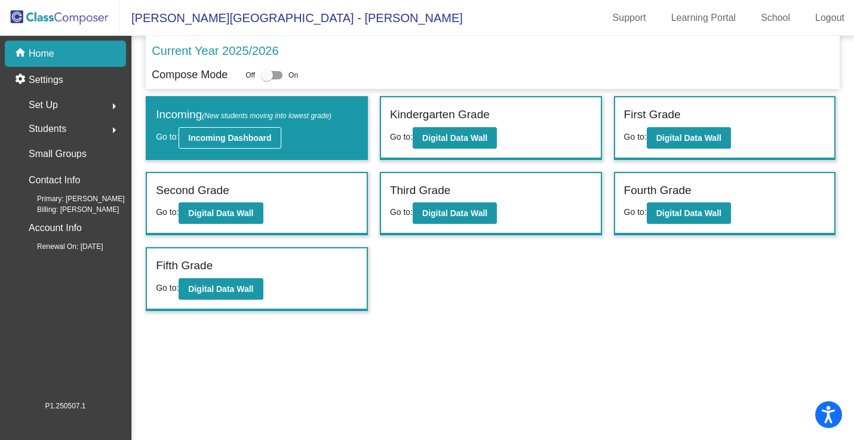
click at [266, 137] on b "Incoming Dashboard" at bounding box center [229, 138] width 83 height 10
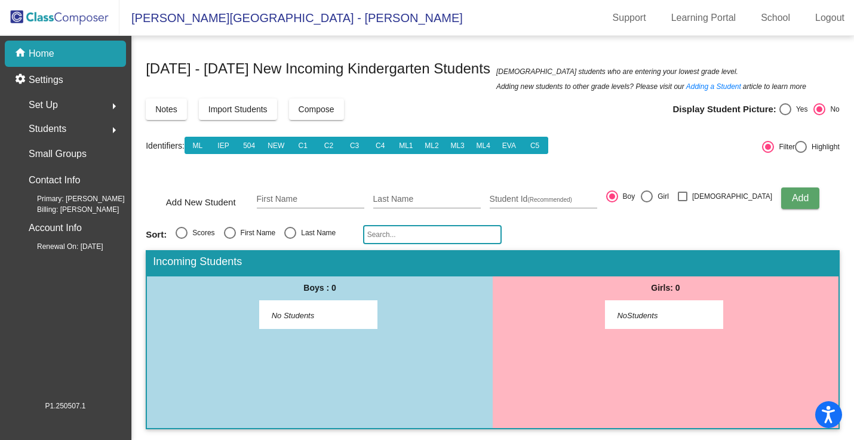
scroll to position [1, 0]
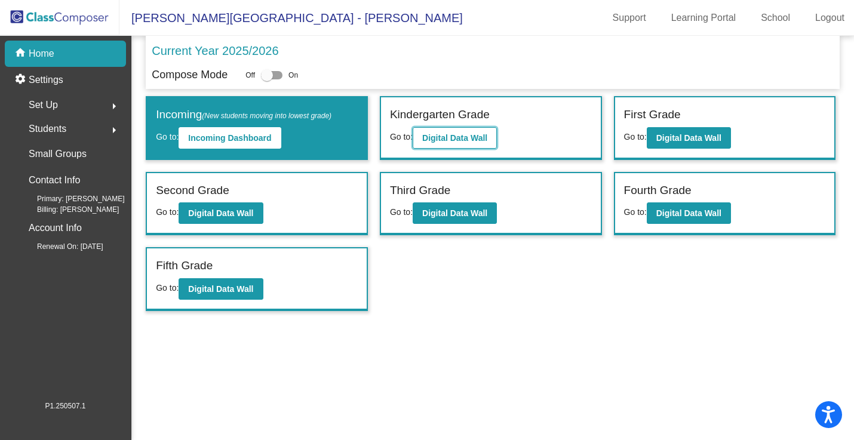
click at [454, 135] on b "Digital Data Wall" at bounding box center [454, 138] width 65 height 10
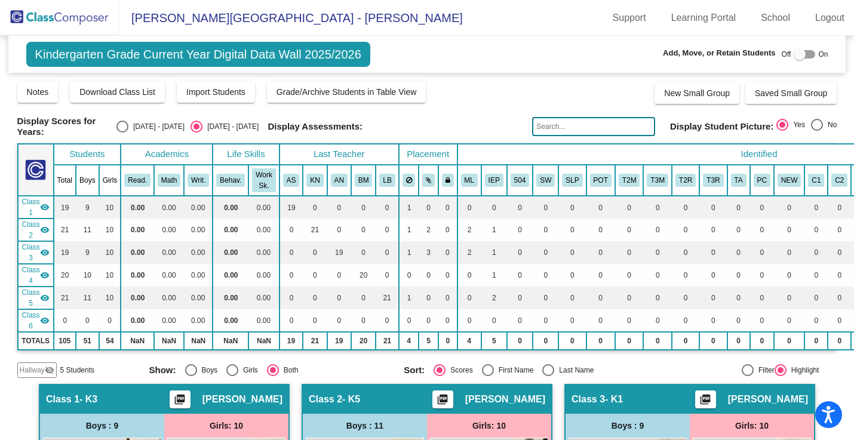
click at [805, 52] on div at bounding box center [805, 54] width 22 height 8
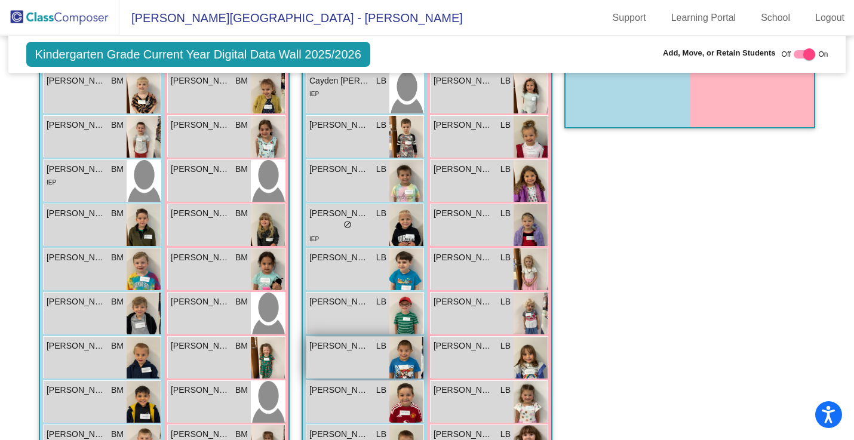
scroll to position [1023, 0]
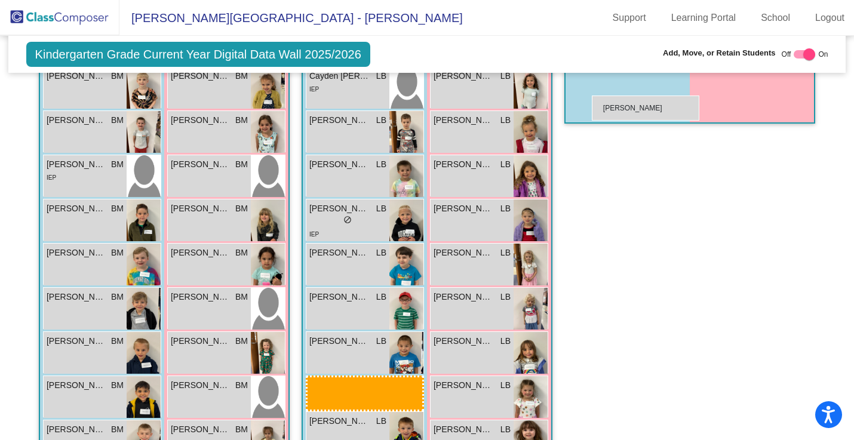
drag, startPoint x: 362, startPoint y: 394, endPoint x: 592, endPoint y: 95, distance: 377.6
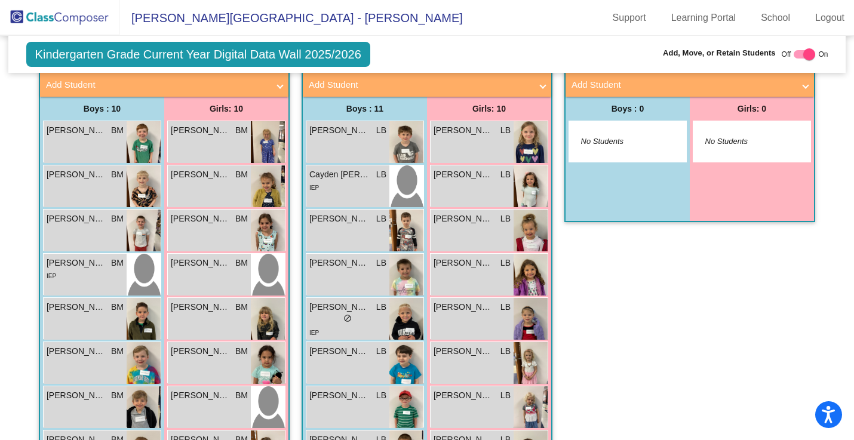
scroll to position [923, 0]
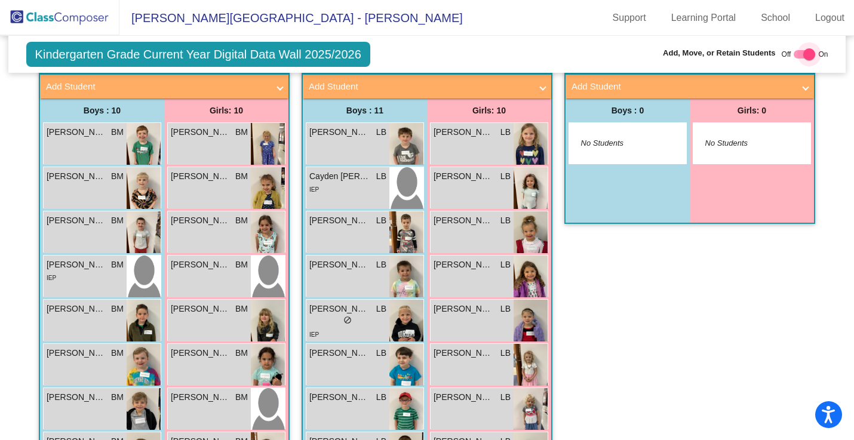
click at [797, 52] on div at bounding box center [805, 54] width 22 height 8
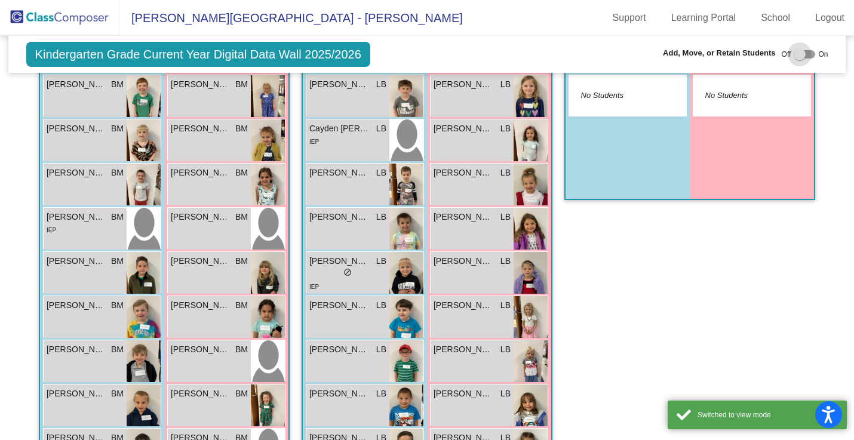
click at [804, 53] on div at bounding box center [805, 54] width 22 height 8
checkbox input "true"
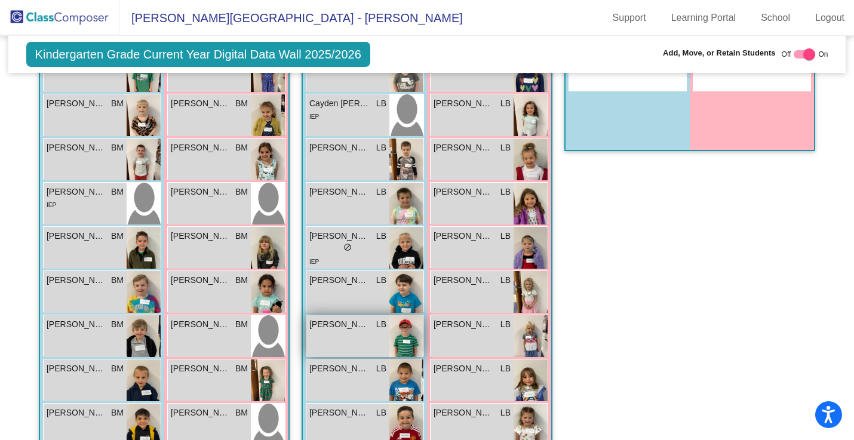
scroll to position [1010, 0]
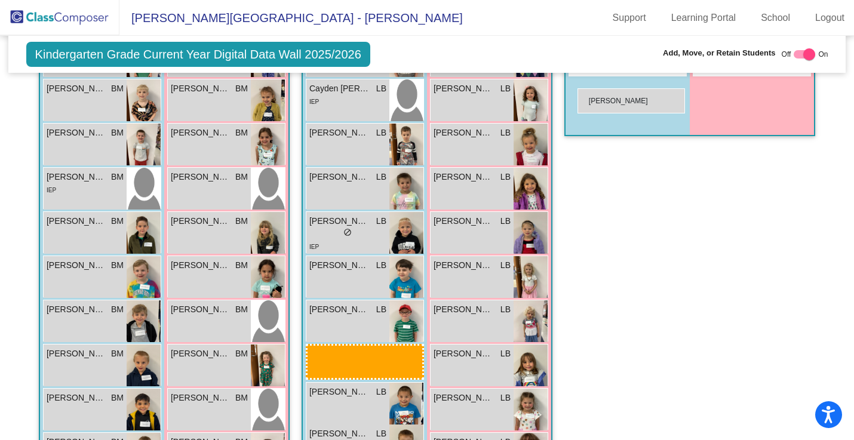
drag, startPoint x: 377, startPoint y: 398, endPoint x: 578, endPoint y: 88, distance: 368.9
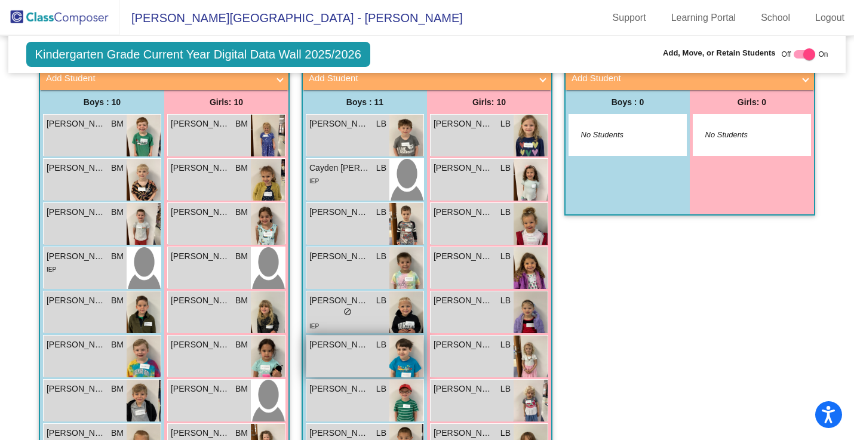
scroll to position [985, 0]
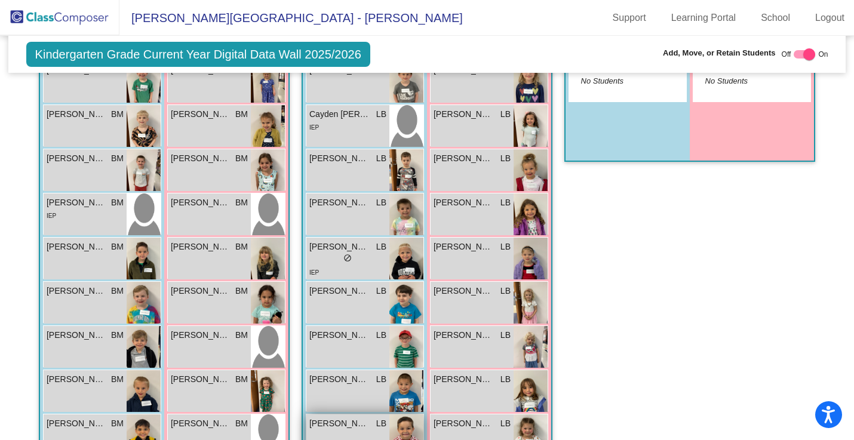
click at [369, 418] on div "[PERSON_NAME] LB" at bounding box center [348, 424] width 77 height 13
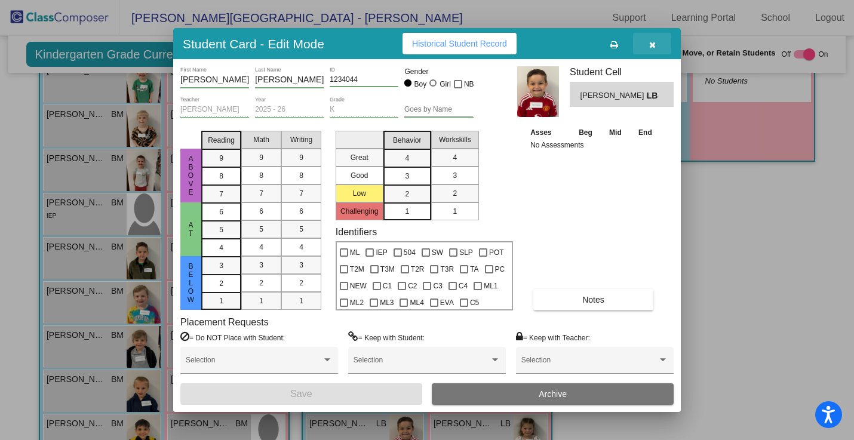
click at [651, 47] on icon "button" at bounding box center [653, 45] width 7 height 8
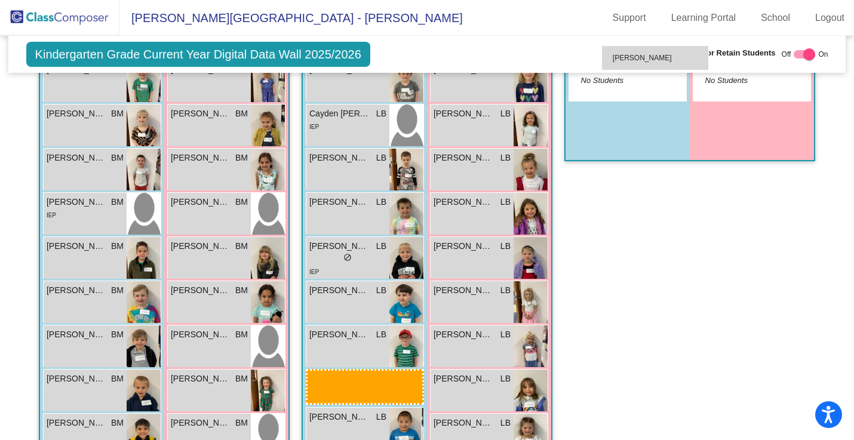
scroll to position [985, 0]
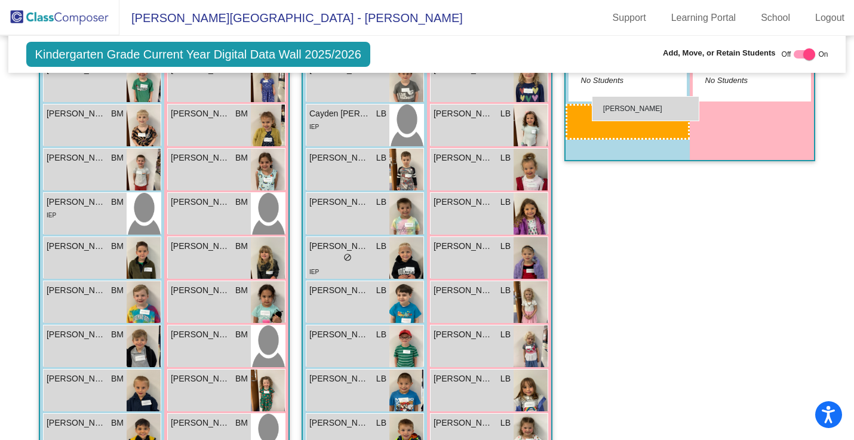
drag, startPoint x: 365, startPoint y: 335, endPoint x: 592, endPoint y: 96, distance: 329.7
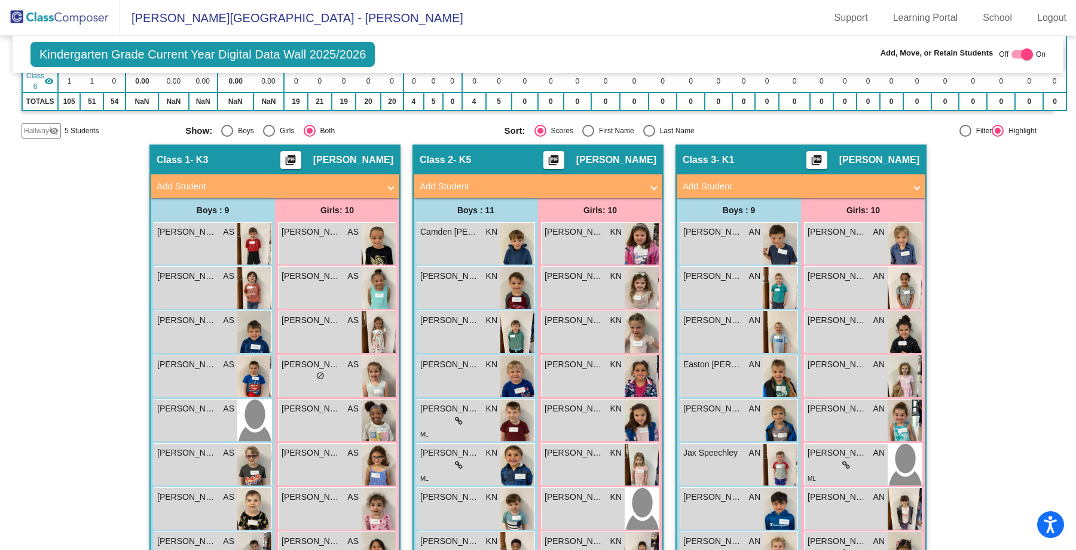
scroll to position [238, 0]
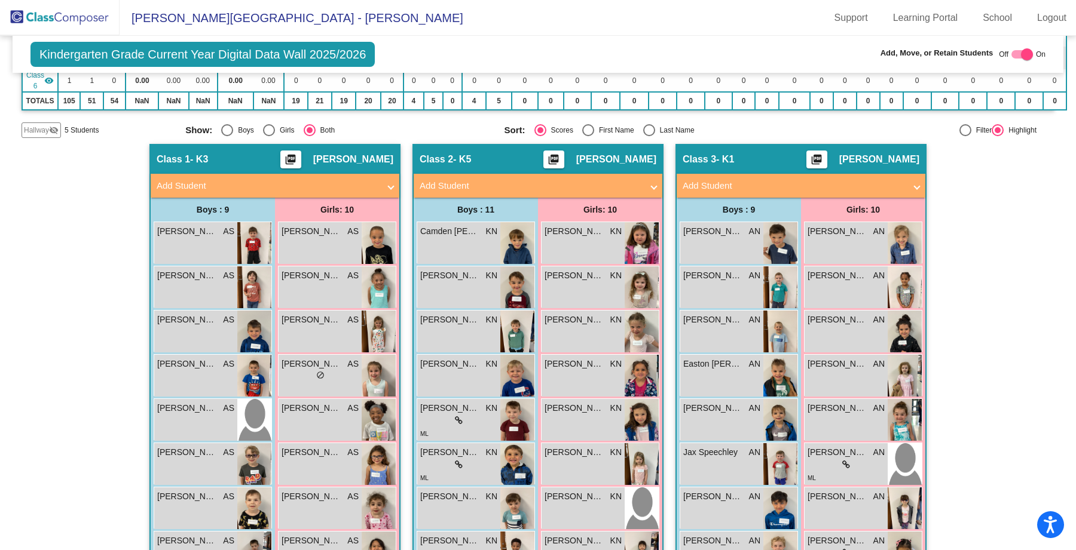
click at [50, 127] on mat-icon "visibility_off" at bounding box center [54, 130] width 10 height 10
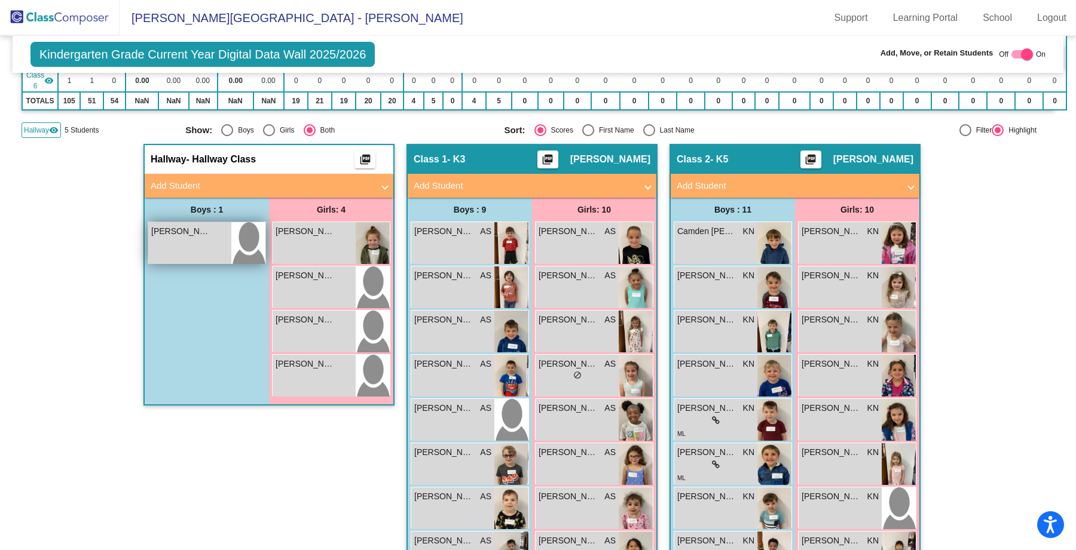
click at [202, 246] on div "[PERSON_NAME] lock do_not_disturb_alt" at bounding box center [189, 243] width 83 height 42
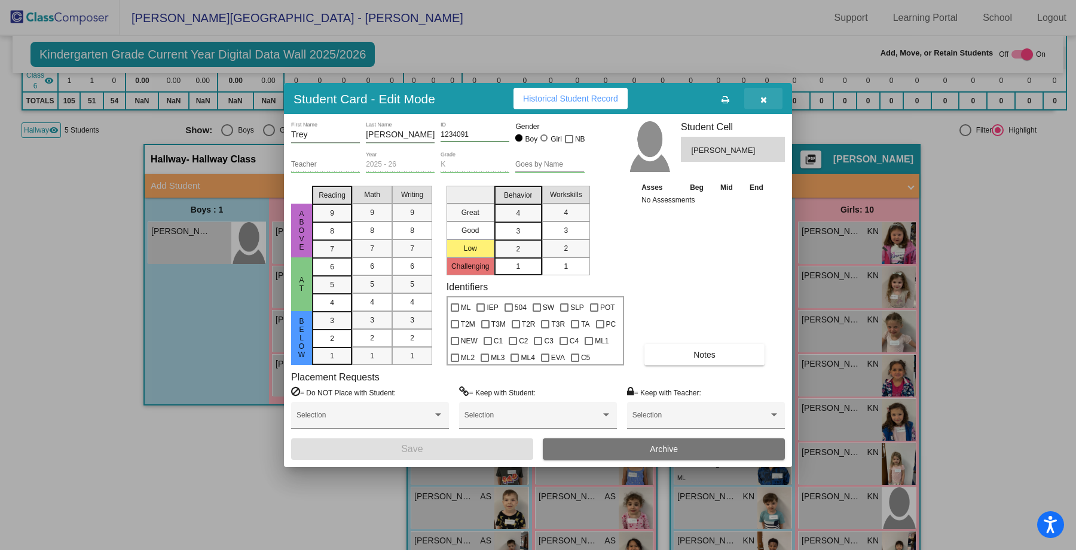
click at [763, 94] on span "button" at bounding box center [763, 99] width 7 height 10
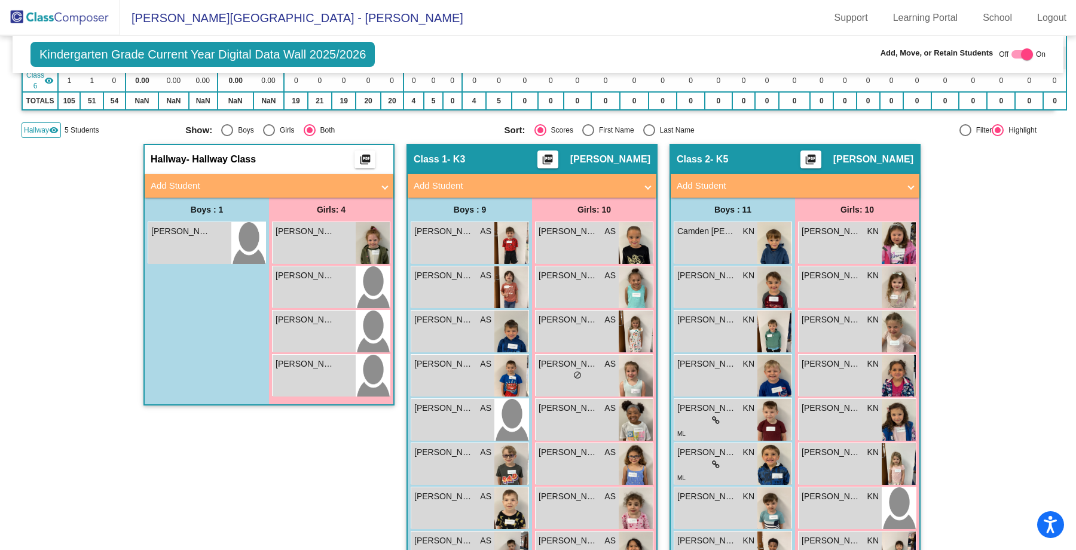
click at [206, 218] on div "Boys : 1" at bounding box center [207, 210] width 124 height 24
click at [195, 241] on div "[PERSON_NAME] lock do_not_disturb_alt" at bounding box center [189, 243] width 83 height 42
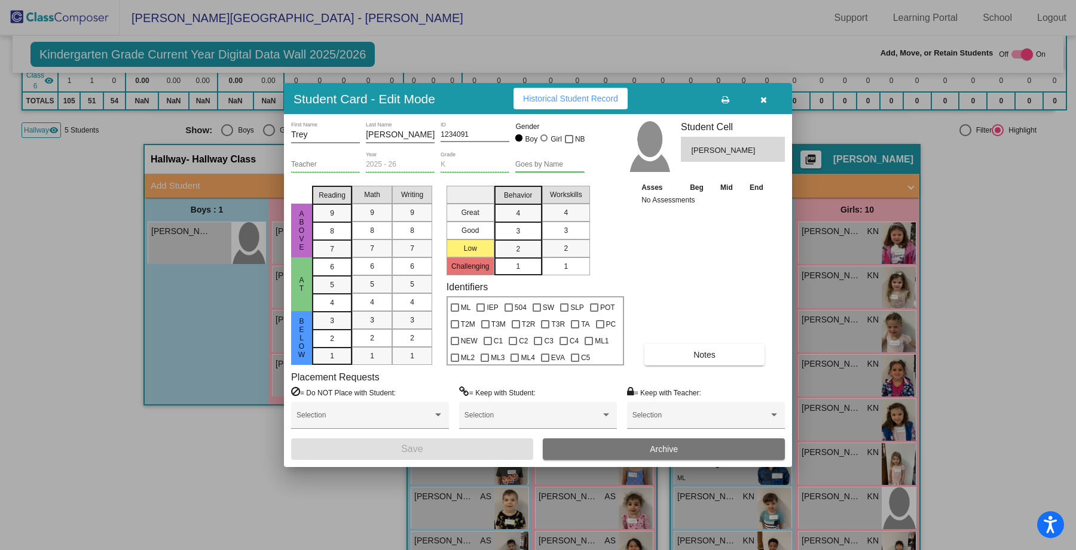
click at [762, 95] on span "button" at bounding box center [763, 99] width 7 height 10
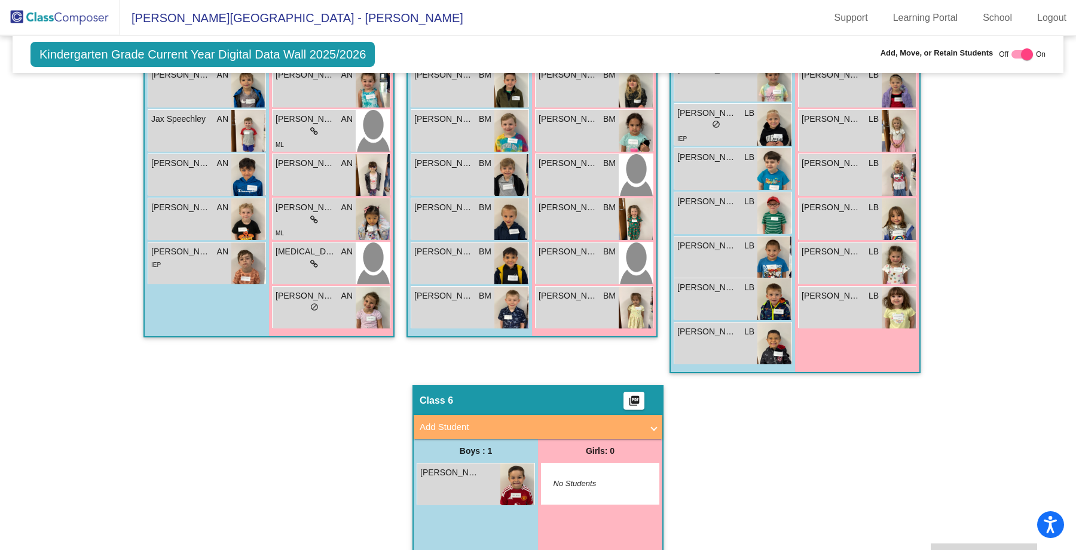
scroll to position [1178, 0]
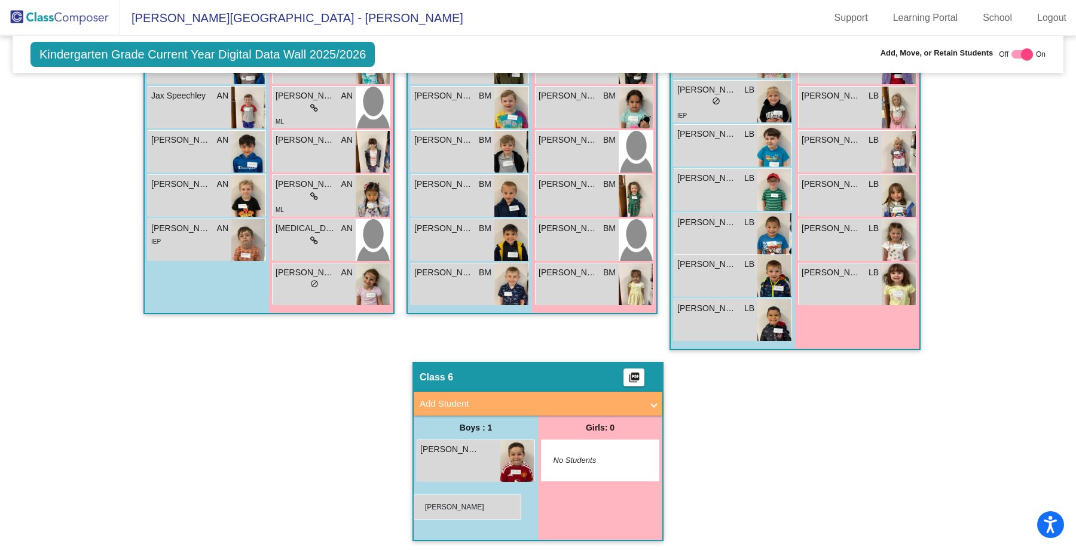
drag, startPoint x: 180, startPoint y: 236, endPoint x: 413, endPoint y: 495, distance: 348.6
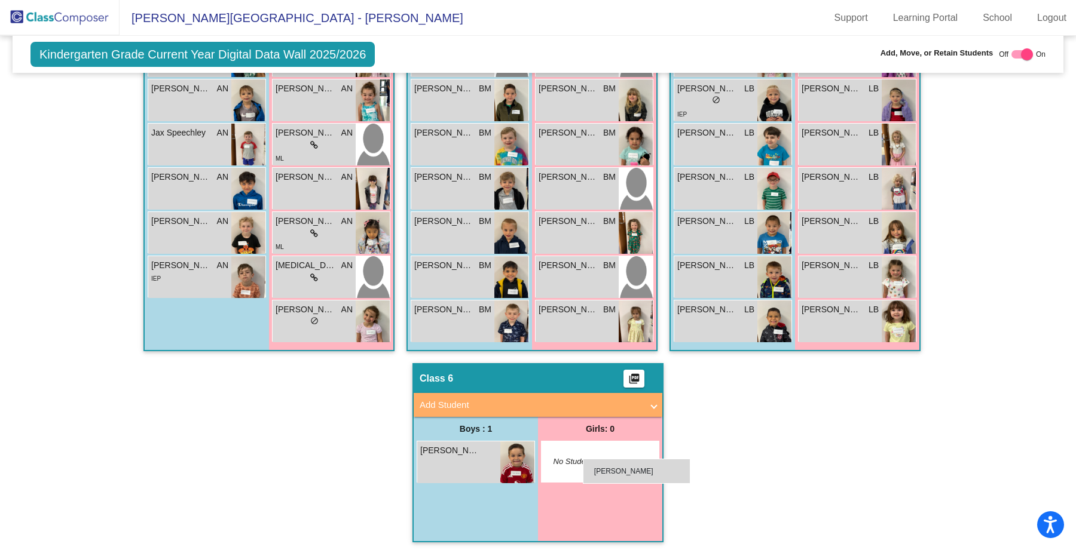
scroll to position [1141, 0]
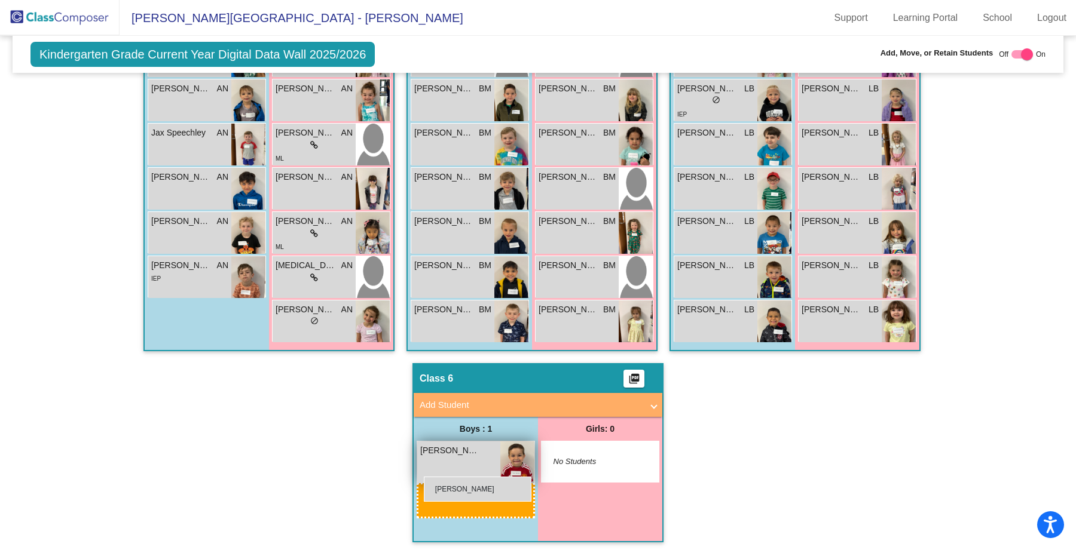
drag, startPoint x: 189, startPoint y: 238, endPoint x: 424, endPoint y: 478, distance: 335.5
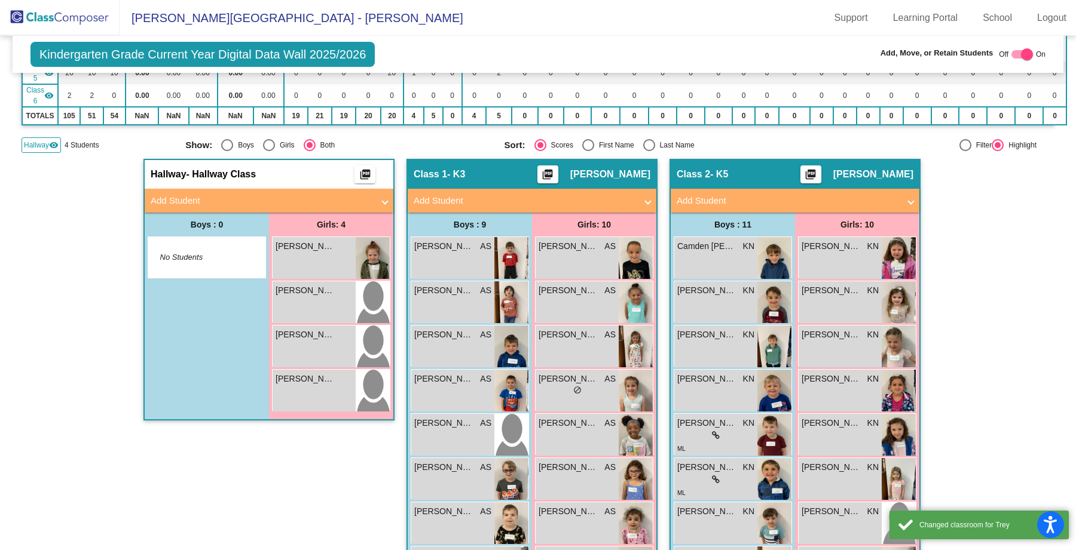
scroll to position [188, 0]
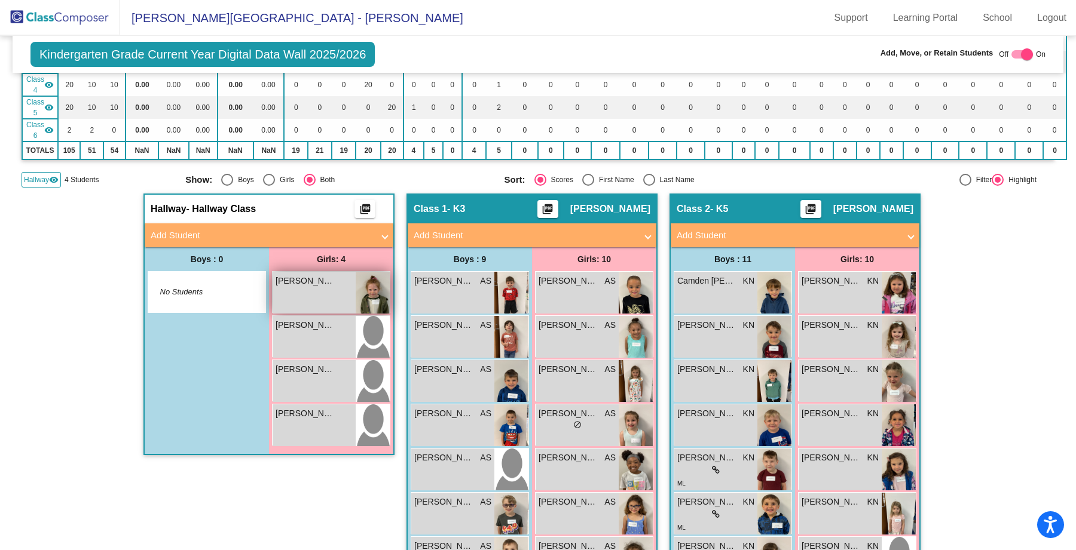
click at [314, 290] on div "[PERSON_NAME] lock do_not_disturb_alt" at bounding box center [313, 293] width 83 height 42
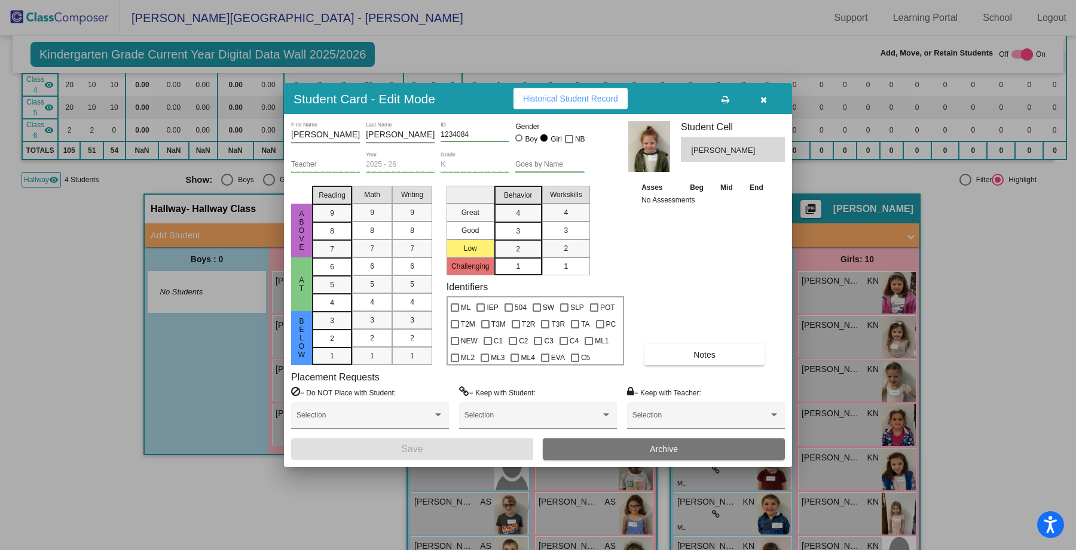
click at [233, 372] on div at bounding box center [538, 275] width 1076 height 550
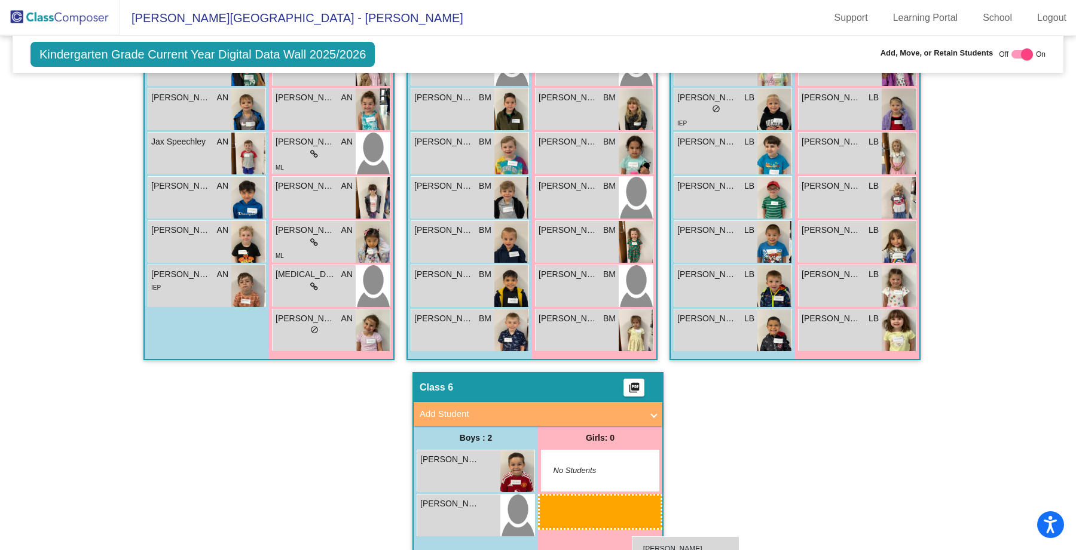
scroll to position [1142, 0]
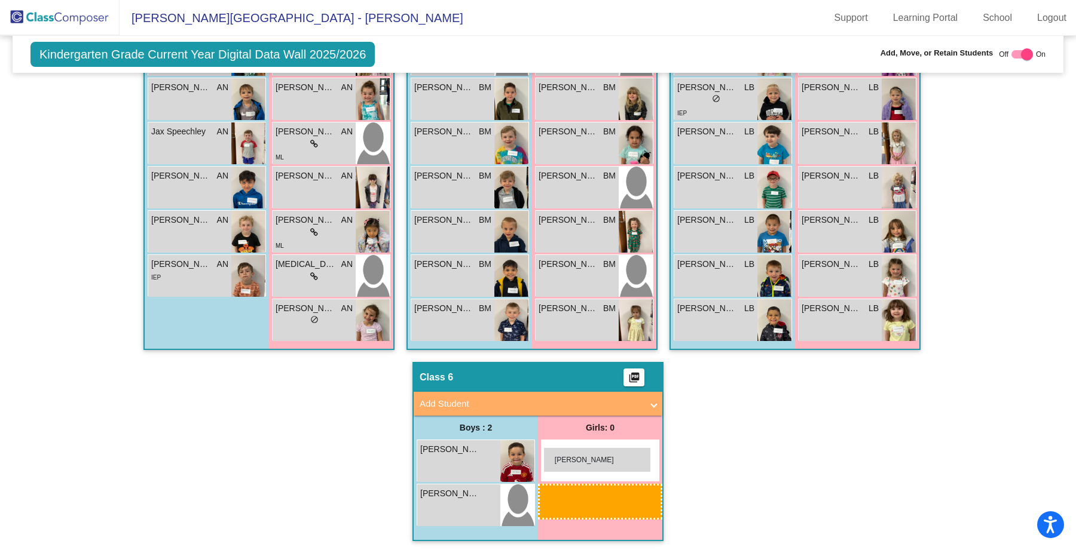
drag, startPoint x: 298, startPoint y: 287, endPoint x: 543, endPoint y: 448, distance: 293.3
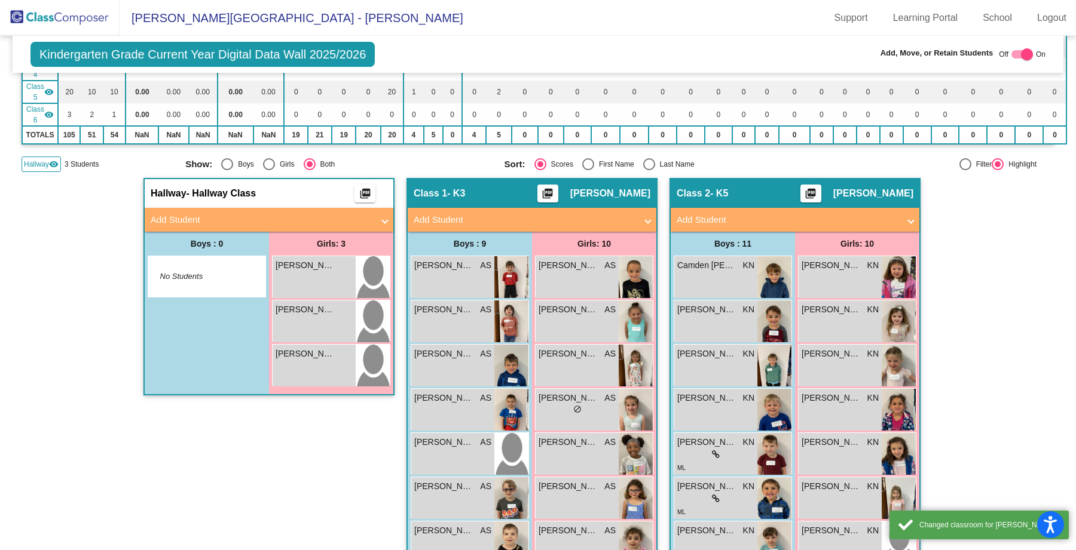
scroll to position [164, 0]
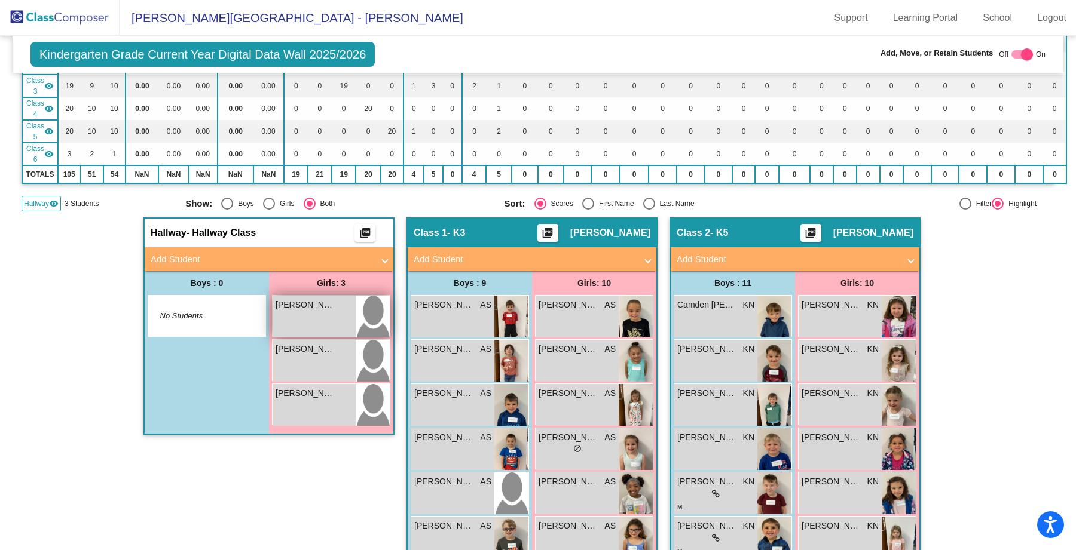
click at [316, 320] on div "[PERSON_NAME] lock do_not_disturb_alt" at bounding box center [313, 317] width 83 height 42
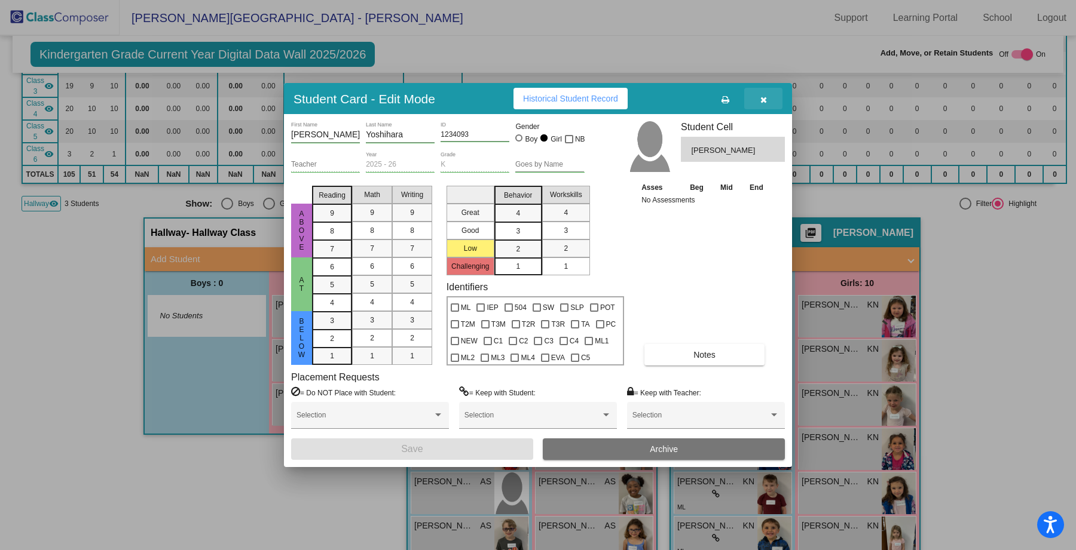
click at [762, 99] on icon "button" at bounding box center [763, 100] width 7 height 8
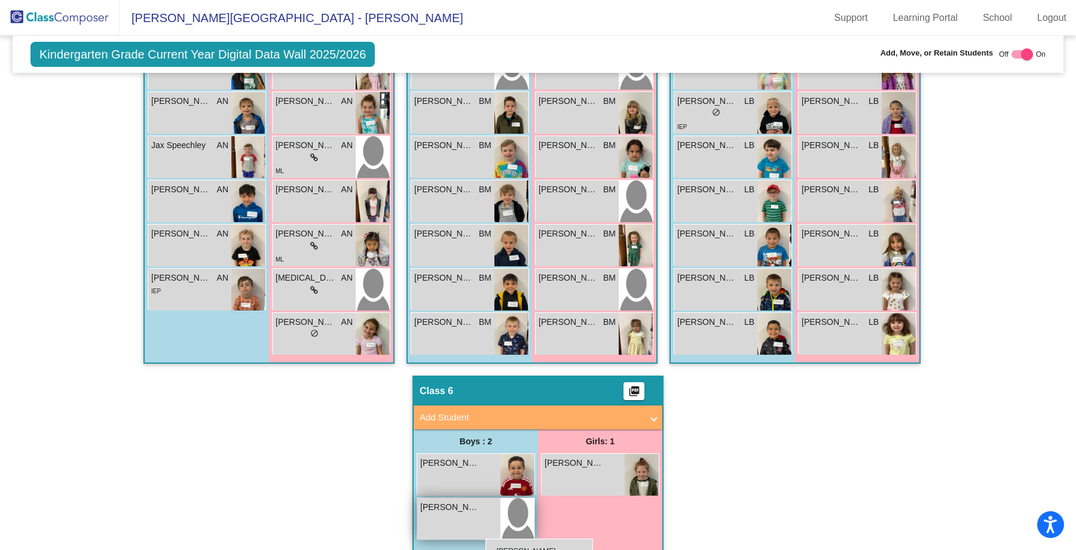
scroll to position [1142, 0]
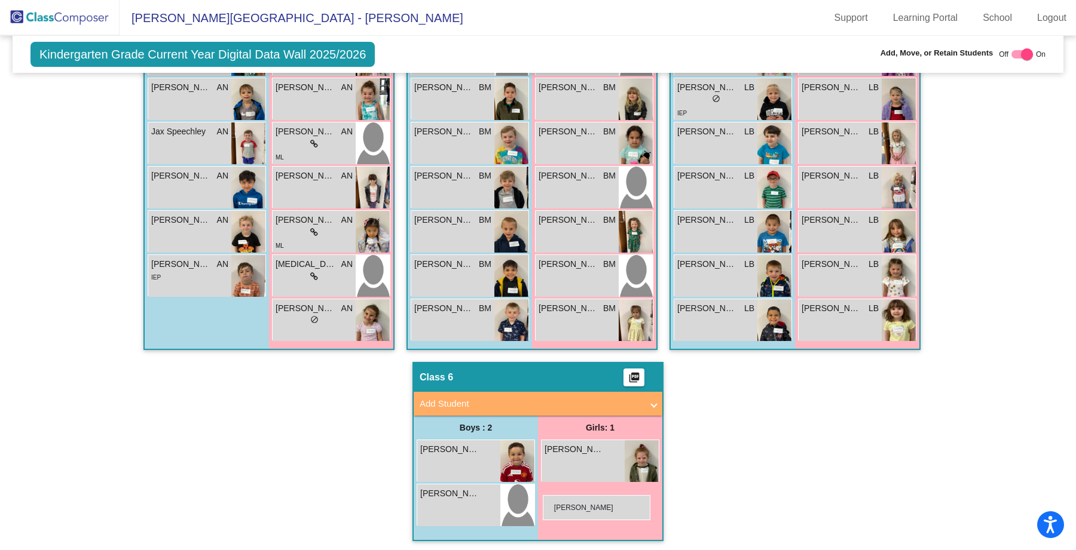
drag, startPoint x: 304, startPoint y: 311, endPoint x: 543, endPoint y: 495, distance: 301.2
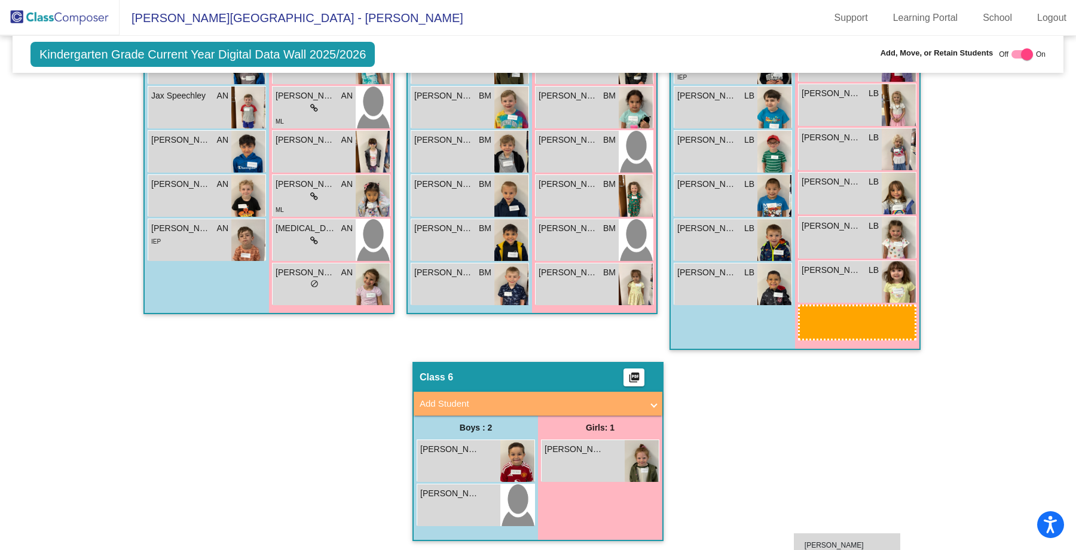
scroll to position [1178, 0]
drag, startPoint x: 297, startPoint y: 214, endPoint x: 537, endPoint y: 484, distance: 361.5
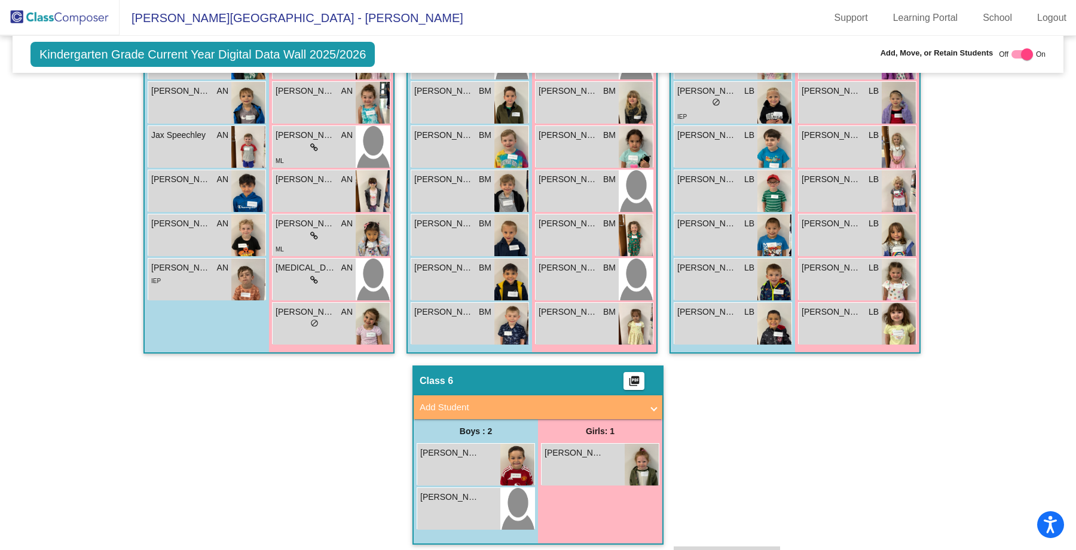
scroll to position [1142, 0]
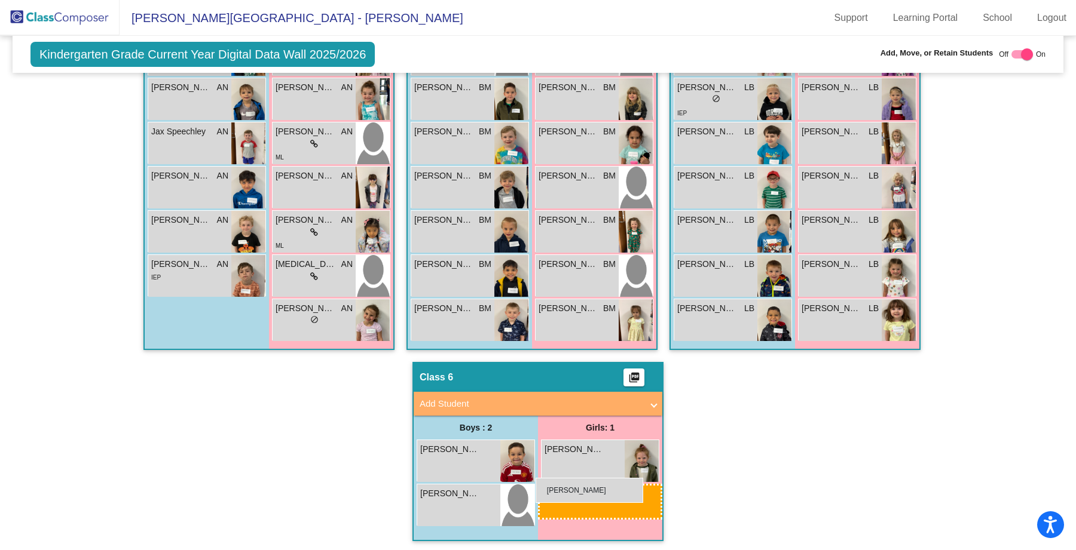
drag, startPoint x: 297, startPoint y: 93, endPoint x: 535, endPoint y: 478, distance: 453.2
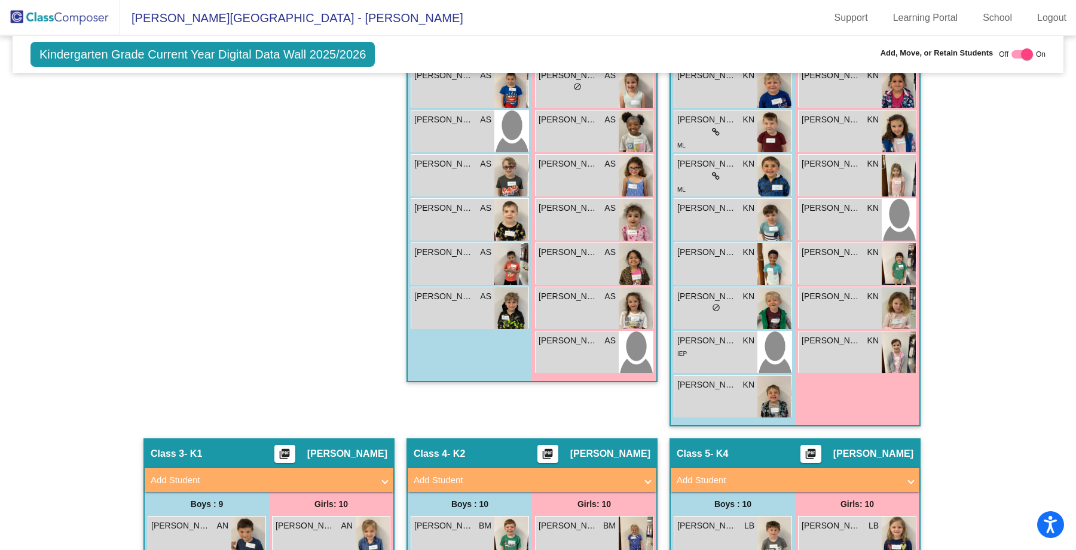
scroll to position [175, 0]
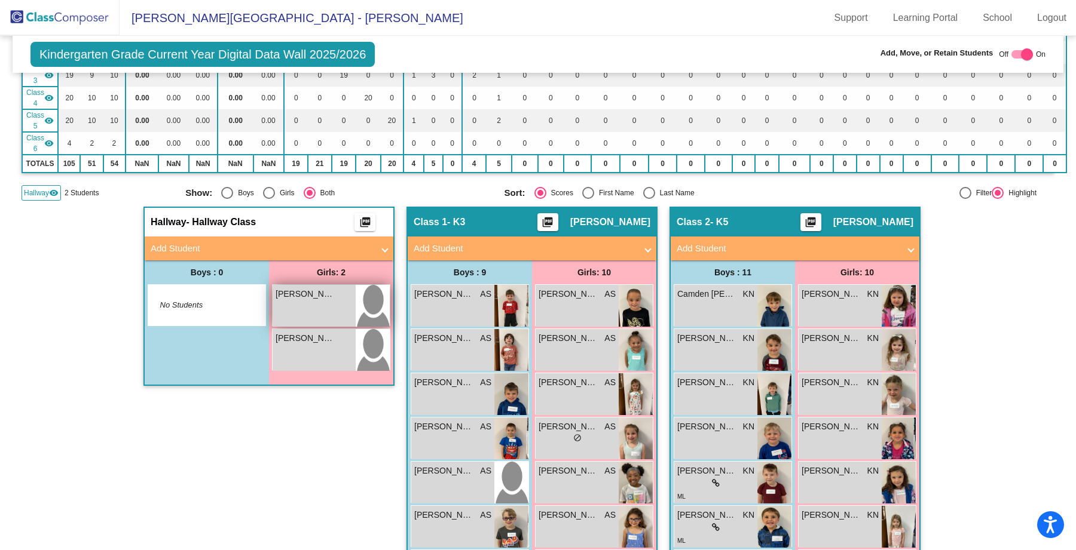
click at [320, 307] on div "[PERSON_NAME] lock do_not_disturb_alt" at bounding box center [313, 306] width 83 height 42
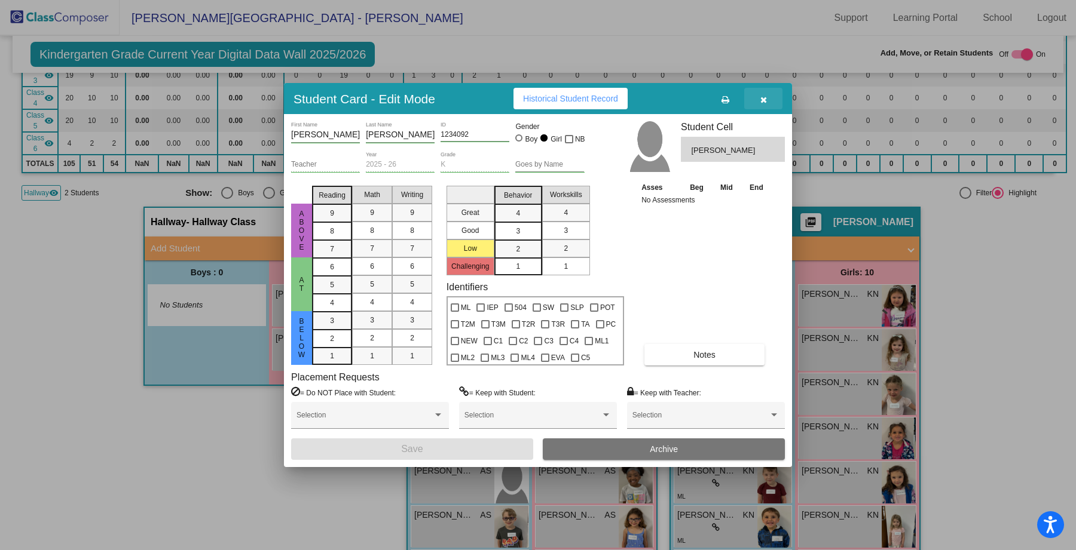
click at [762, 103] on icon "button" at bounding box center [763, 100] width 7 height 8
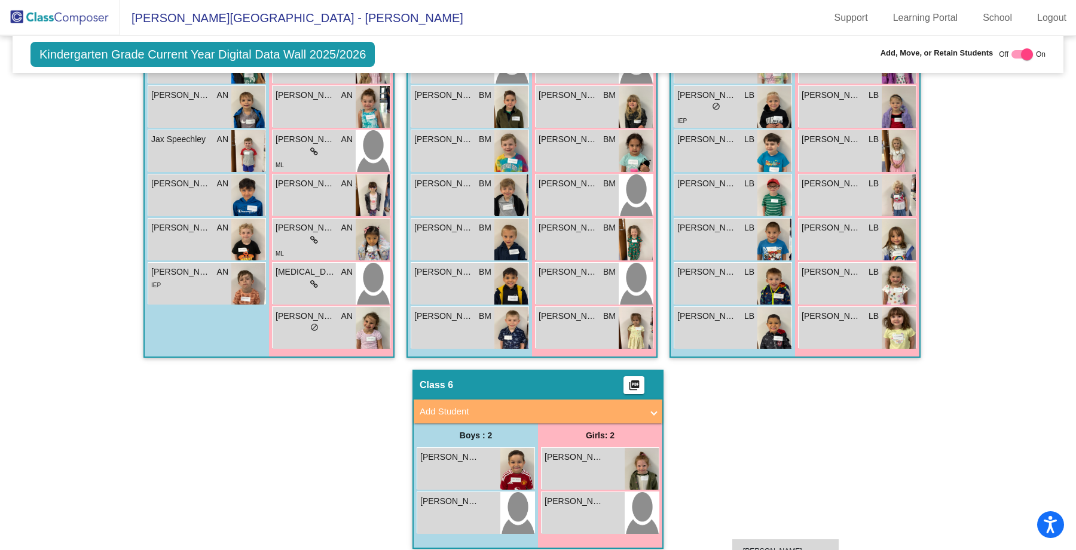
scroll to position [1142, 0]
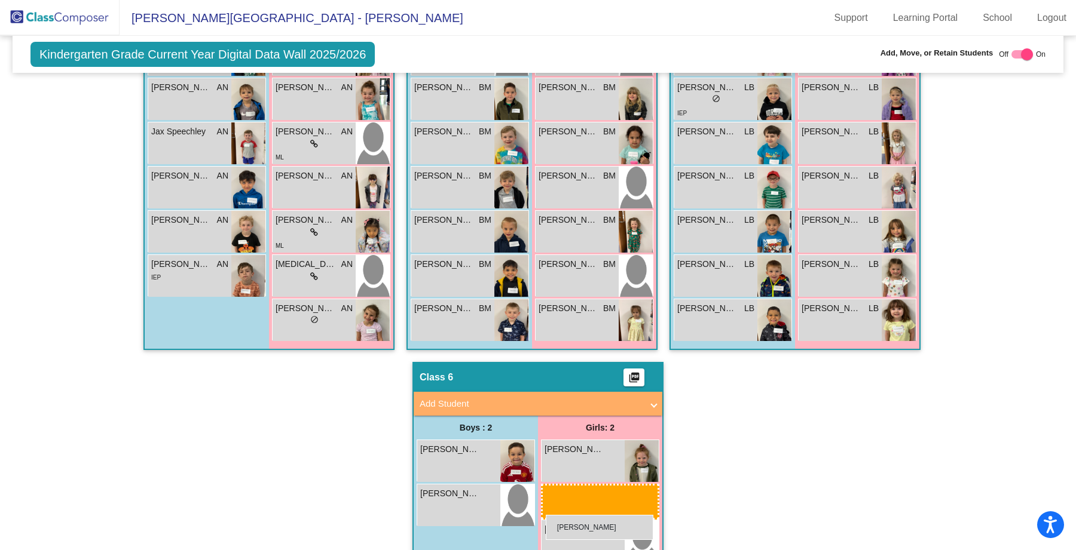
drag, startPoint x: 301, startPoint y: 307, endPoint x: 546, endPoint y: 515, distance: 321.3
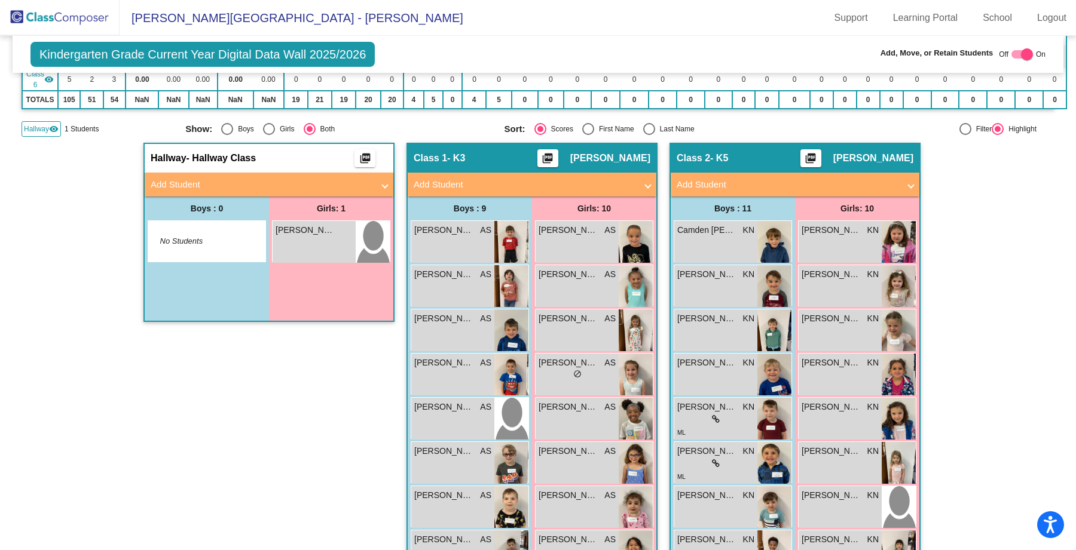
scroll to position [238, 0]
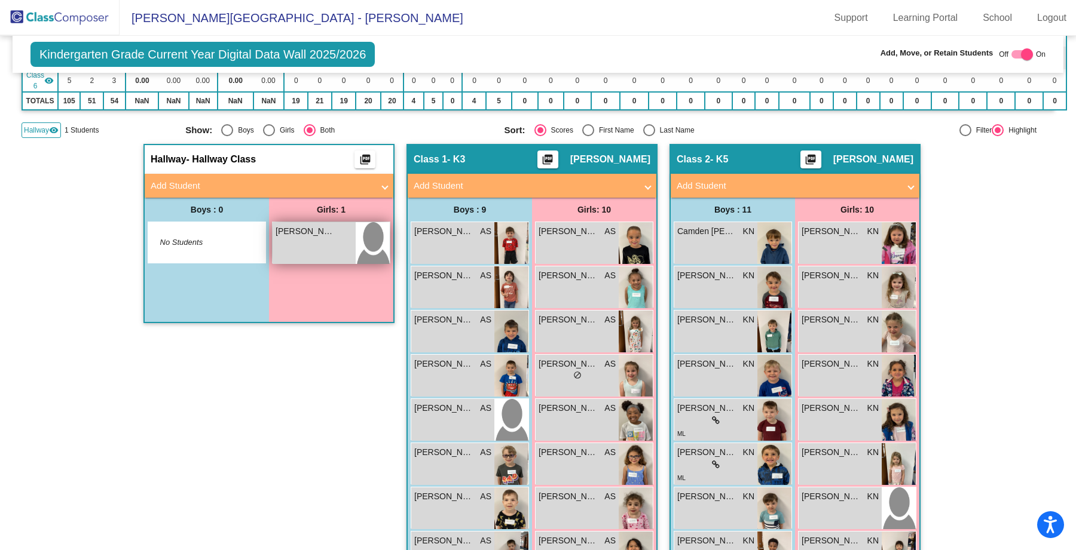
click at [314, 239] on div "[PERSON_NAME] lock do_not_disturb_alt" at bounding box center [313, 243] width 83 height 42
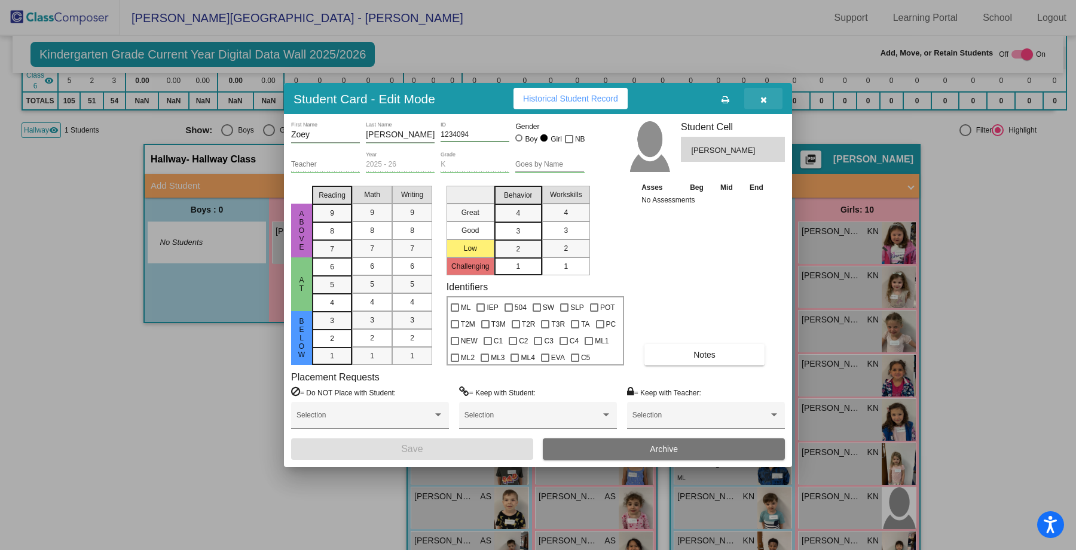
click at [767, 99] on button "button" at bounding box center [763, 99] width 38 height 22
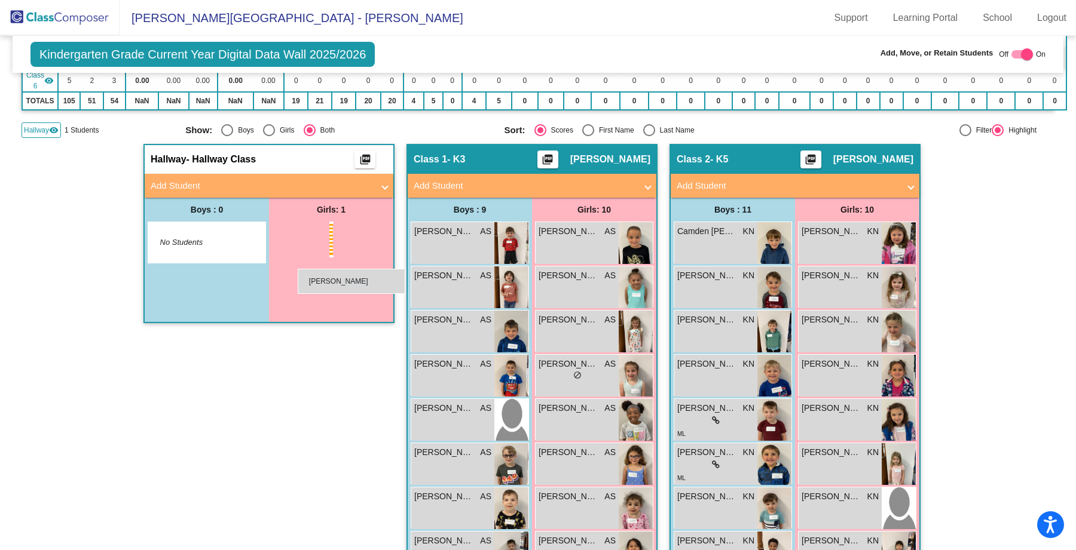
drag, startPoint x: 299, startPoint y: 241, endPoint x: 298, endPoint y: 269, distance: 28.1
drag, startPoint x: 317, startPoint y: 226, endPoint x: 334, endPoint y: 171, distance: 56.9
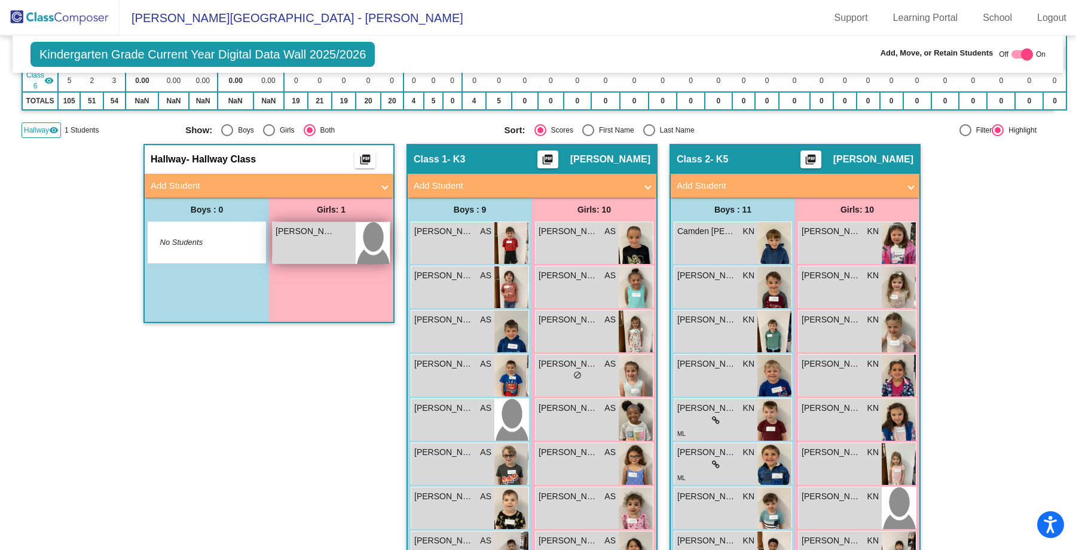
click at [282, 232] on span "[PERSON_NAME]" at bounding box center [305, 231] width 60 height 13
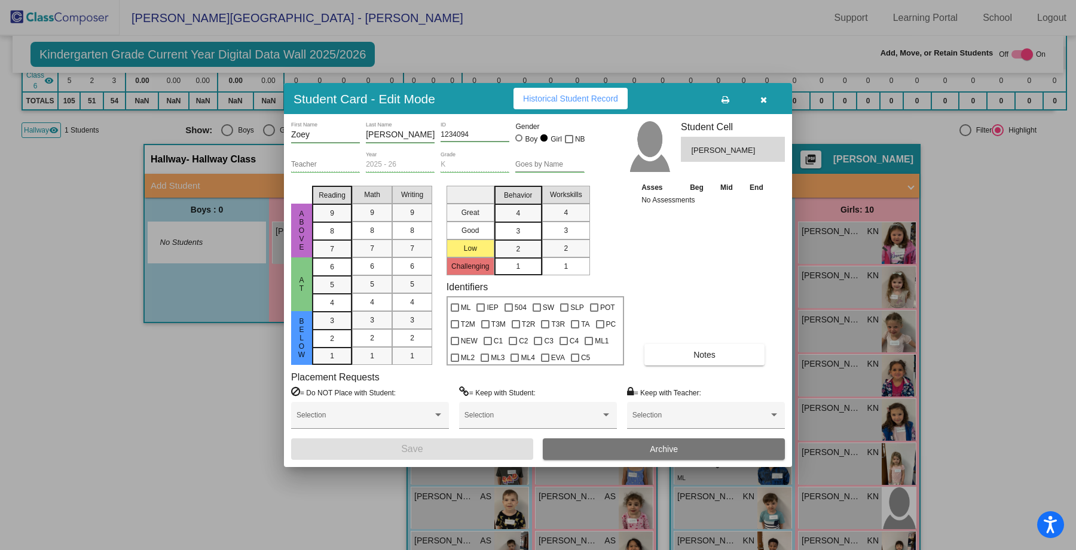
click at [222, 360] on div at bounding box center [538, 275] width 1076 height 550
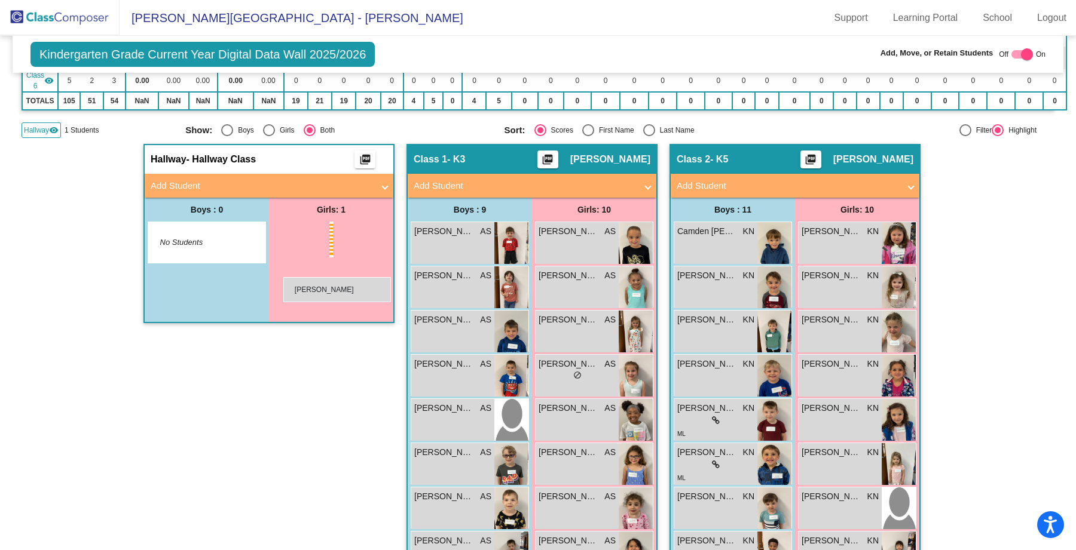
drag, startPoint x: 296, startPoint y: 250, endPoint x: 250, endPoint y: 267, distance: 49.0
drag, startPoint x: 301, startPoint y: 242, endPoint x: 228, endPoint y: 114, distance: 147.2
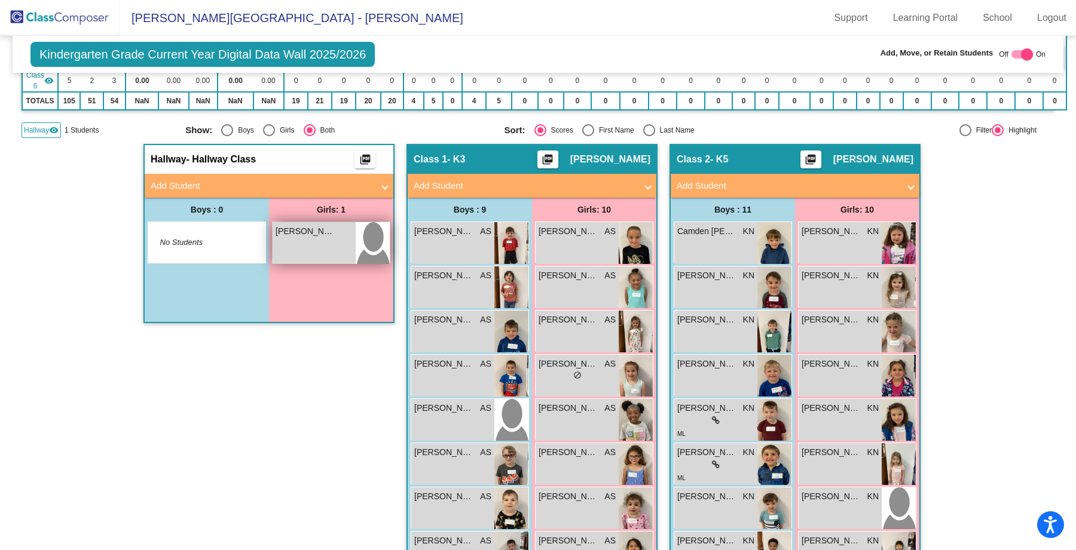
click at [344, 250] on div "[PERSON_NAME] lock do_not_disturb_alt" at bounding box center [313, 243] width 83 height 42
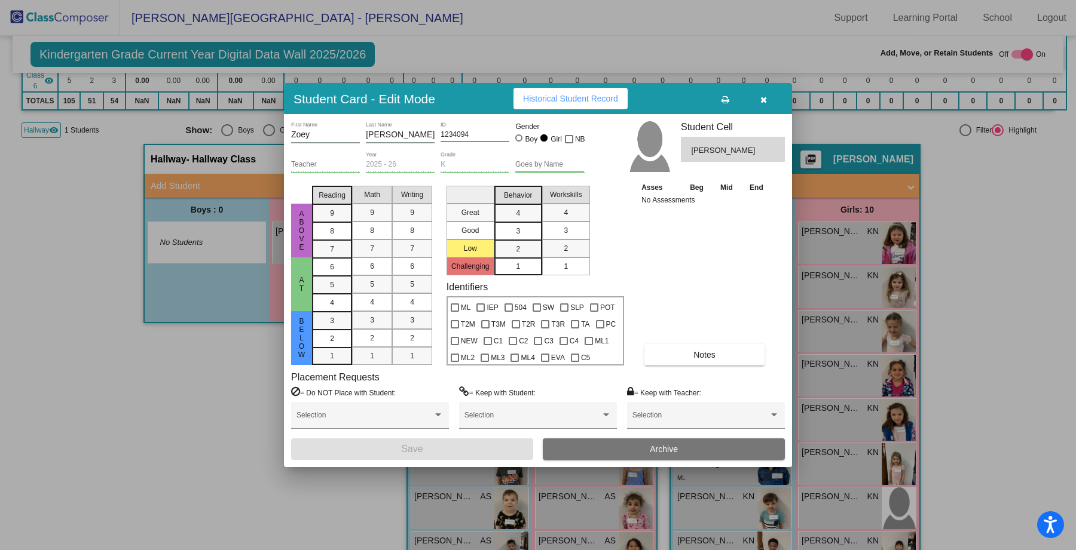
click at [766, 97] on icon "button" at bounding box center [763, 100] width 7 height 8
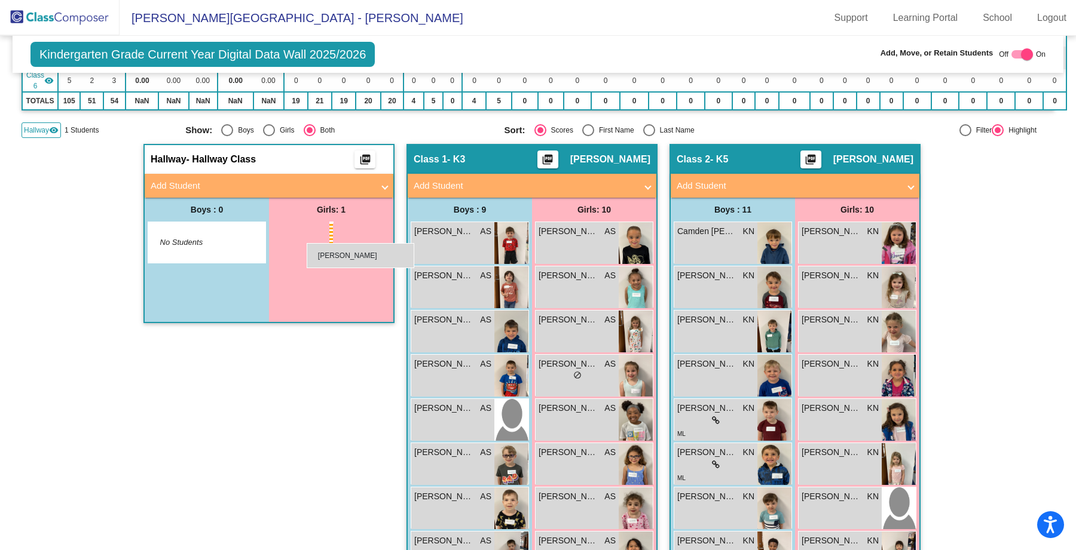
drag, startPoint x: 343, startPoint y: 249, endPoint x: 278, endPoint y: 183, distance: 92.1
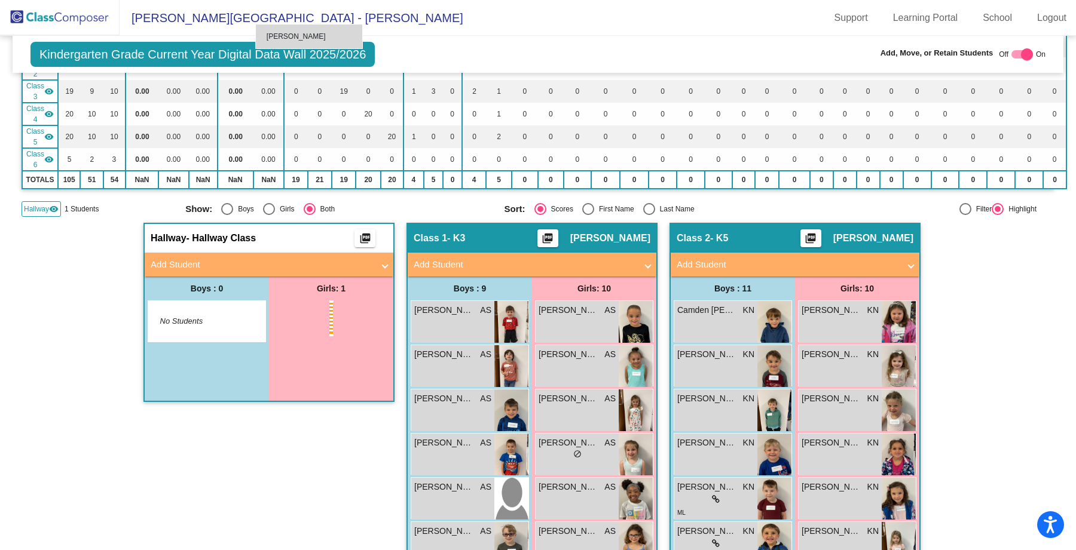
drag, startPoint x: 306, startPoint y: 244, endPoint x: 255, endPoint y: 24, distance: 225.7
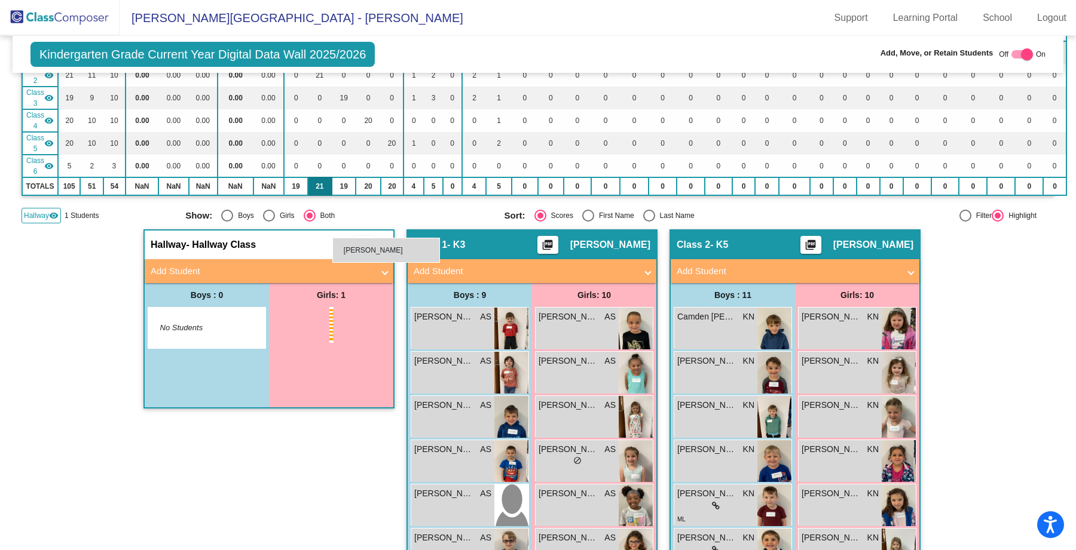
drag, startPoint x: 376, startPoint y: 314, endPoint x: 317, endPoint y: 183, distance: 143.4
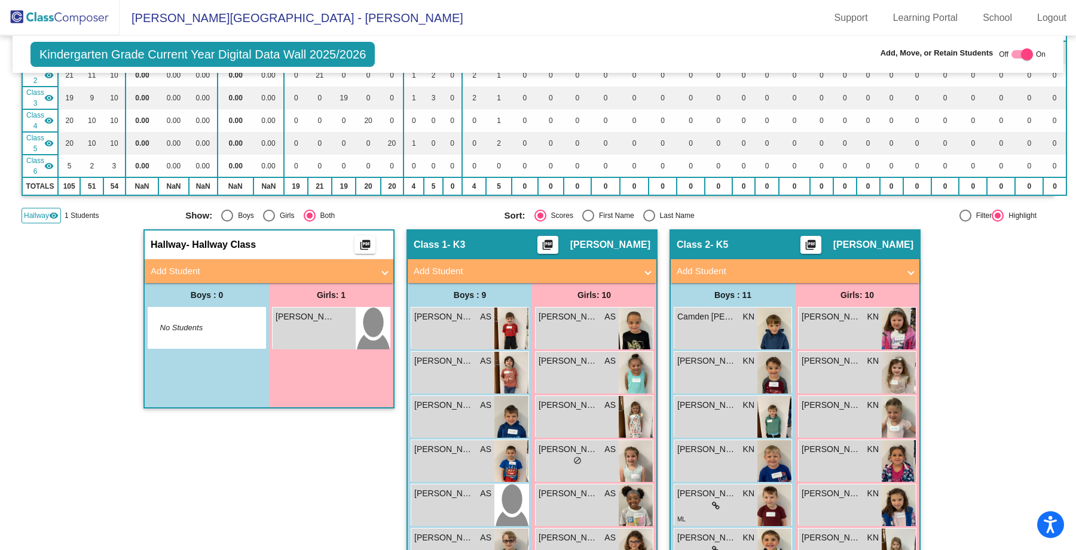
click at [222, 360] on div "Boys : 0 No Students" at bounding box center [207, 345] width 124 height 124
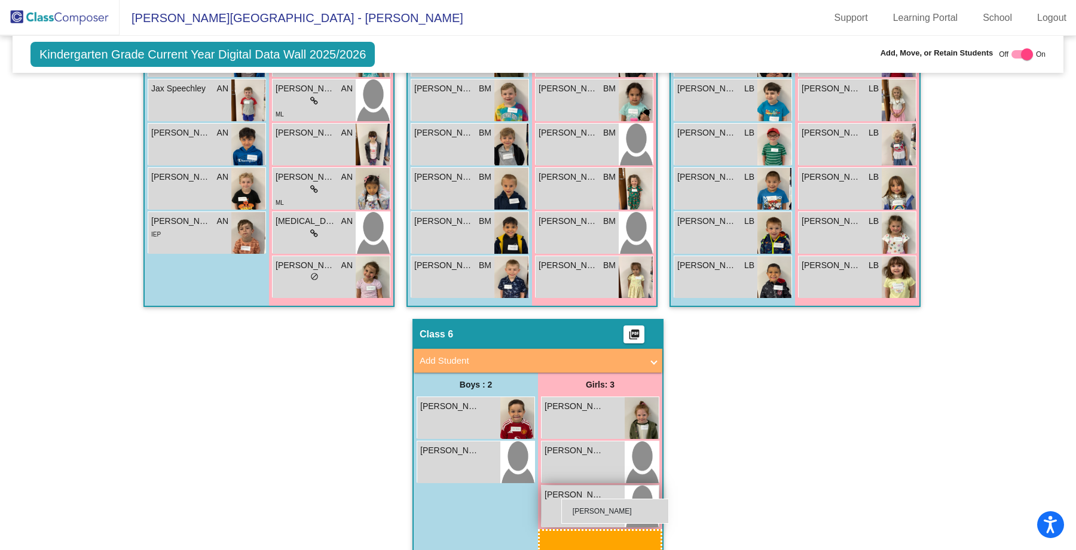
drag, startPoint x: 307, startPoint y: 323, endPoint x: 560, endPoint y: 500, distance: 308.5
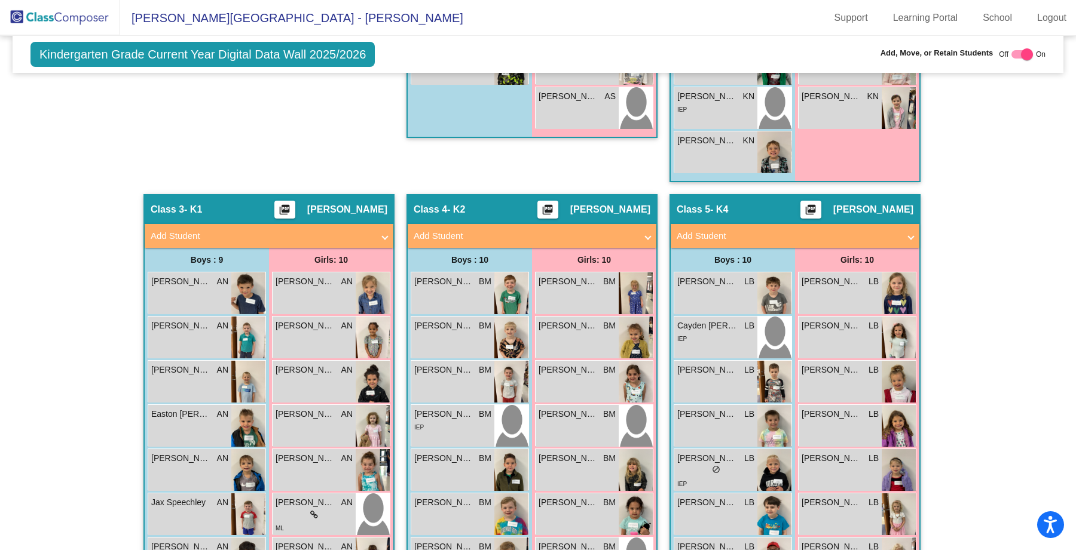
scroll to position [769, 0]
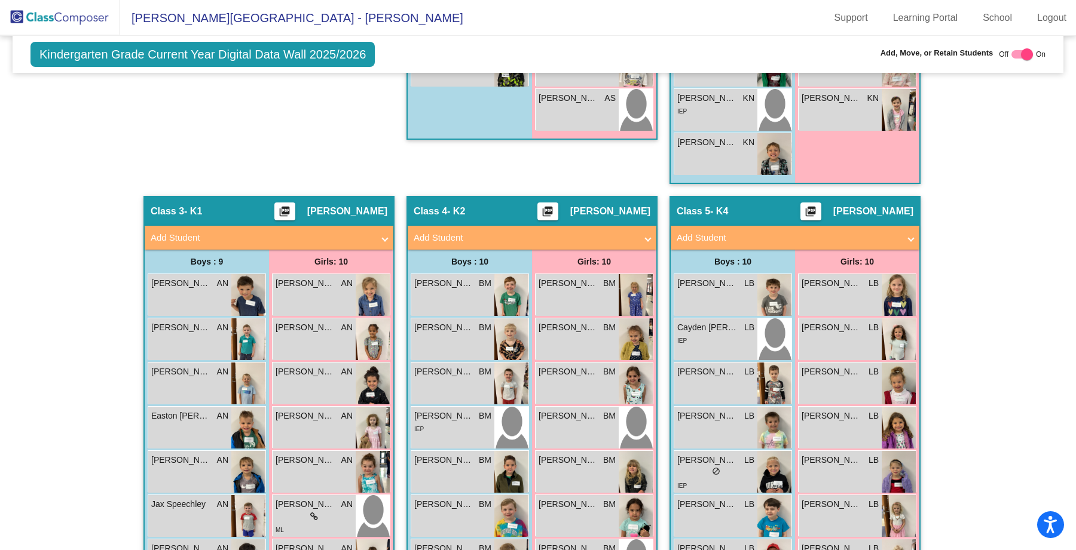
click at [755, 211] on div "Class 5 - K4 picture_as_pdf [PERSON_NAME]" at bounding box center [794, 211] width 249 height 29
click at [854, 213] on span "[PERSON_NAME]" at bounding box center [873, 212] width 80 height 12
click at [842, 208] on span "[PERSON_NAME]" at bounding box center [873, 212] width 80 height 12
click at [760, 207] on div "Class 5 - K4 picture_as_pdf [PERSON_NAME]" at bounding box center [794, 211] width 249 height 29
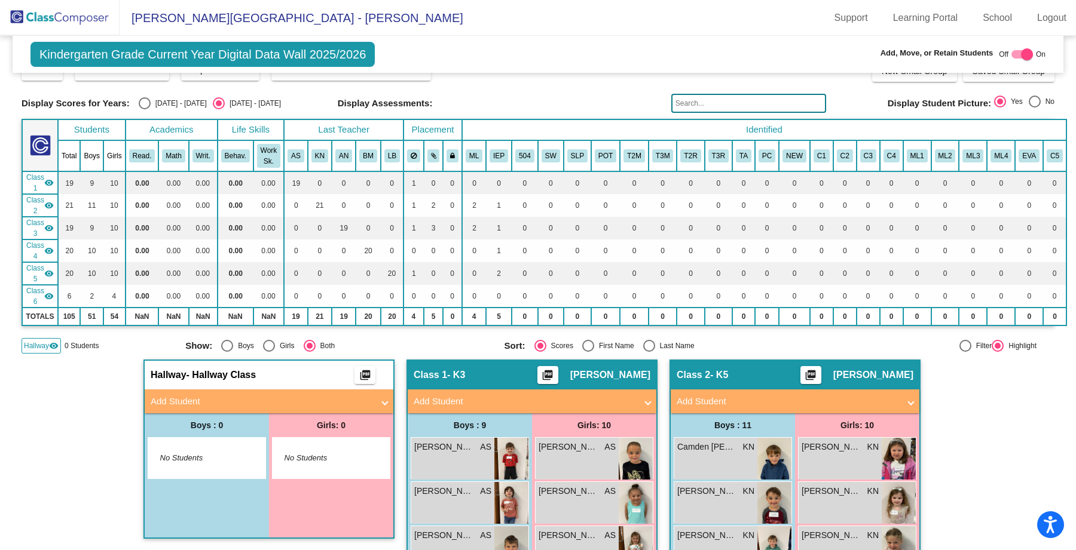
scroll to position [19, 0]
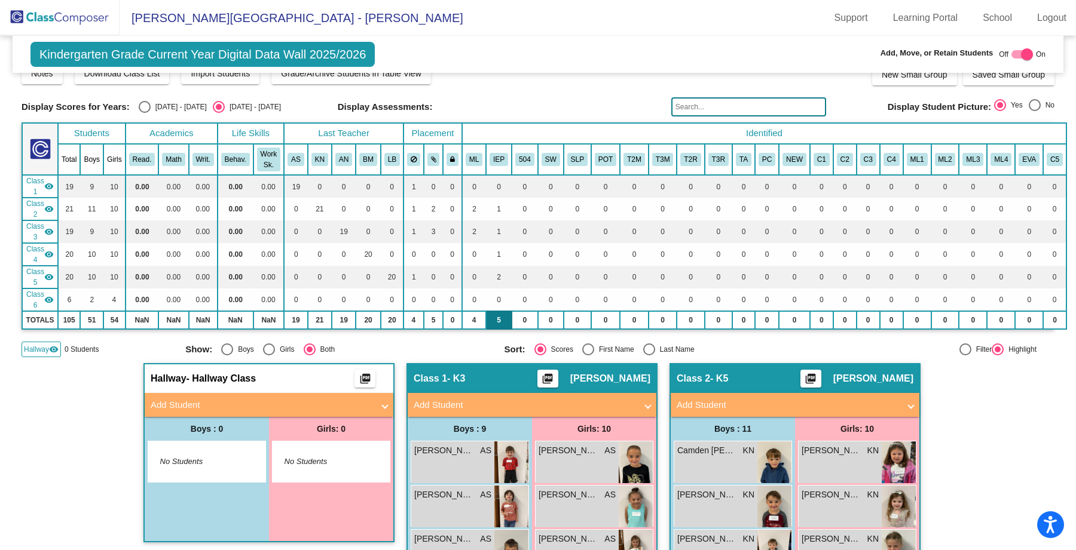
click at [496, 322] on td "5" at bounding box center [499, 320] width 26 height 18
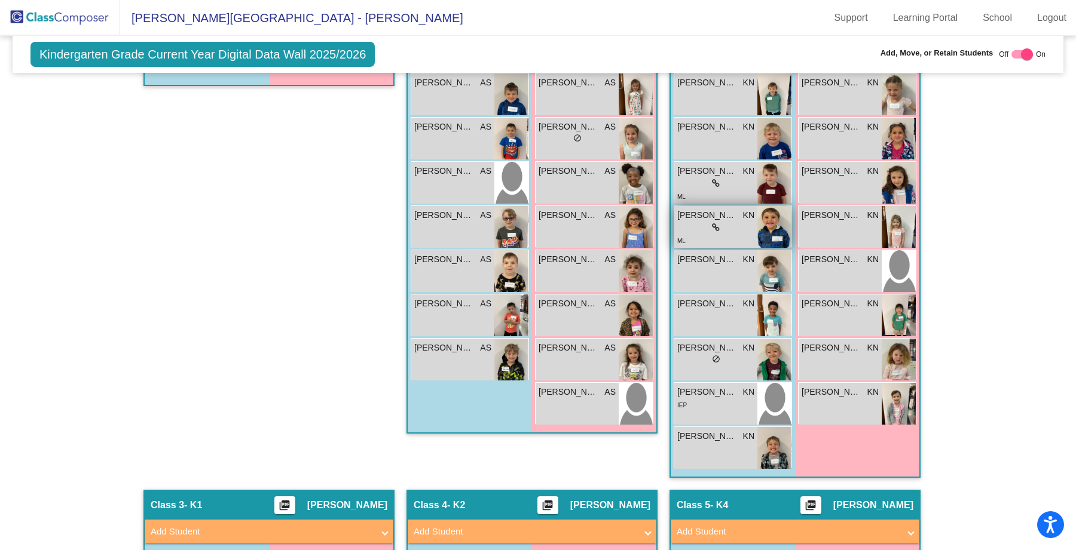
scroll to position [487, 0]
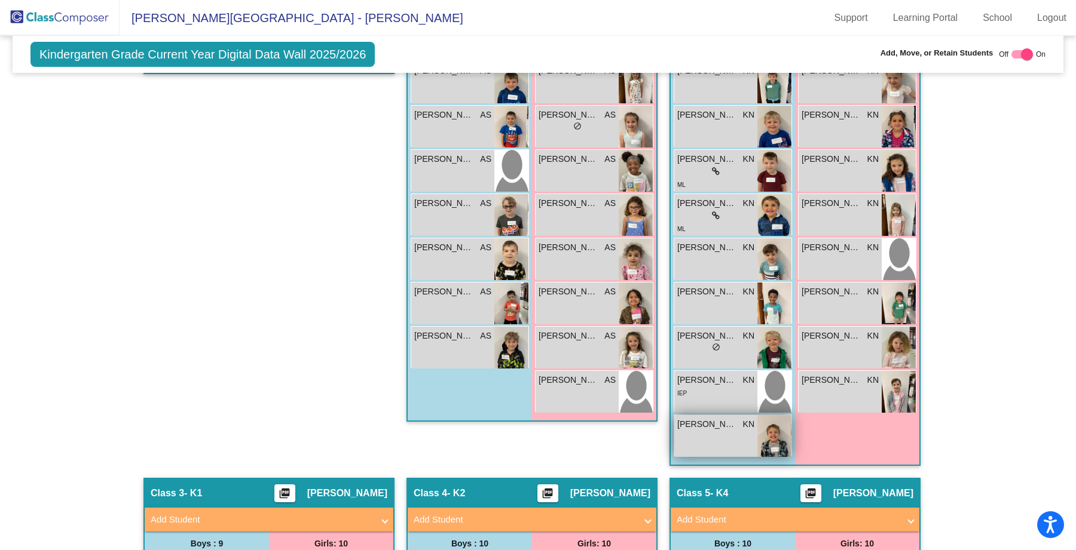
click at [767, 440] on img at bounding box center [774, 436] width 34 height 42
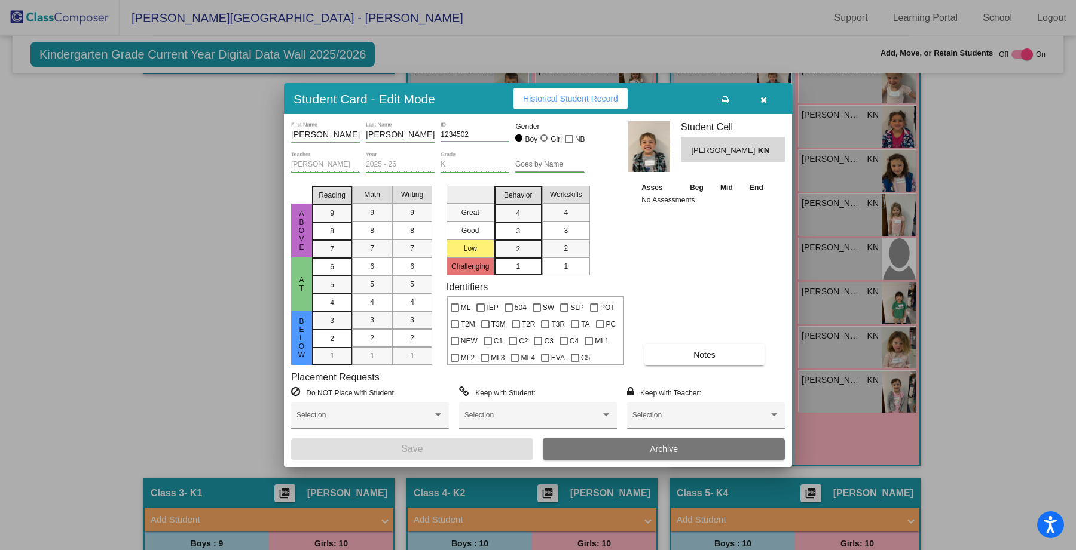
click at [767, 100] on button "button" at bounding box center [763, 99] width 38 height 22
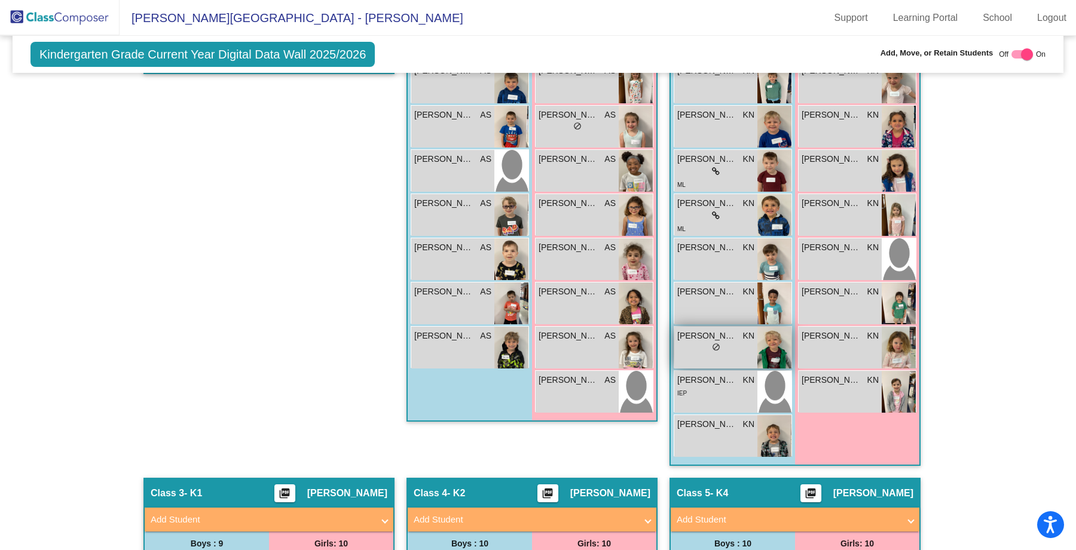
click at [715, 348] on span "do_not_disturb_alt" at bounding box center [716, 347] width 8 height 8
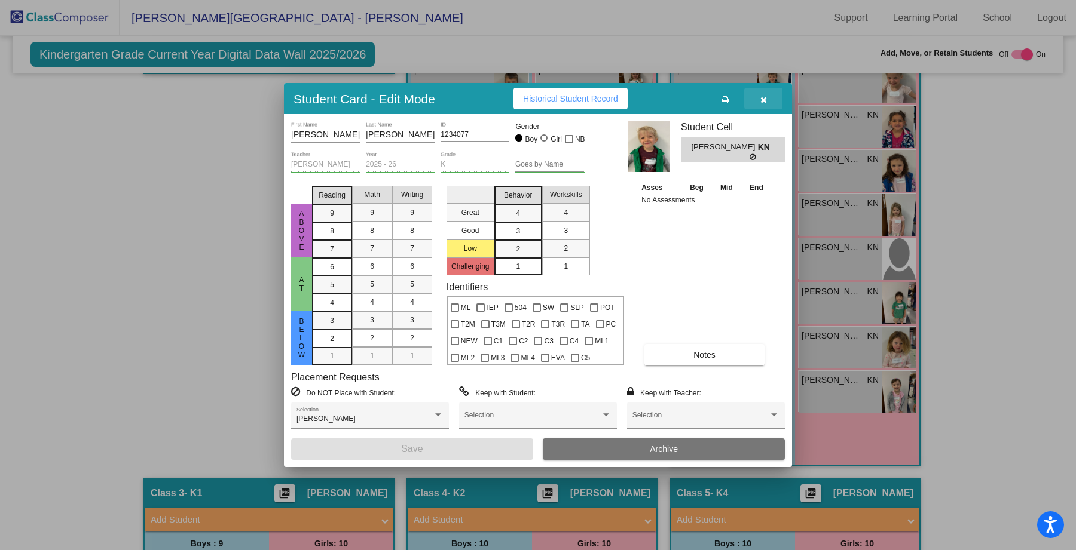
click at [759, 97] on button "button" at bounding box center [763, 99] width 38 height 22
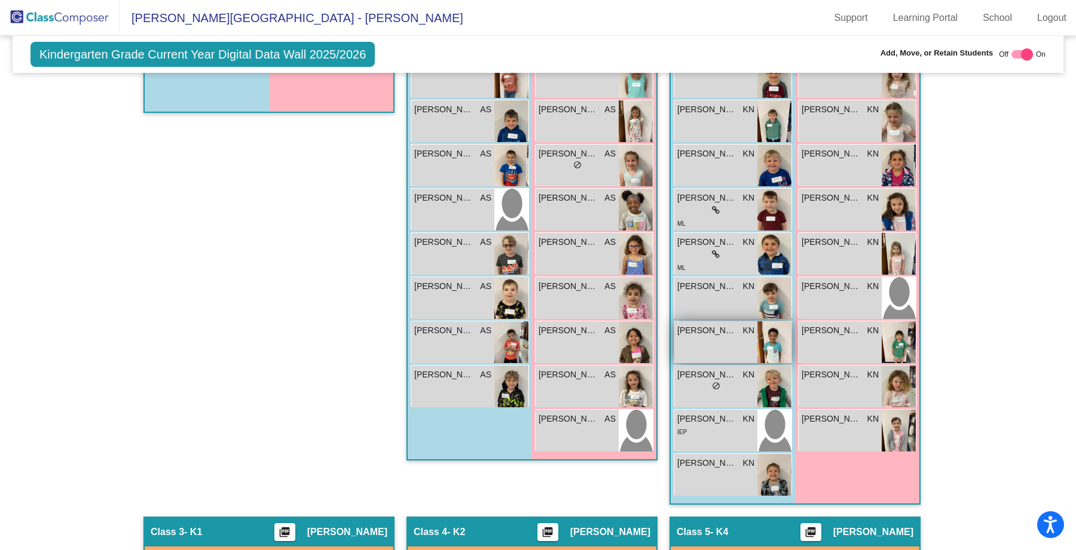
scroll to position [453, 0]
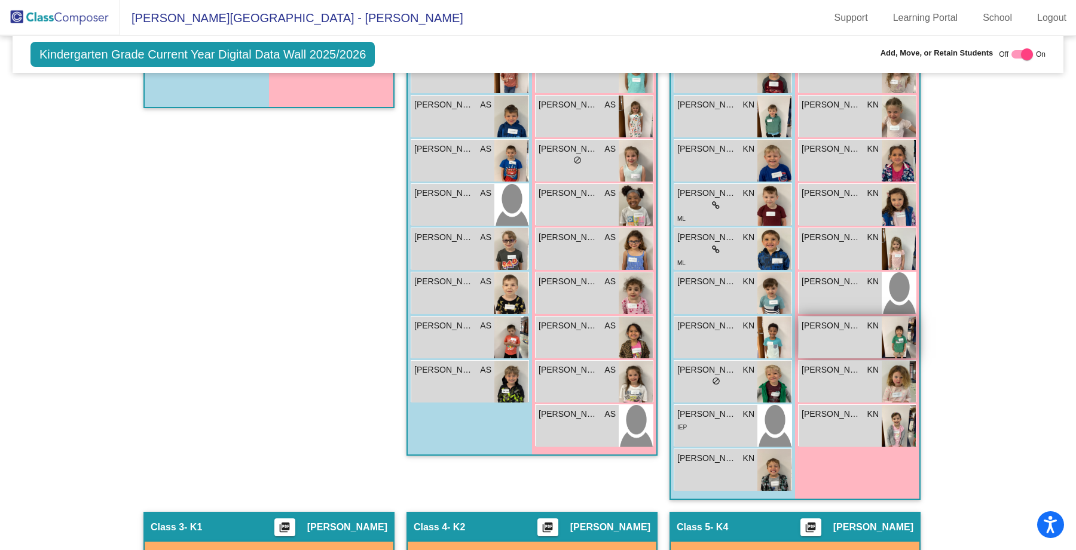
click at [834, 333] on div "[PERSON_NAME] KN lock do_not_disturb_alt" at bounding box center [839, 338] width 83 height 42
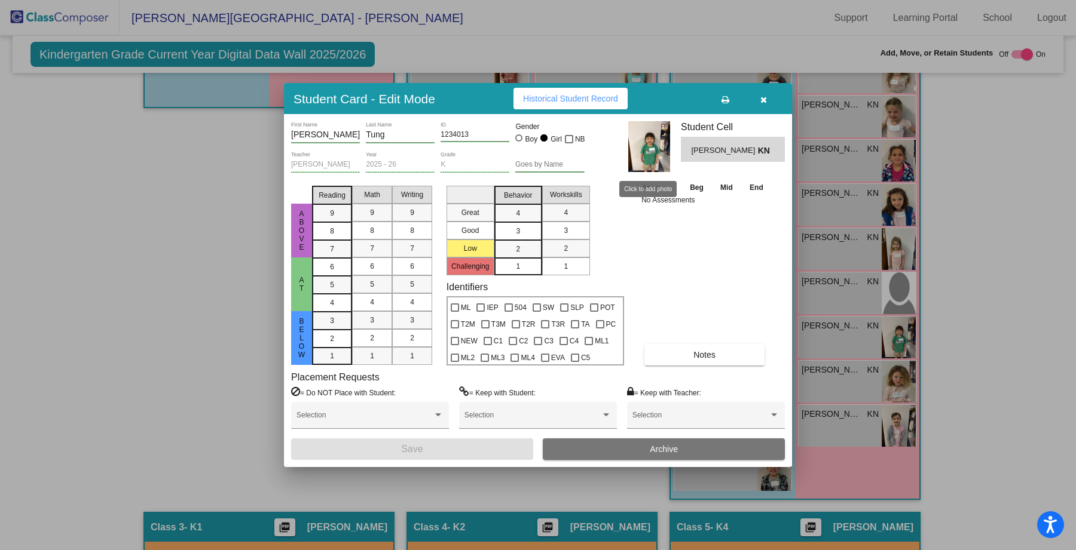
click at [636, 152] on img at bounding box center [649, 146] width 42 height 51
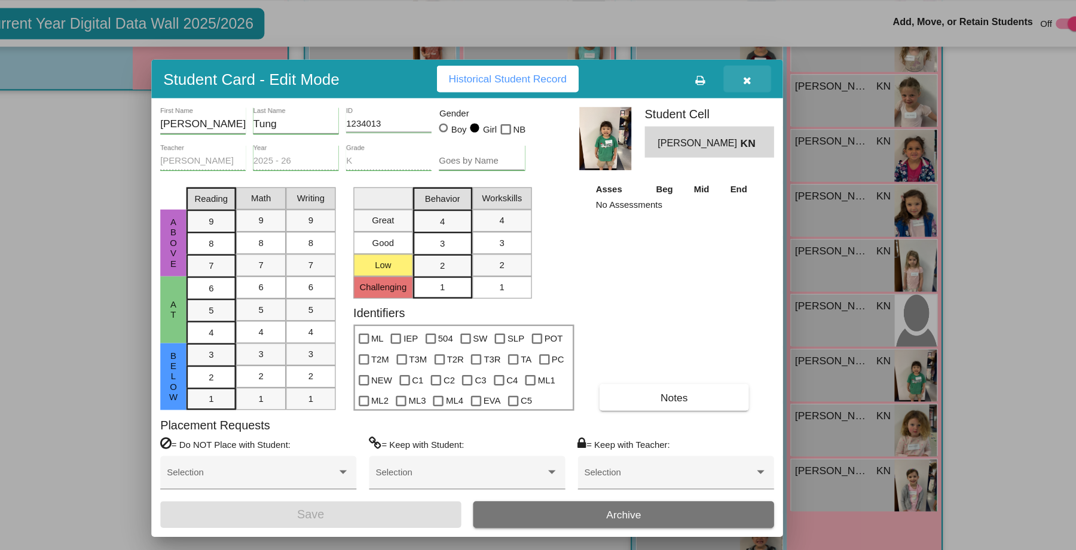
click at [767, 99] on button "button" at bounding box center [763, 99] width 38 height 22
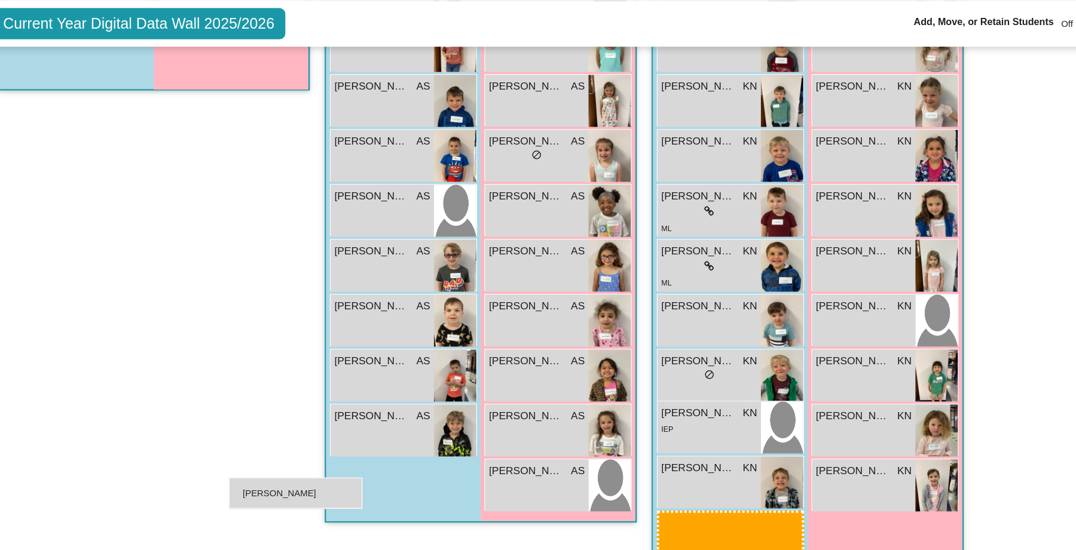
drag, startPoint x: 741, startPoint y: 335, endPoint x: 329, endPoint y: 419, distance: 420.2
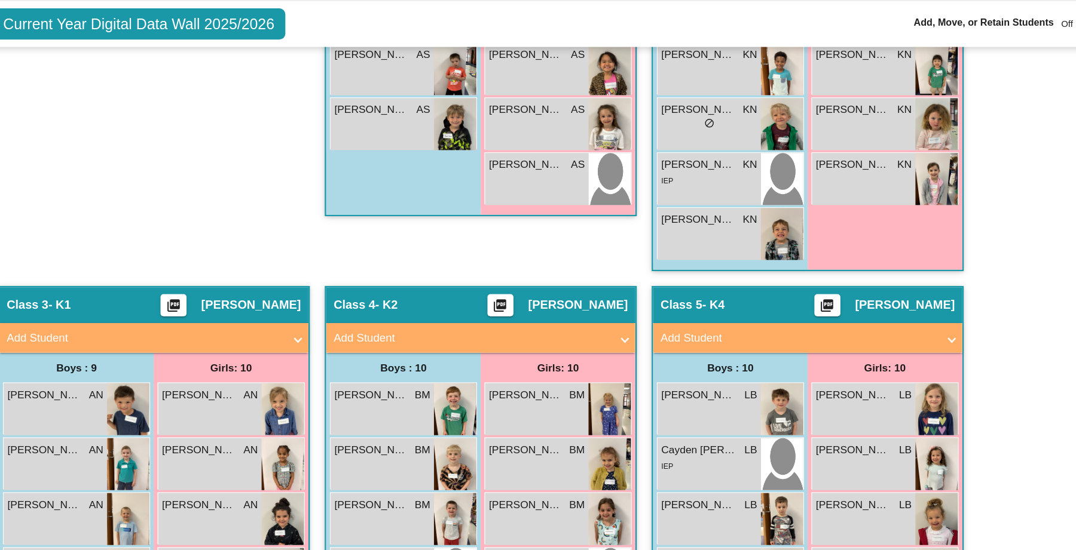
scroll to position [702, 0]
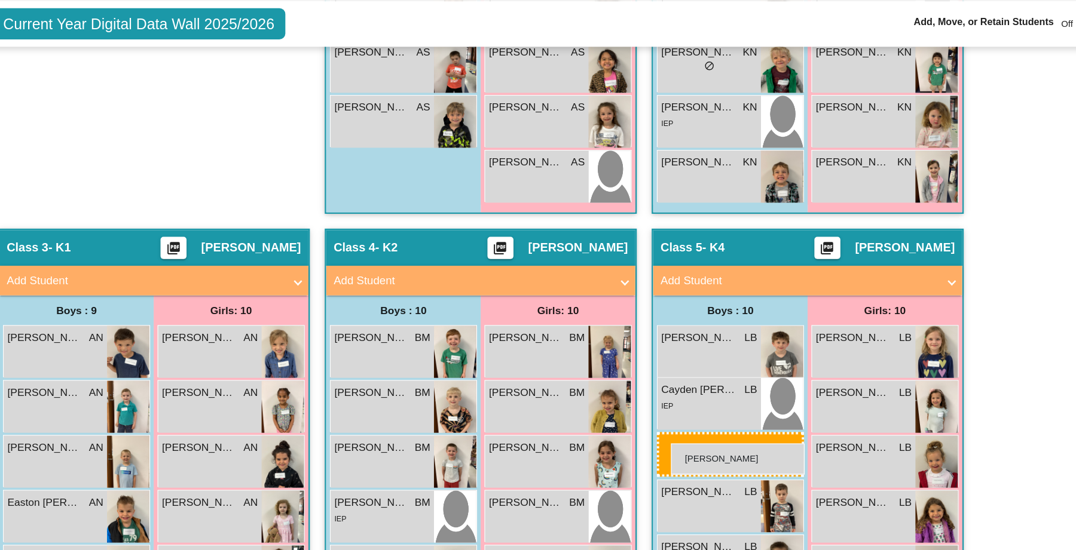
drag, startPoint x: 696, startPoint y: 92, endPoint x: 685, endPoint y: 392, distance: 300.2
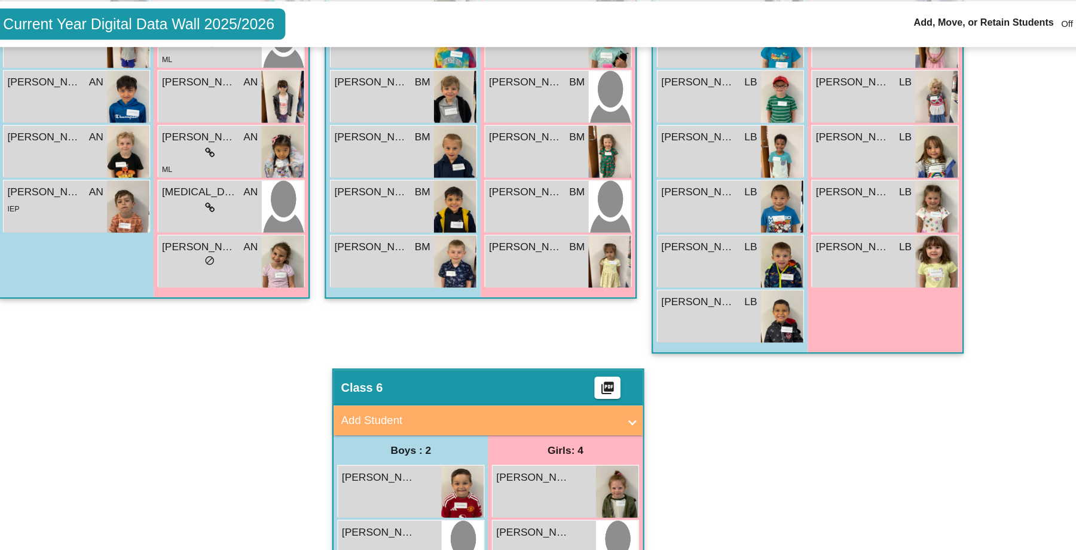
scroll to position [1180, 0]
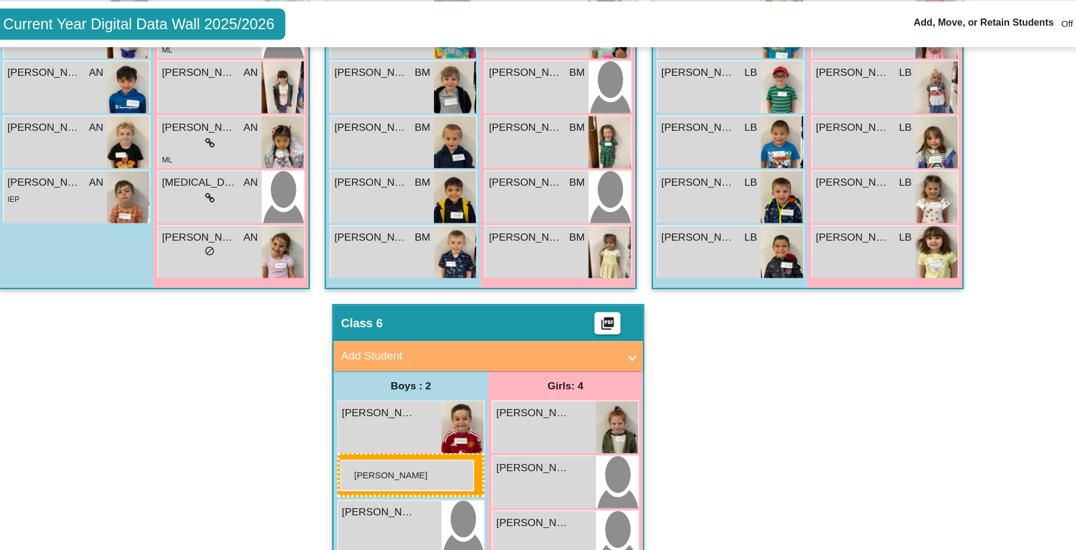
drag, startPoint x: 700, startPoint y: 148, endPoint x: 419, endPoint y: 405, distance: 381.5
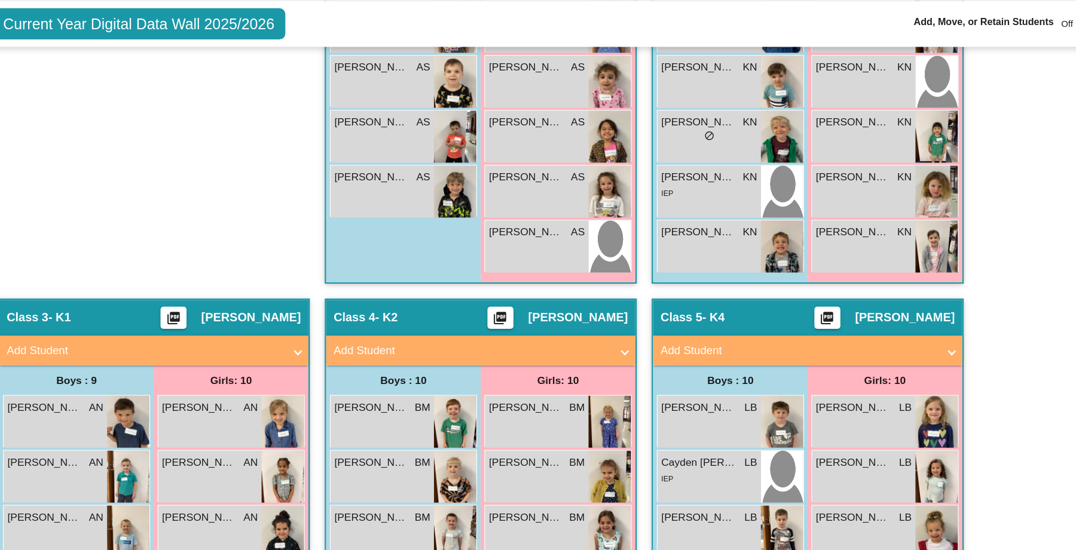
scroll to position [661, 0]
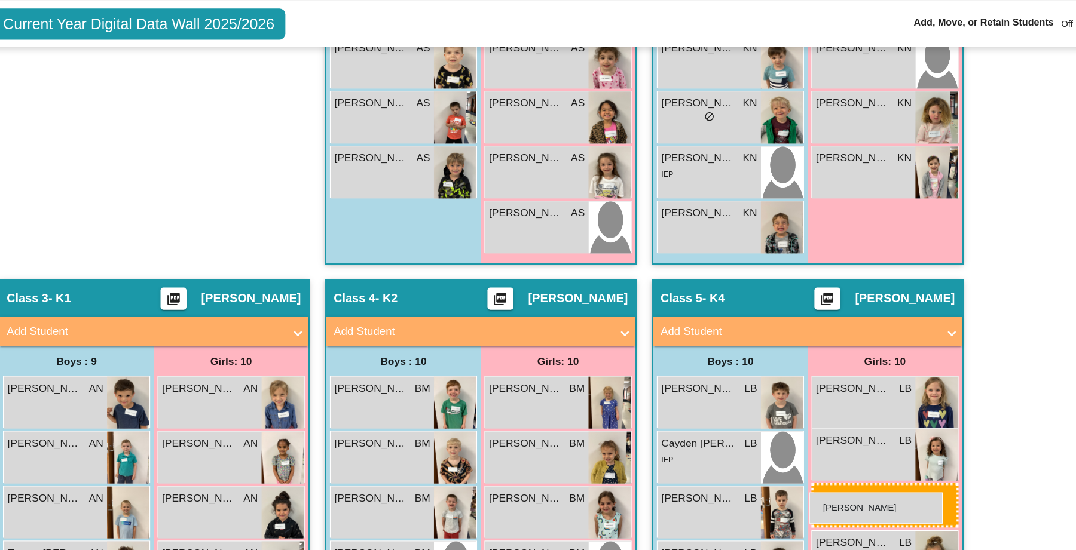
drag, startPoint x: 812, startPoint y: 125, endPoint x: 796, endPoint y: 431, distance: 306.4
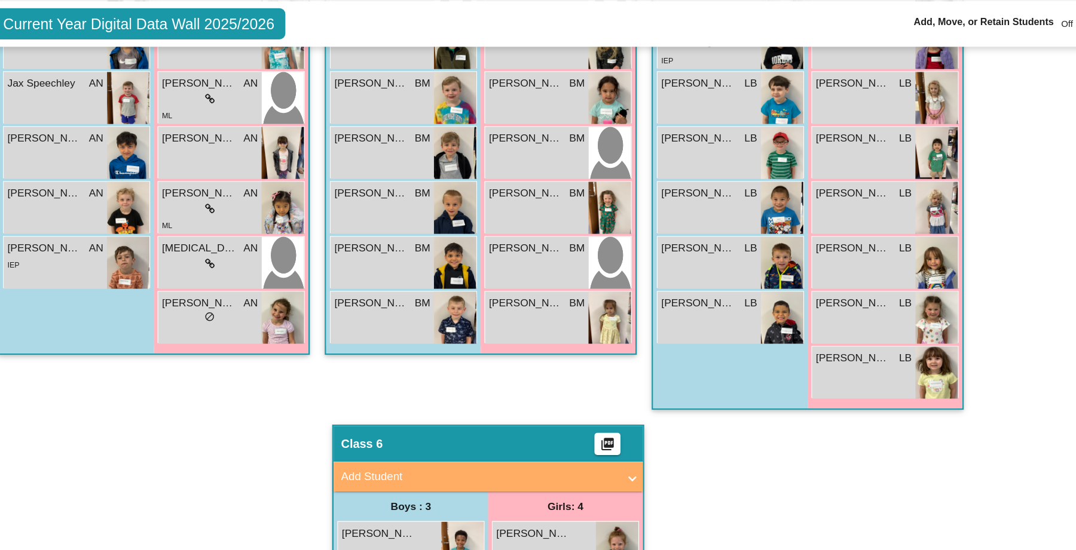
scroll to position [1129, 0]
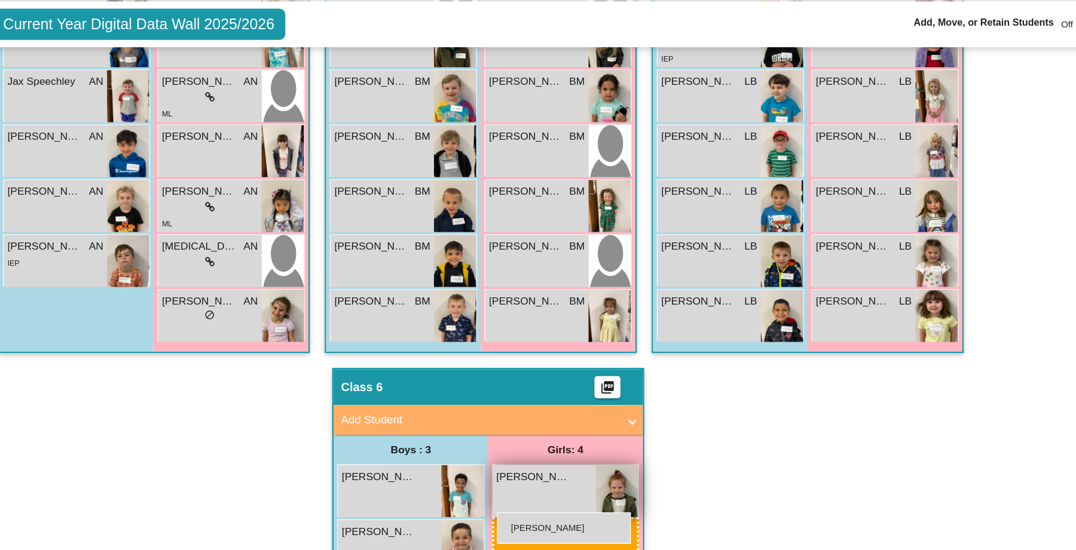
drag, startPoint x: 821, startPoint y: 147, endPoint x: 545, endPoint y: 448, distance: 408.1
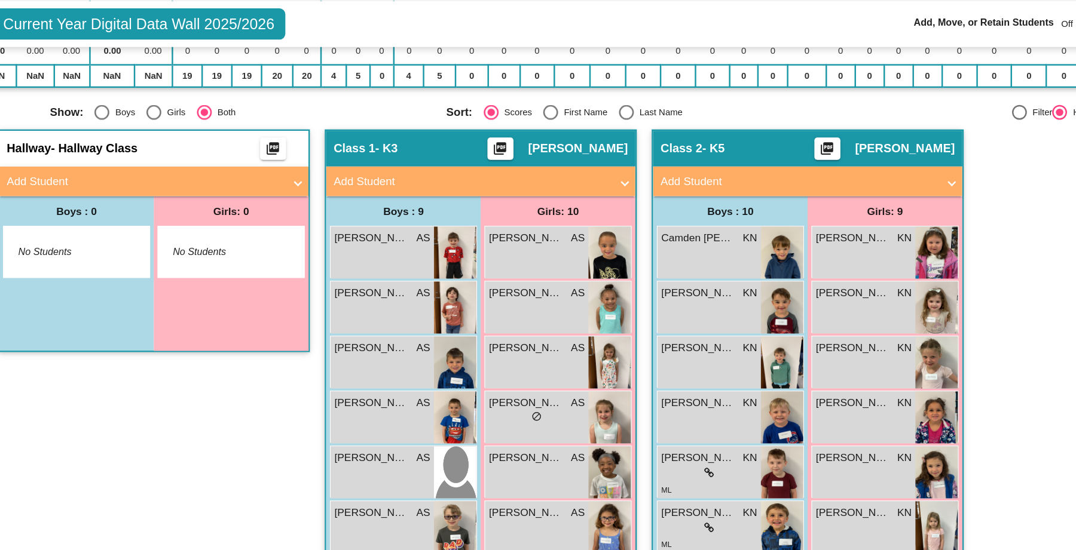
scroll to position [241, 0]
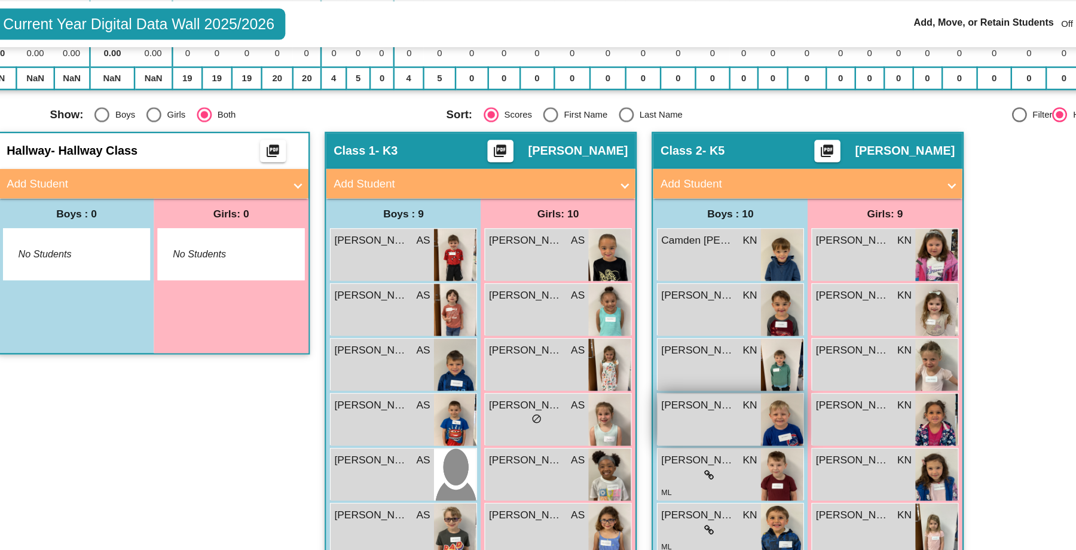
click at [733, 371] on div "[PERSON_NAME] KN lock do_not_disturb_alt" at bounding box center [715, 373] width 83 height 42
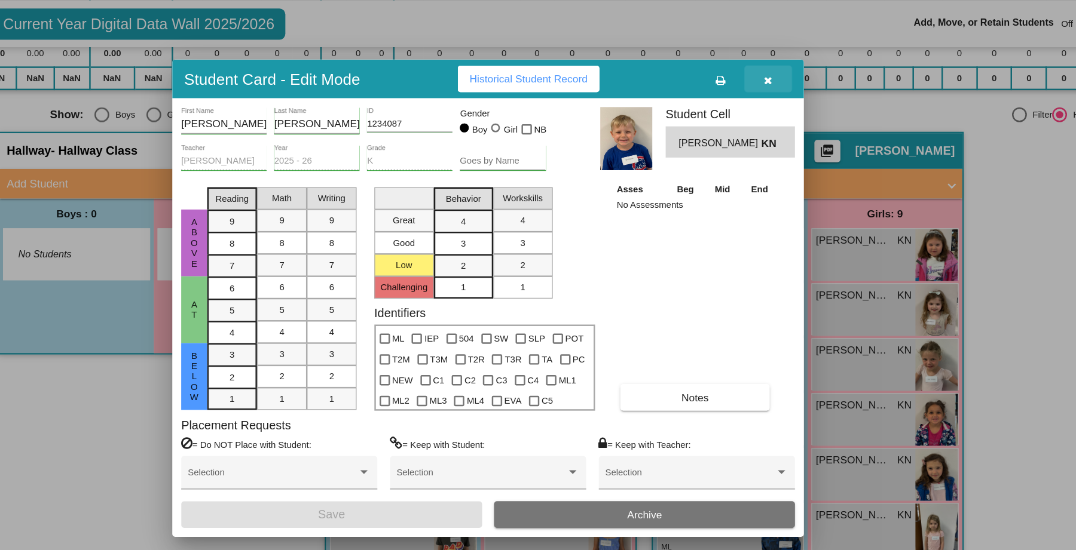
click at [764, 92] on button "button" at bounding box center [763, 99] width 38 height 22
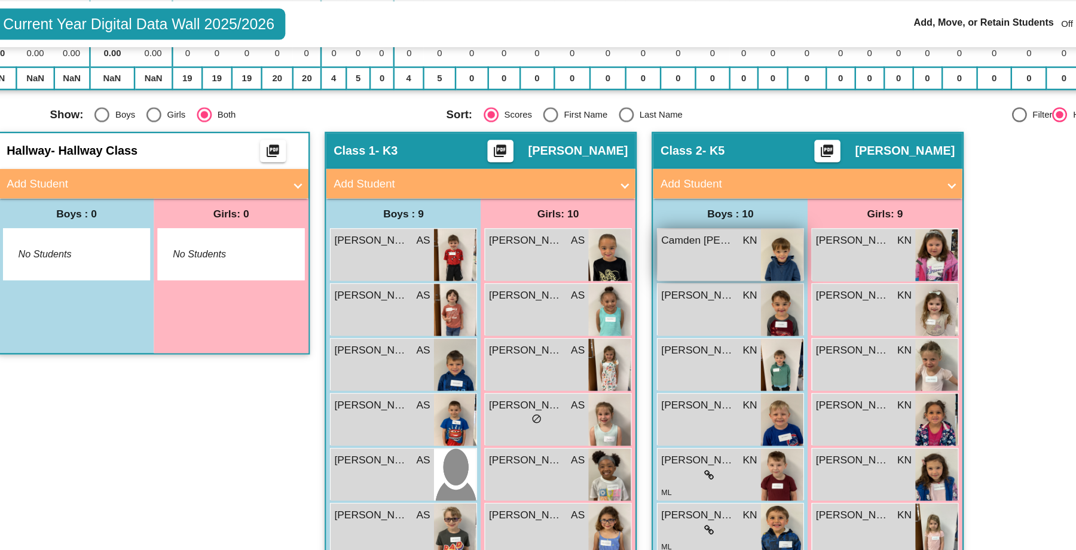
click at [725, 234] on div "Camden [PERSON_NAME] lock do_not_disturb_alt" at bounding box center [715, 240] width 83 height 42
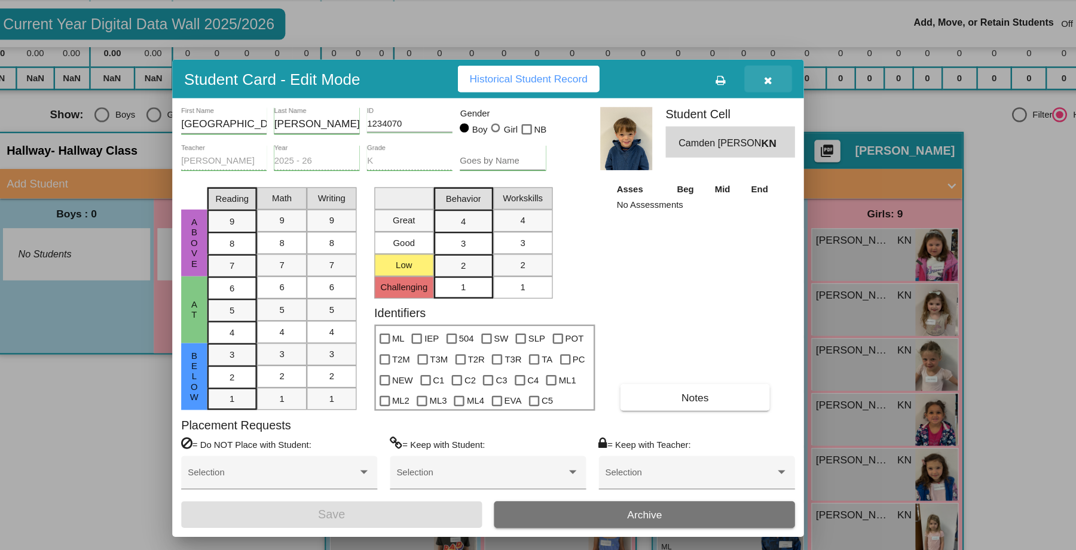
click at [761, 99] on icon "button" at bounding box center [763, 100] width 7 height 8
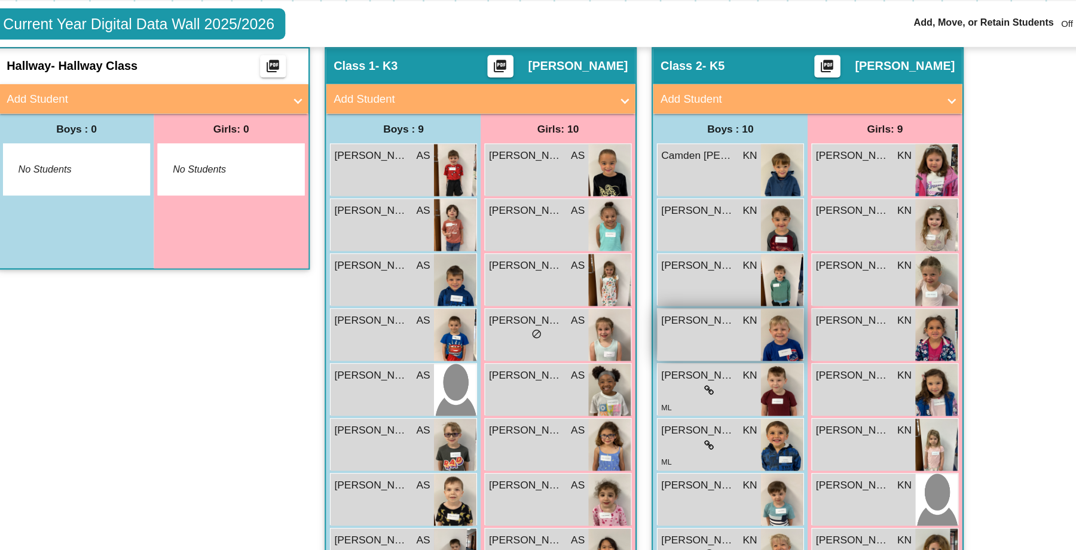
scroll to position [307, 0]
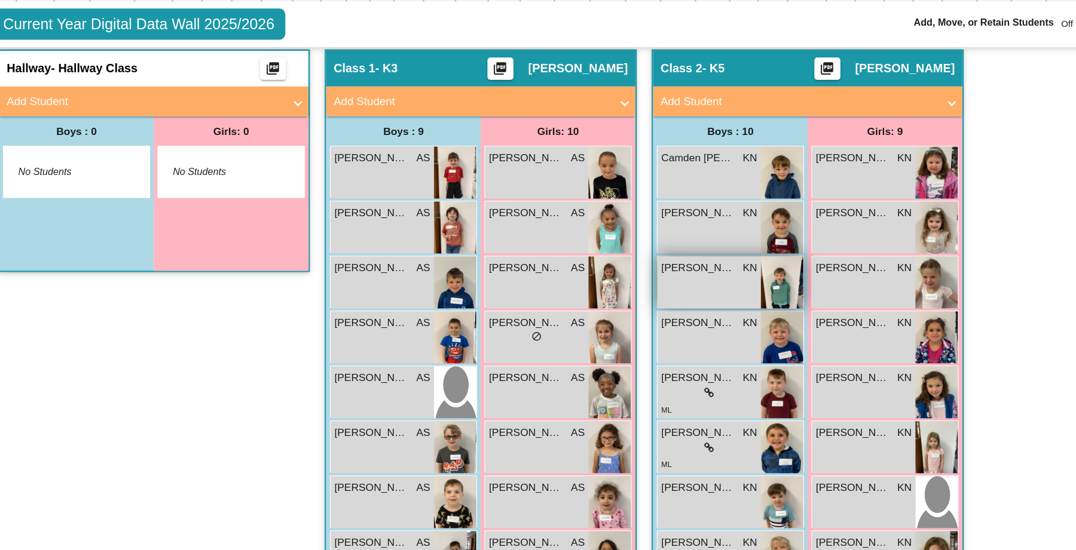
click at [762, 263] on img at bounding box center [774, 262] width 34 height 42
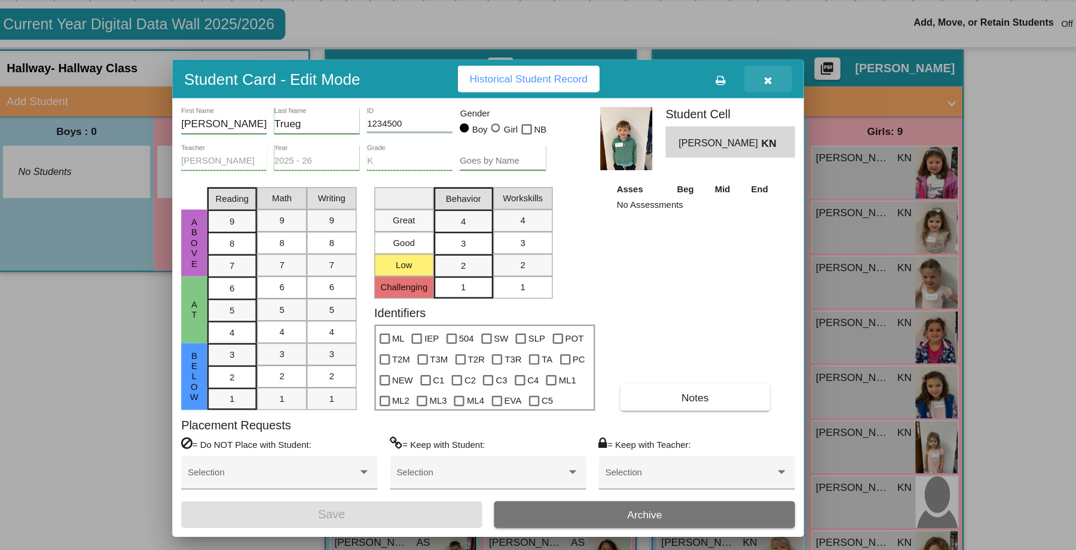
click at [759, 99] on button "button" at bounding box center [763, 99] width 38 height 22
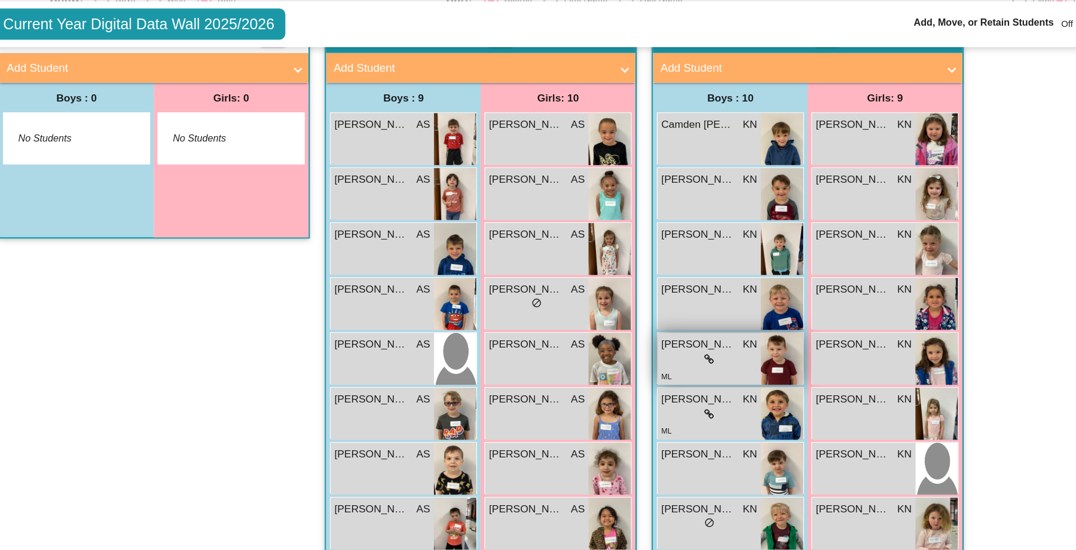
scroll to position [326, 0]
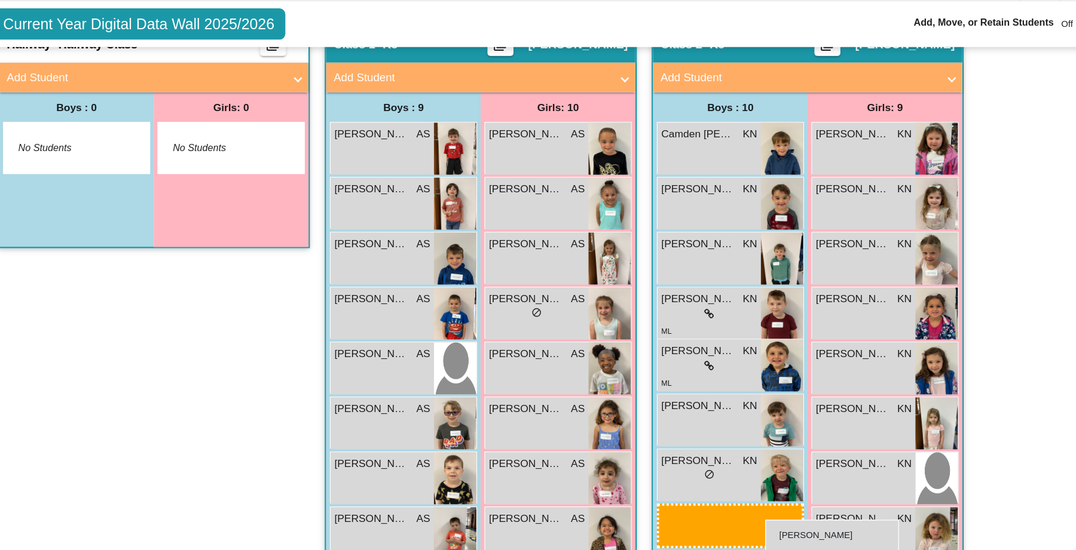
drag, startPoint x: 702, startPoint y: 281, endPoint x: 761, endPoint y: 454, distance: 181.8
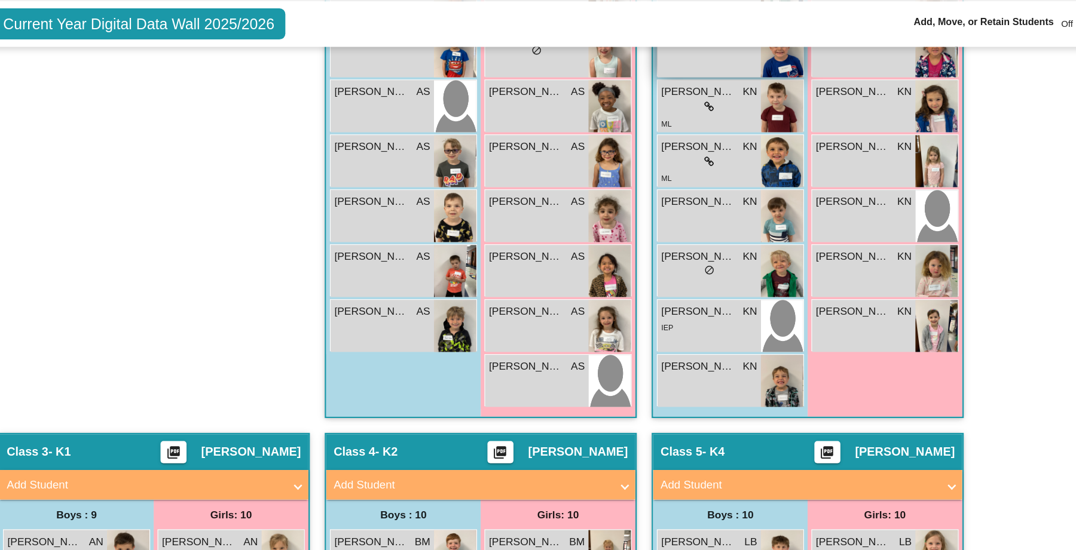
scroll to position [536, 0]
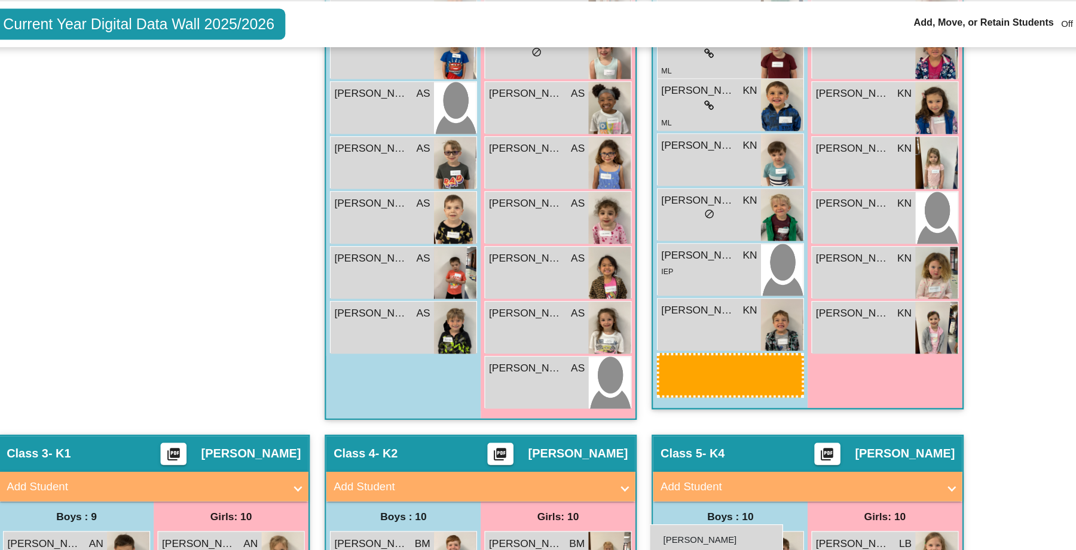
drag, startPoint x: 701, startPoint y: 85, endPoint x: 667, endPoint y: 457, distance: 373.2
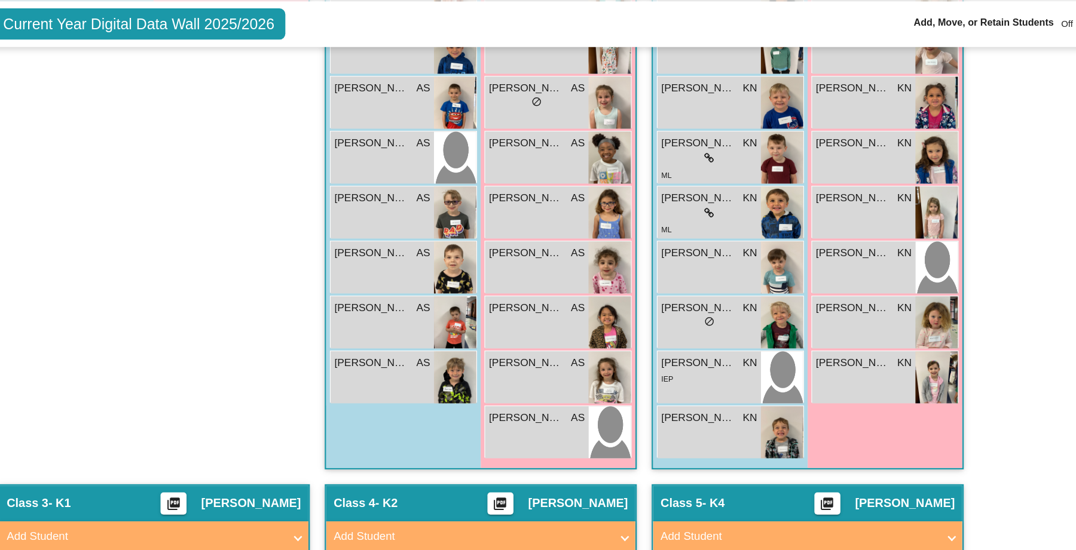
scroll to position [504, 0]
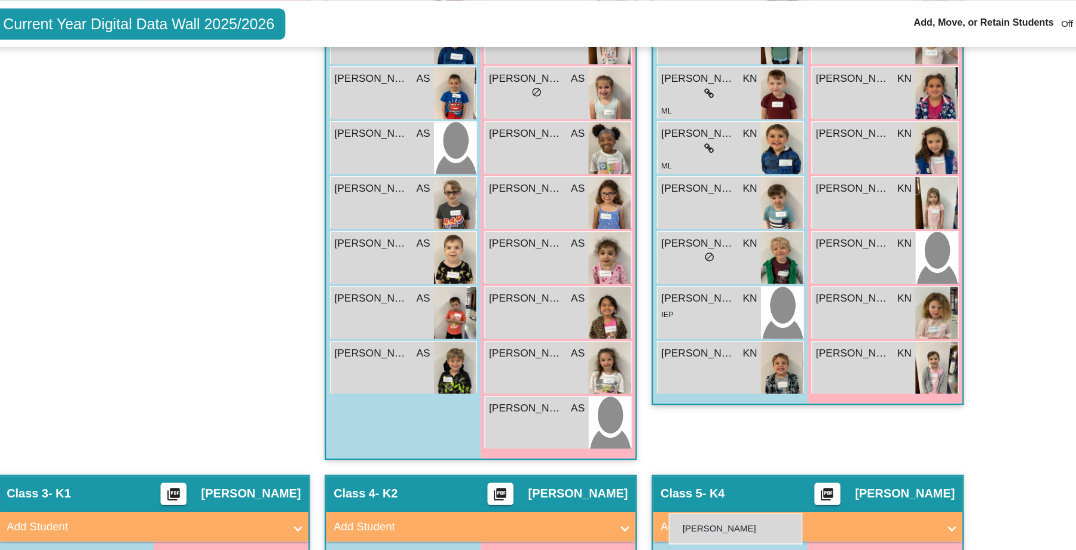
drag, startPoint x: 700, startPoint y: 114, endPoint x: 684, endPoint y: 448, distance: 333.8
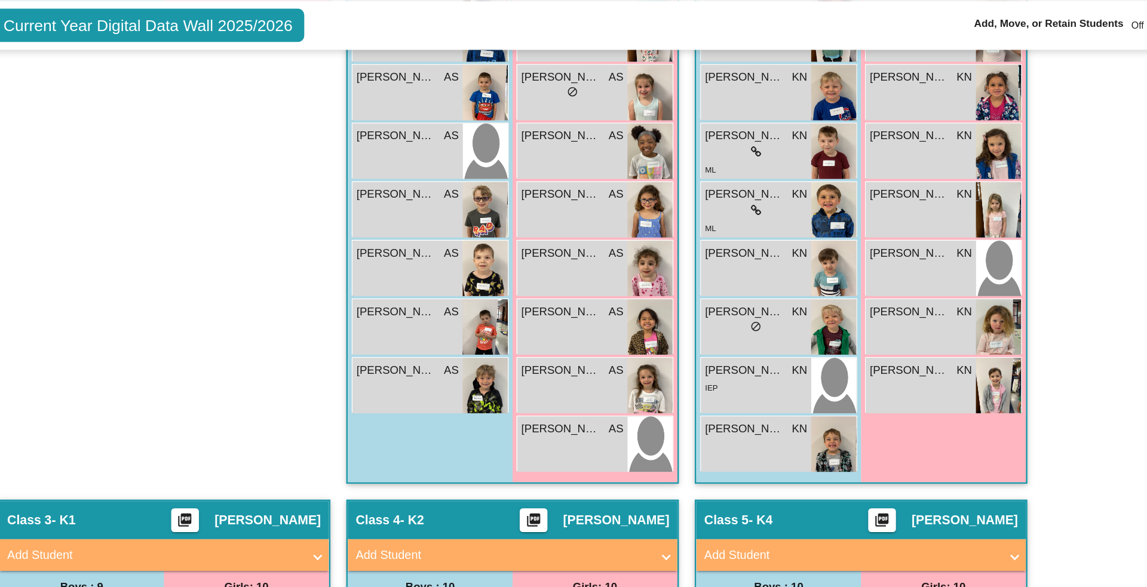
scroll to position [510, 0]
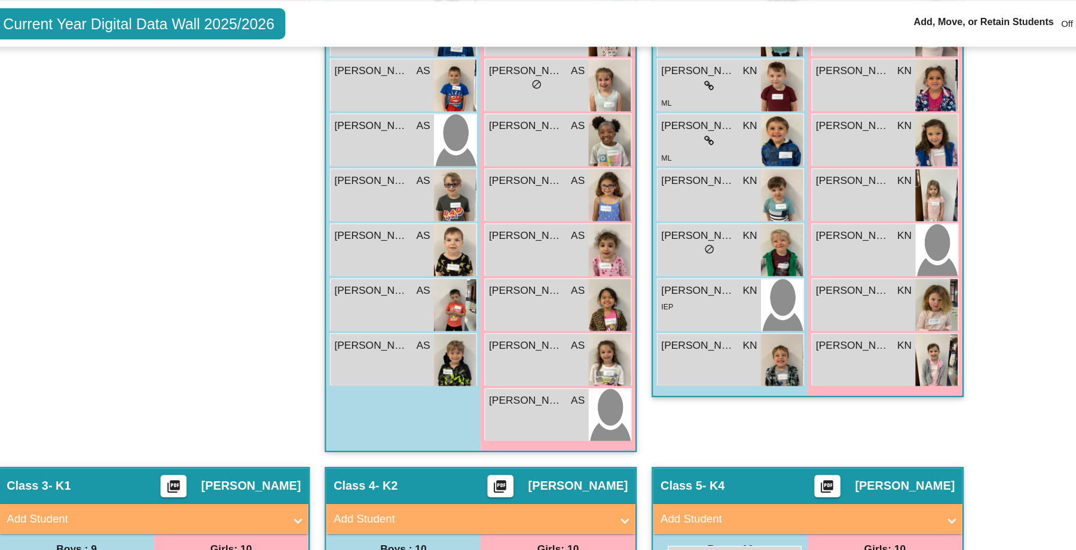
drag, startPoint x: 690, startPoint y: 105, endPoint x: 682, endPoint y: 474, distance: 369.4
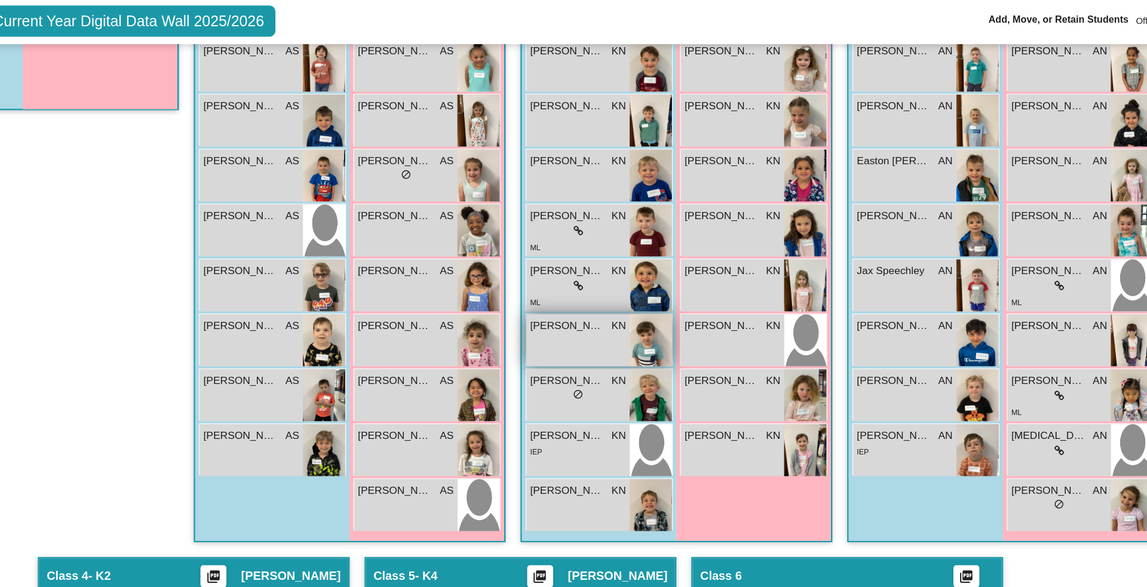
scroll to position [398, 0]
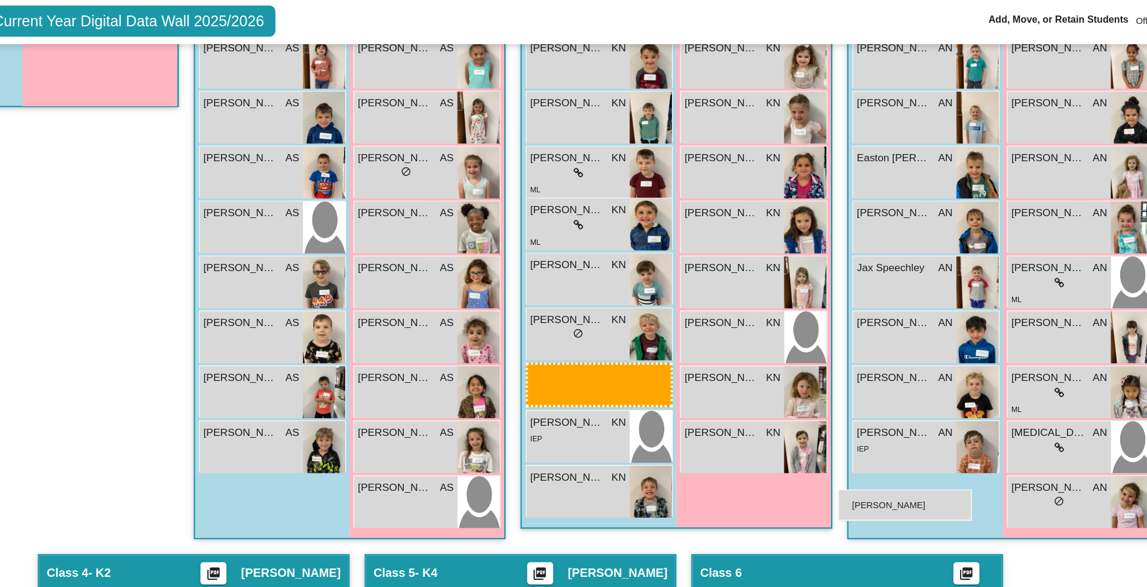
drag, startPoint x: 607, startPoint y: 172, endPoint x: 829, endPoint y: 431, distance: 341.6
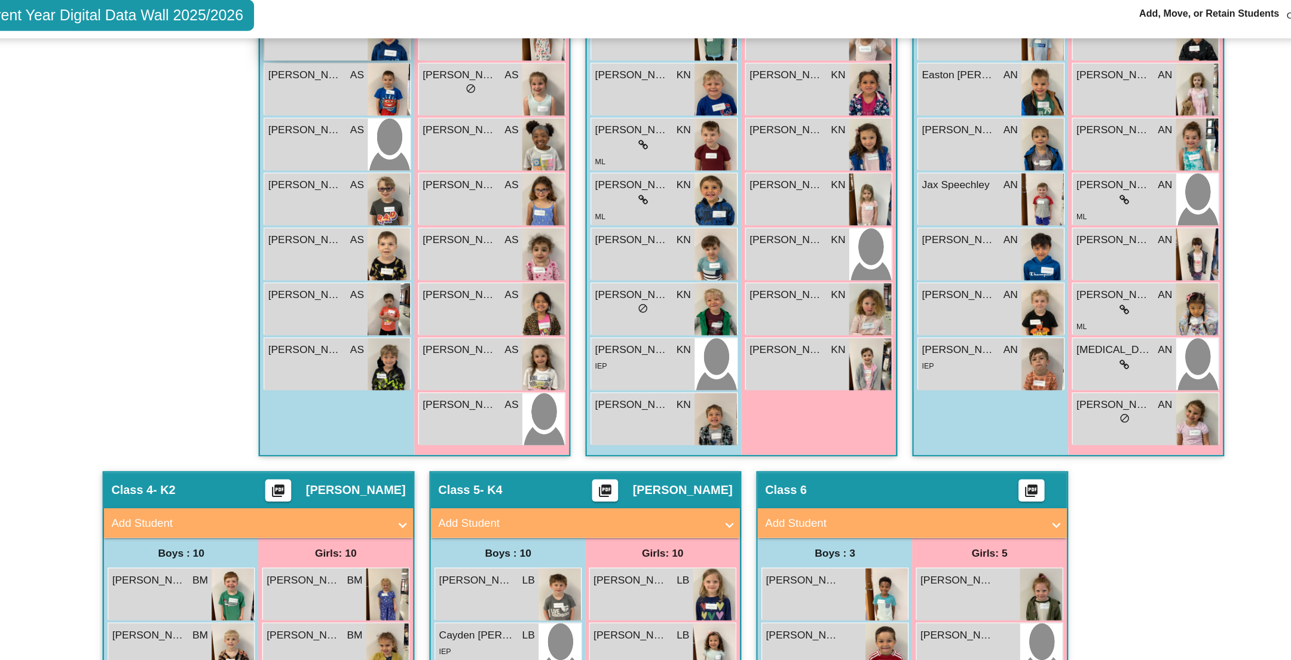
scroll to position [464, 0]
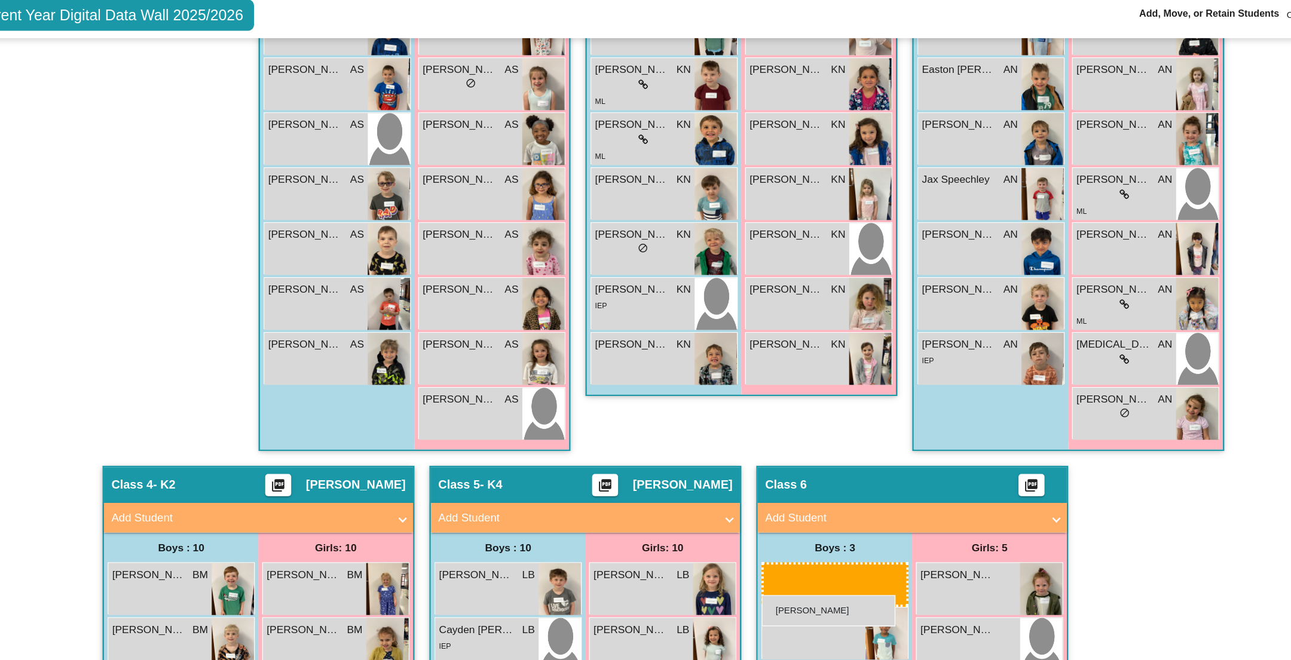
drag, startPoint x: 681, startPoint y: 107, endPoint x: 787, endPoint y: 521, distance: 427.4
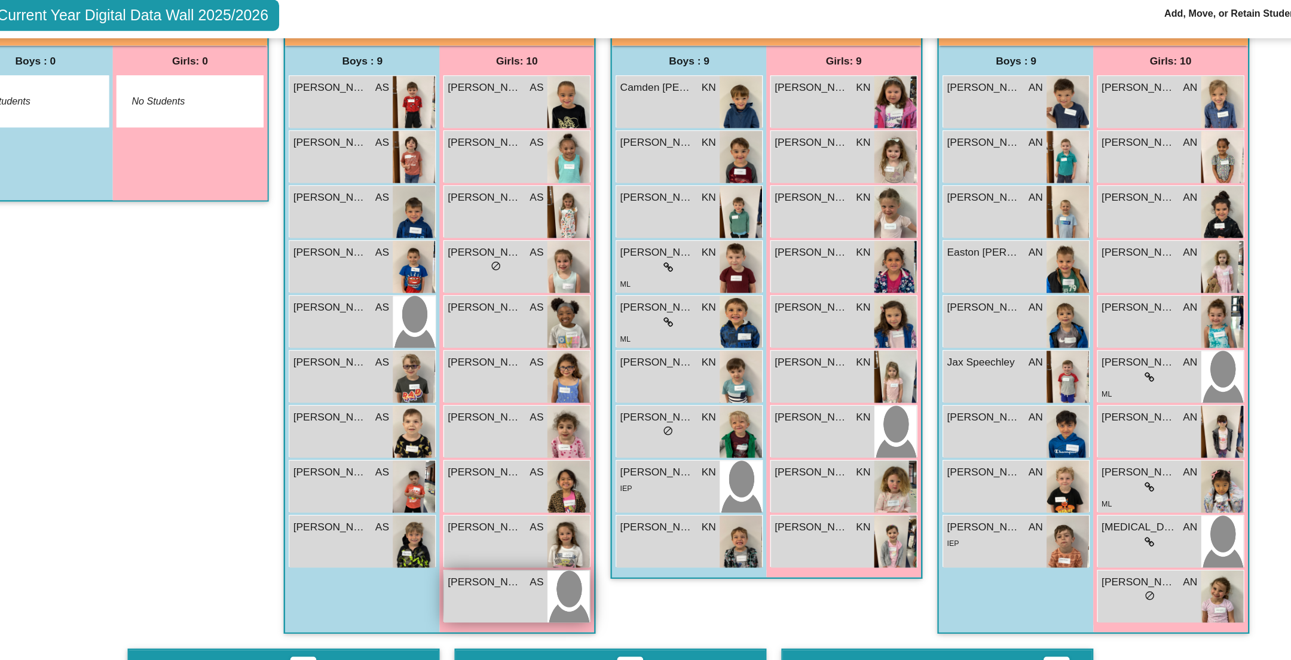
scroll to position [316, 0]
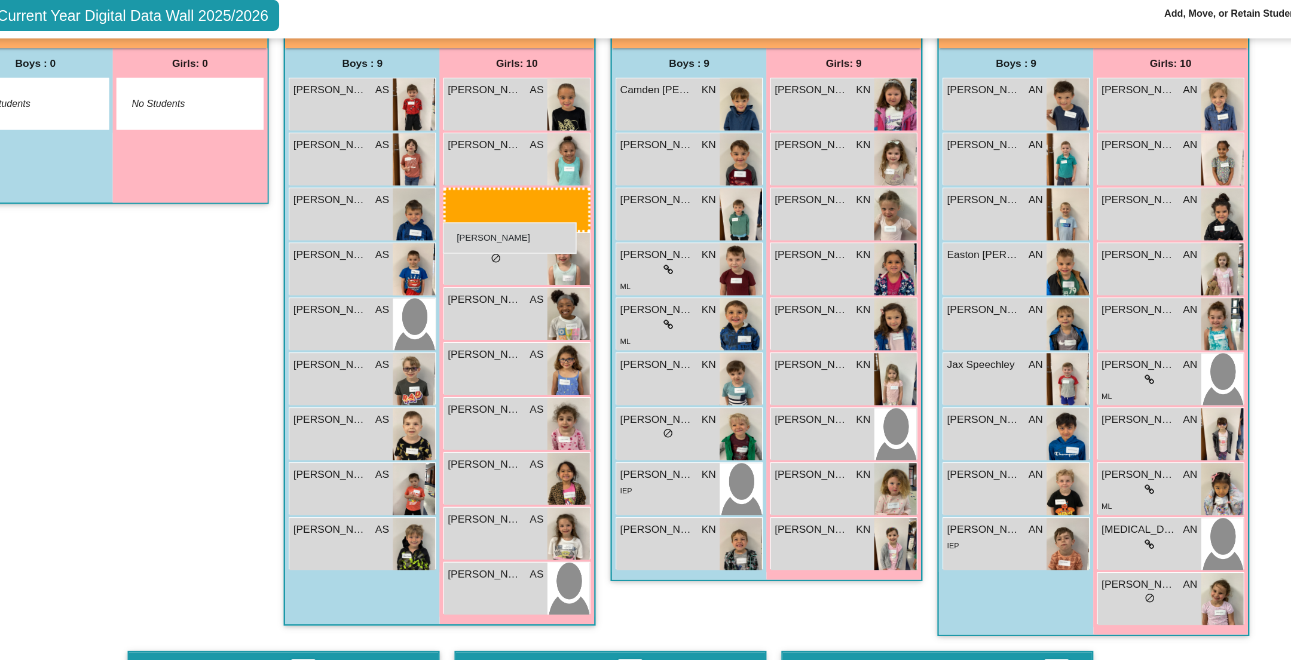
drag, startPoint x: 560, startPoint y: 203, endPoint x: 510, endPoint y: 222, distance: 53.9
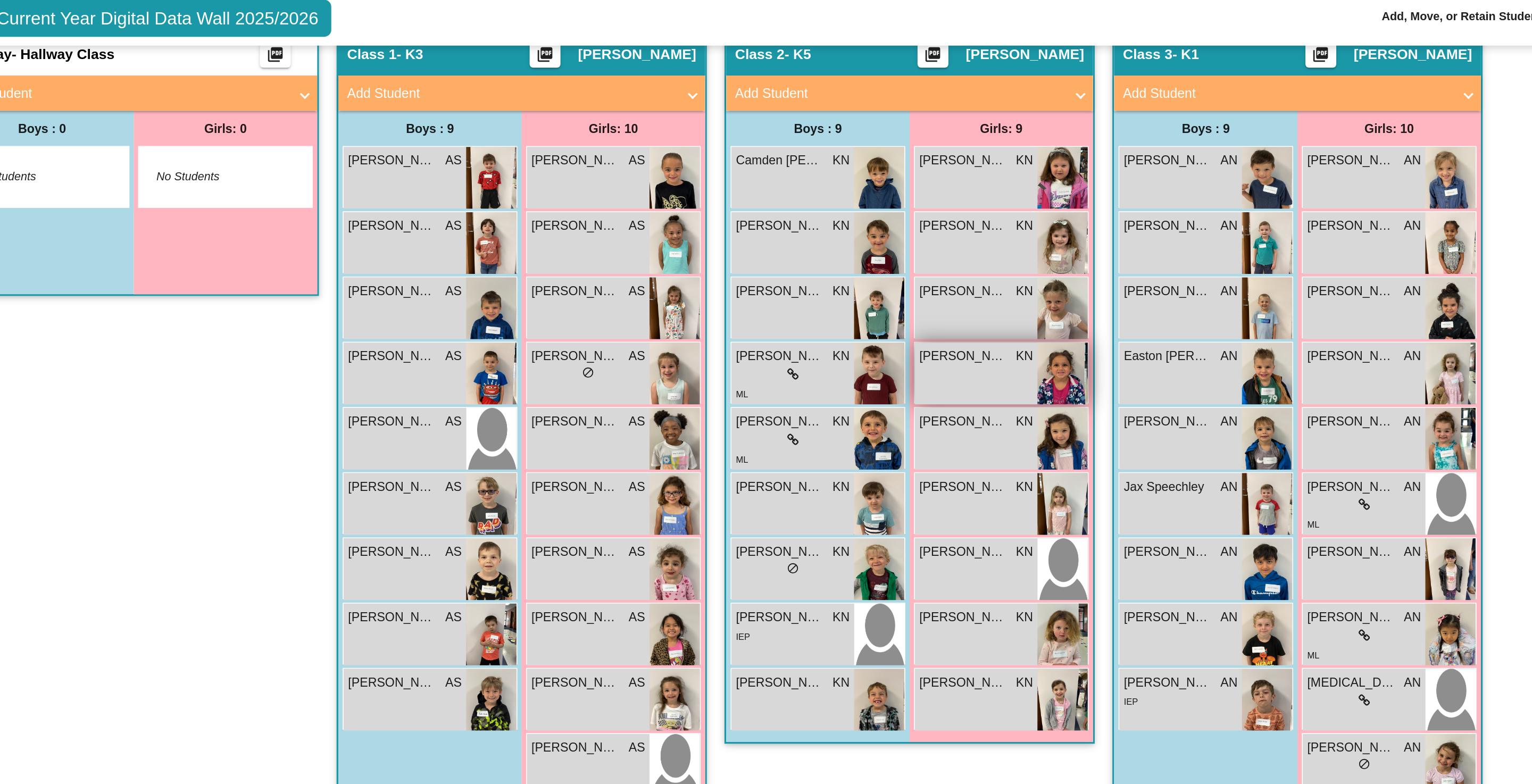
scroll to position [249, 0]
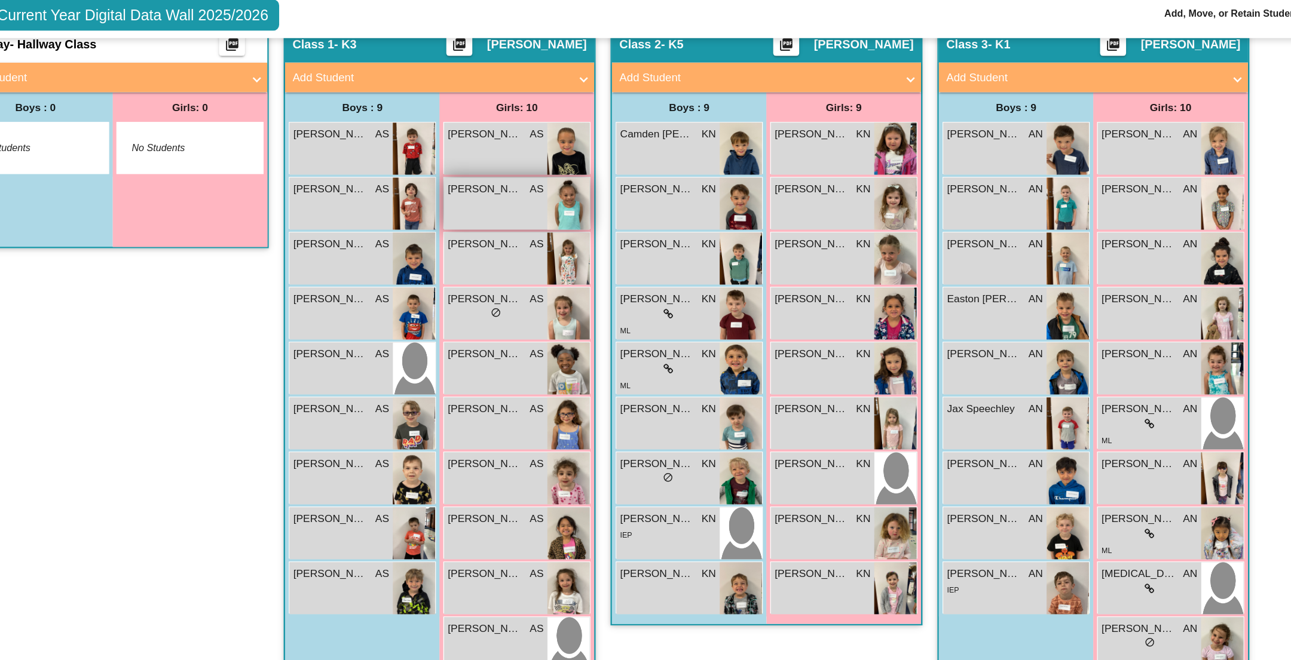
click at [618, 200] on img at bounding box center [612, 206] width 34 height 42
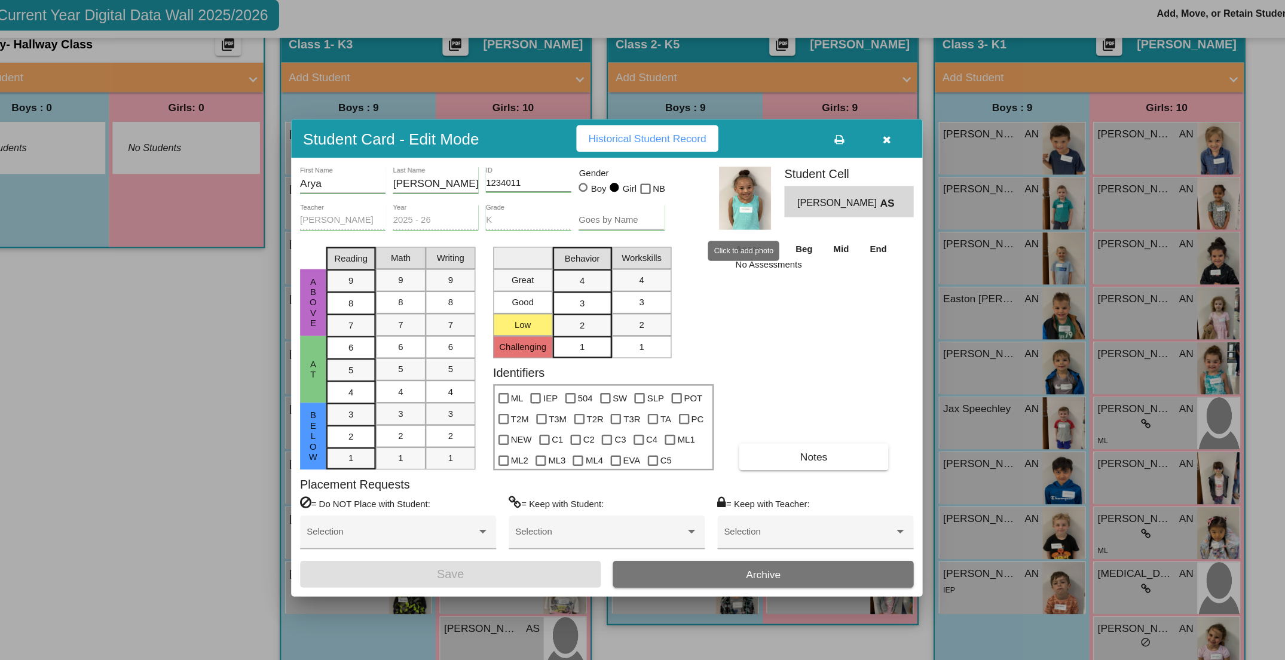
click at [754, 201] on img at bounding box center [754, 201] width 42 height 51
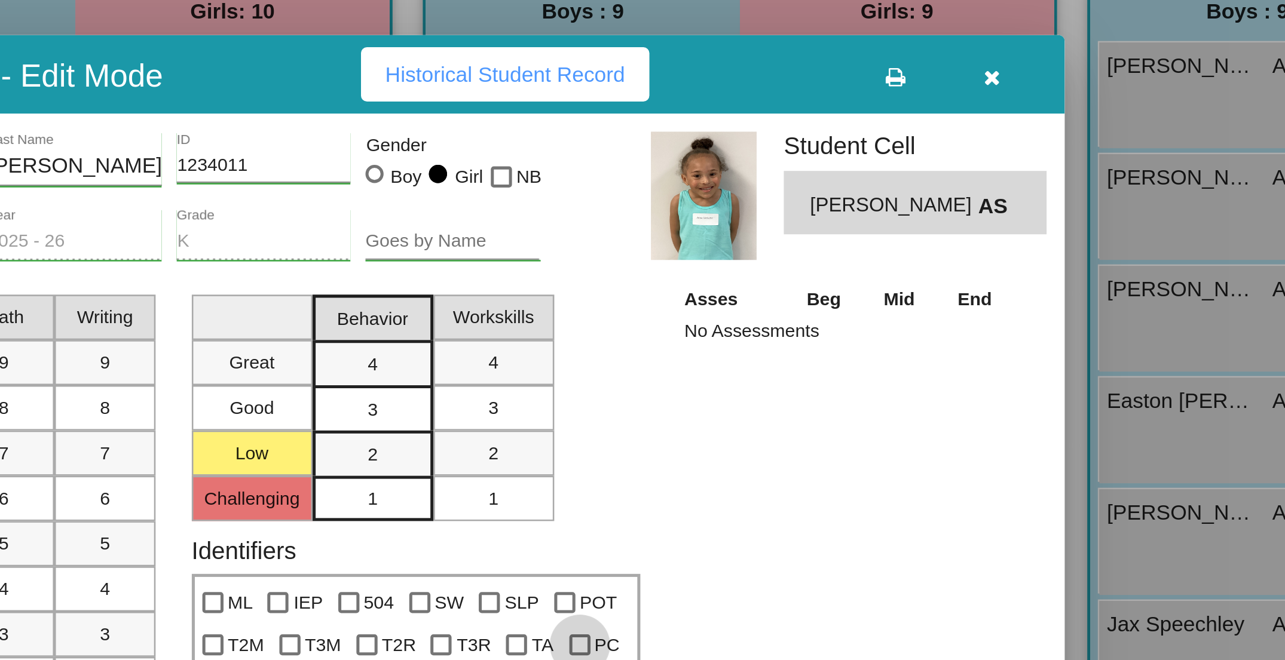
click at [701, 377] on div at bounding box center [704, 379] width 8 height 8
click at [704, 384] on input "PC" at bounding box center [704, 384] width 1 height 1
click at [745, 335] on div "Asses Beg Mid End No Assessments Notes" at bounding box center [809, 328] width 133 height 185
click at [702, 376] on div at bounding box center [704, 379] width 8 height 8
click at [704, 384] on input "PC" at bounding box center [704, 384] width 1 height 1
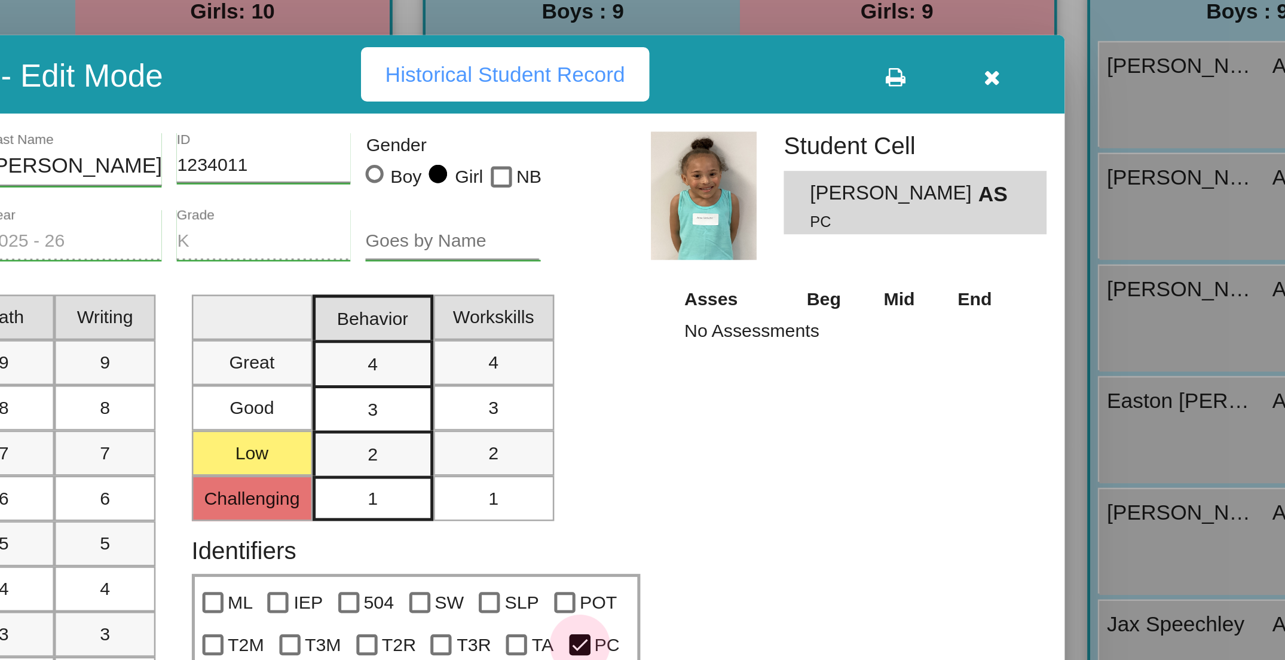
checkbox input "false"
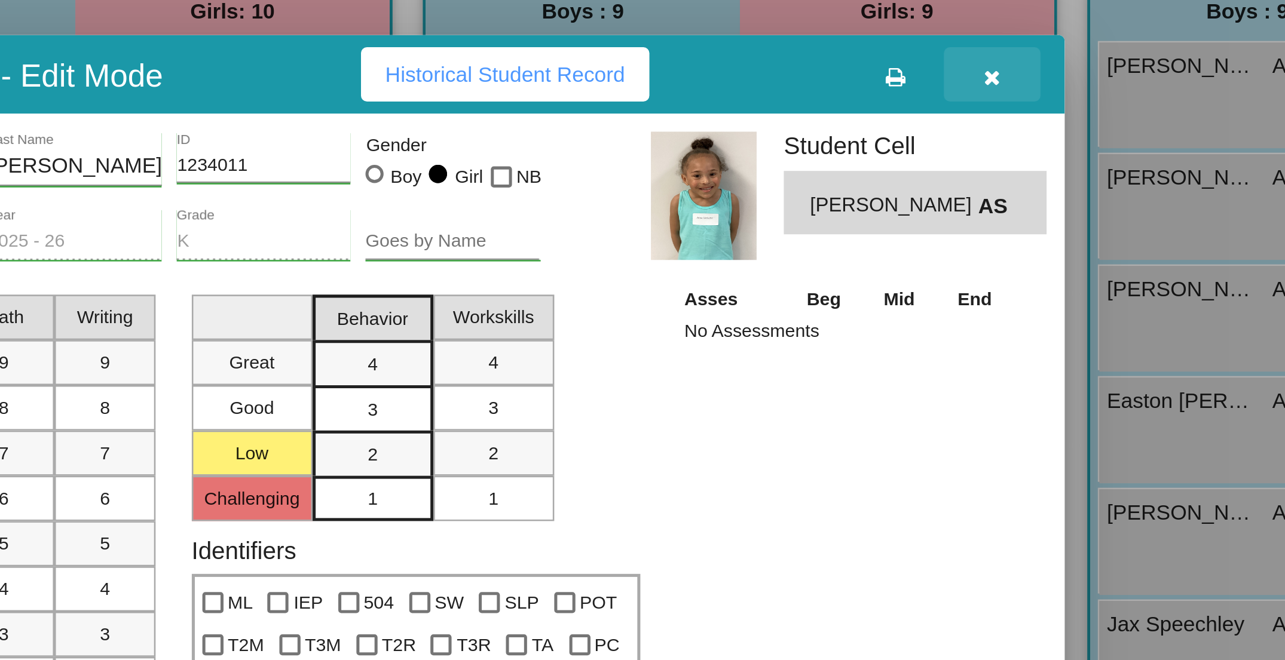
click at [860, 155] on icon "button" at bounding box center [868, 155] width 7 height 8
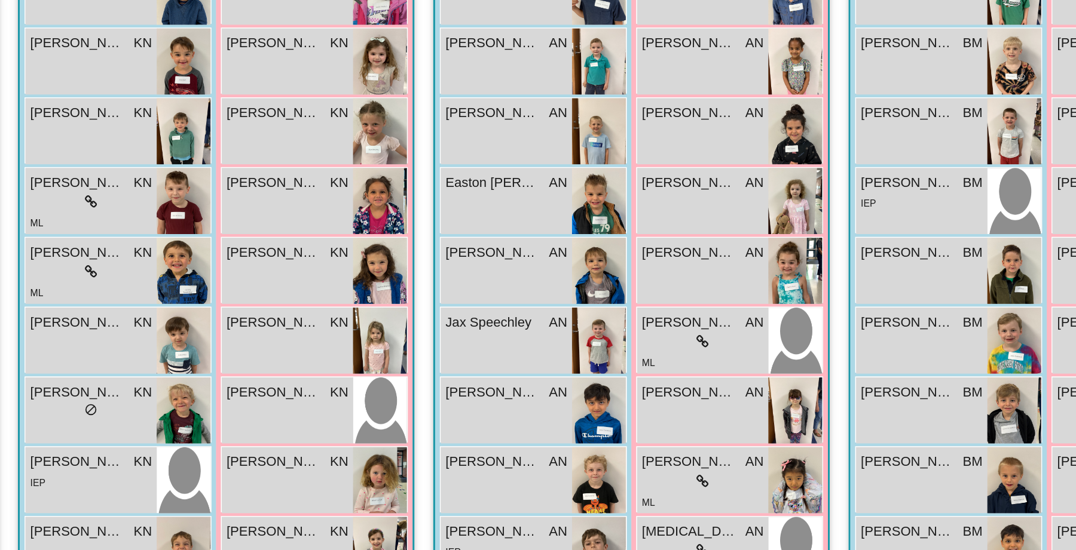
scroll to position [0, 0]
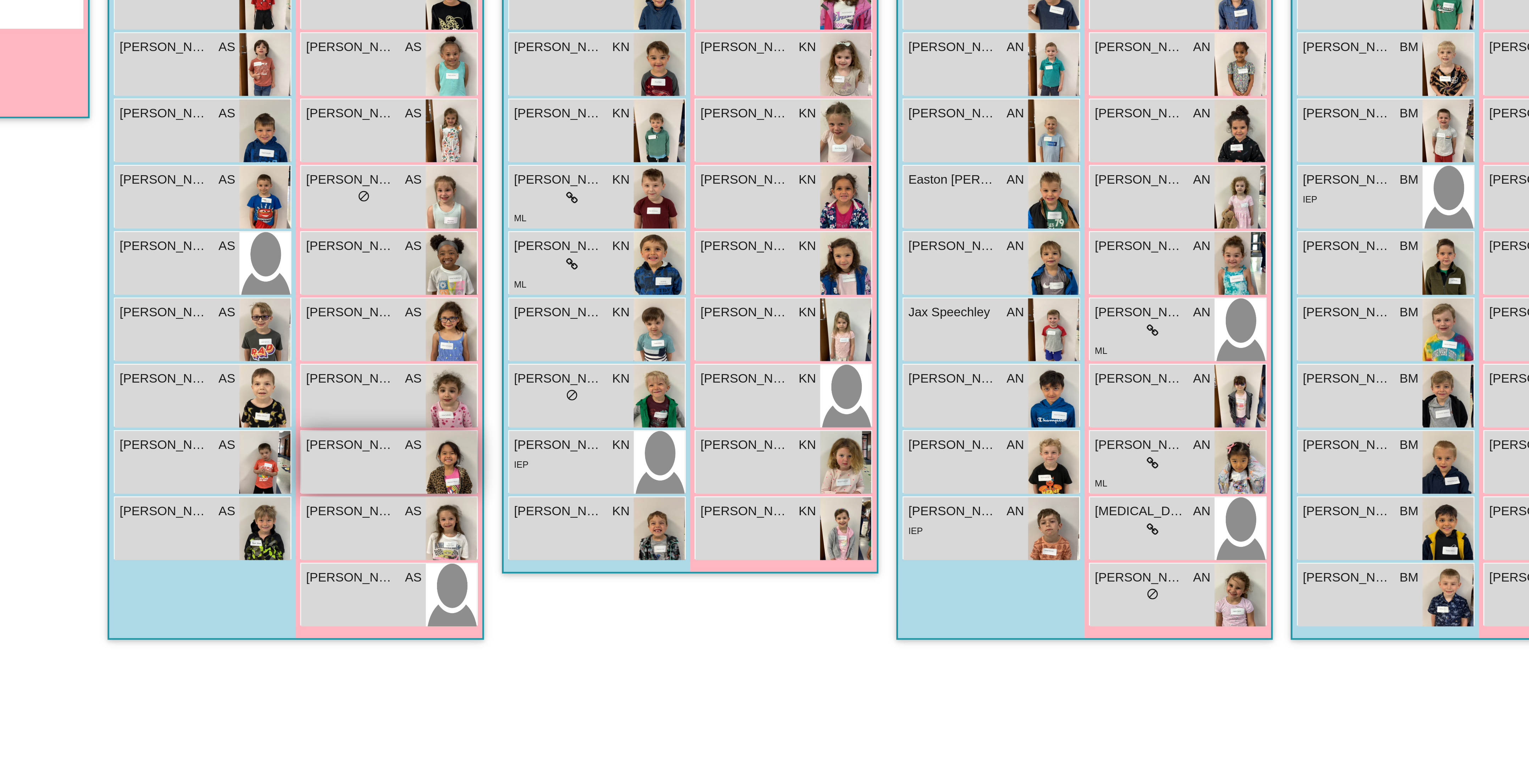
click at [496, 261] on span "AS" at bounding box center [499, 439] width 7 height 8
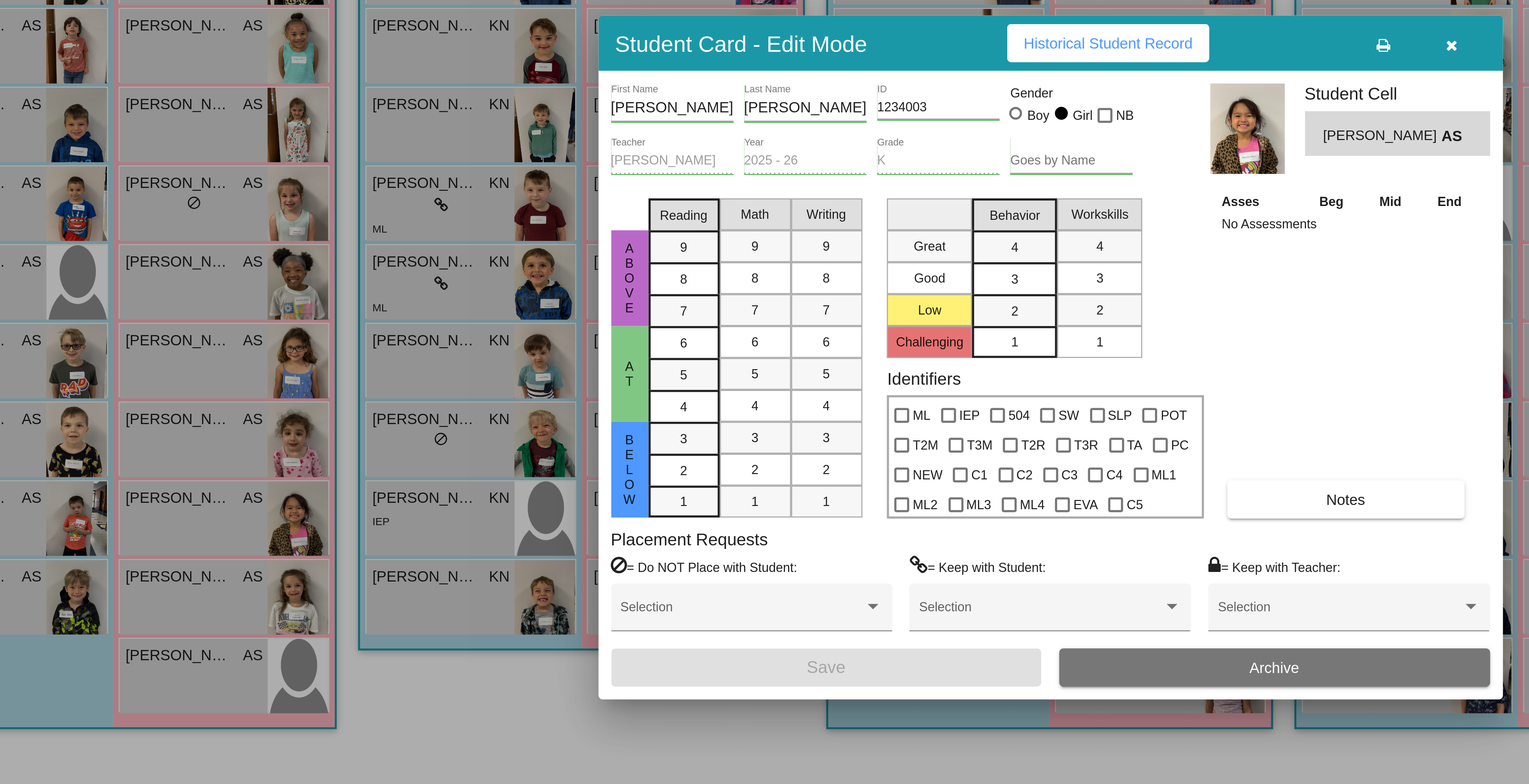
click at [510, 261] on icon "button" at bounding box center [898, 288] width 4 height 5
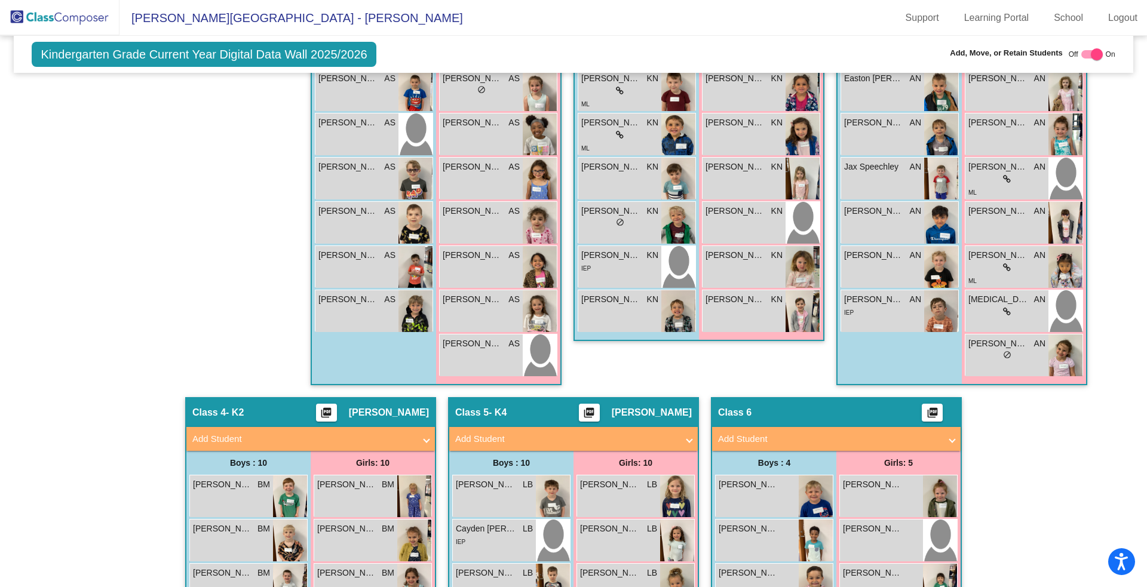
scroll to position [482, 0]
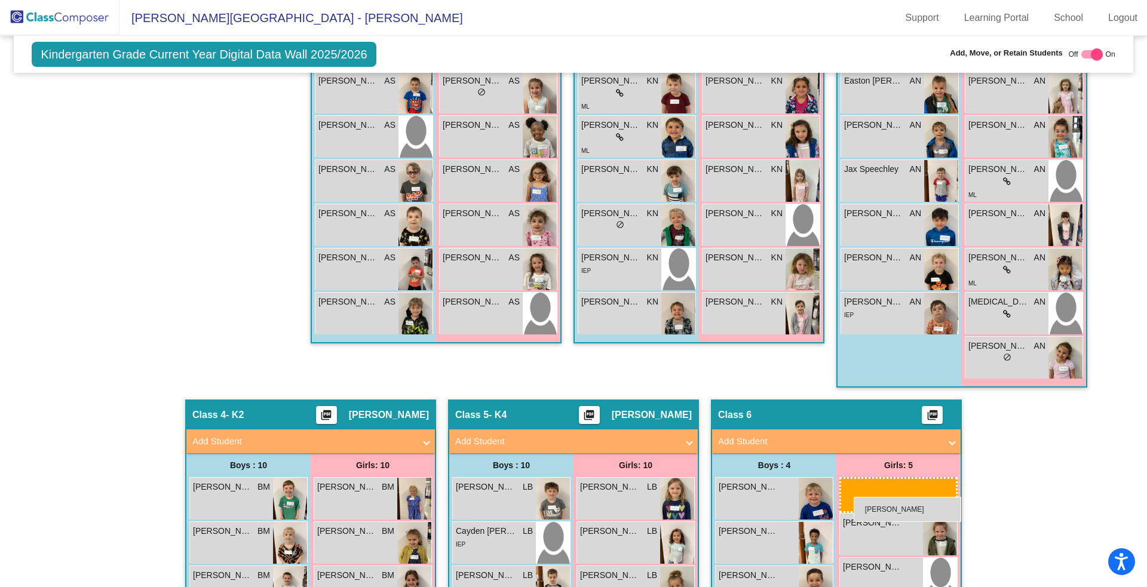
drag, startPoint x: 485, startPoint y: 265, endPoint x: 854, endPoint y: 497, distance: 436.0
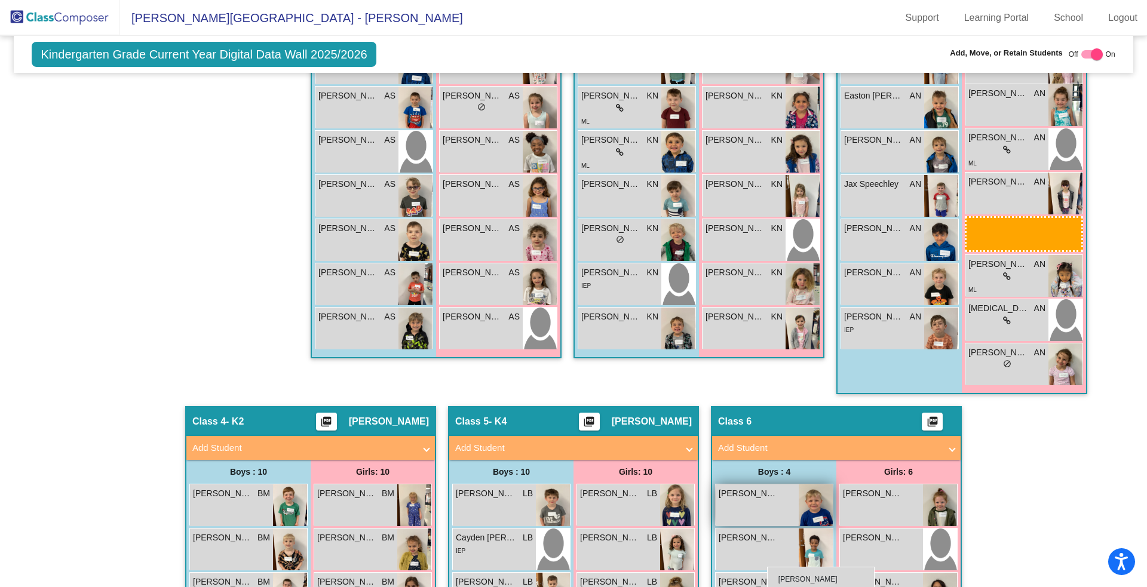
scroll to position [469, 0]
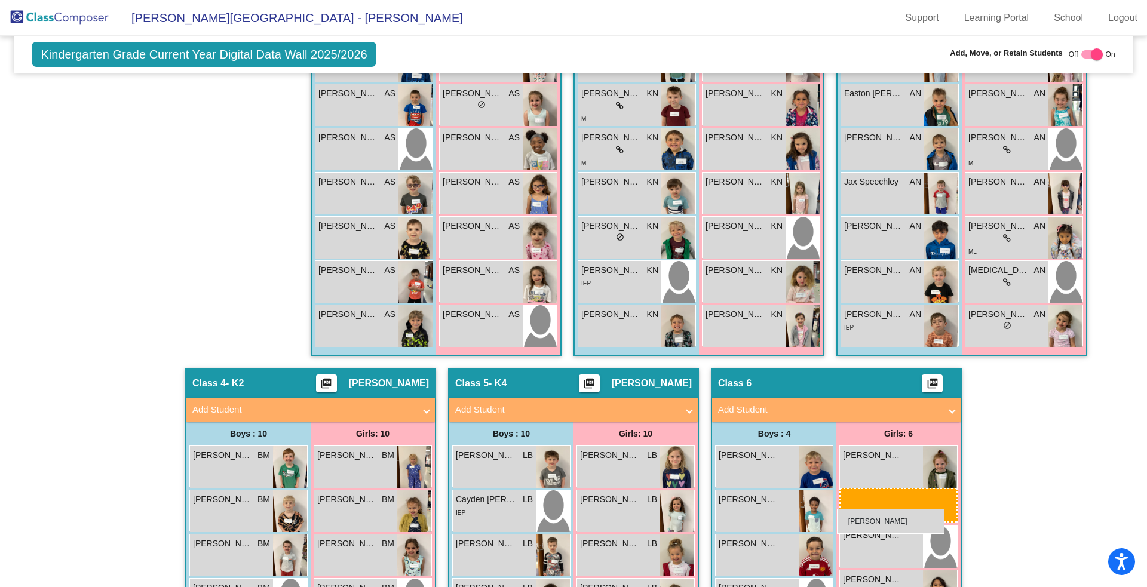
drag, startPoint x: 1004, startPoint y: 117, endPoint x: 837, endPoint y: 509, distance: 426.5
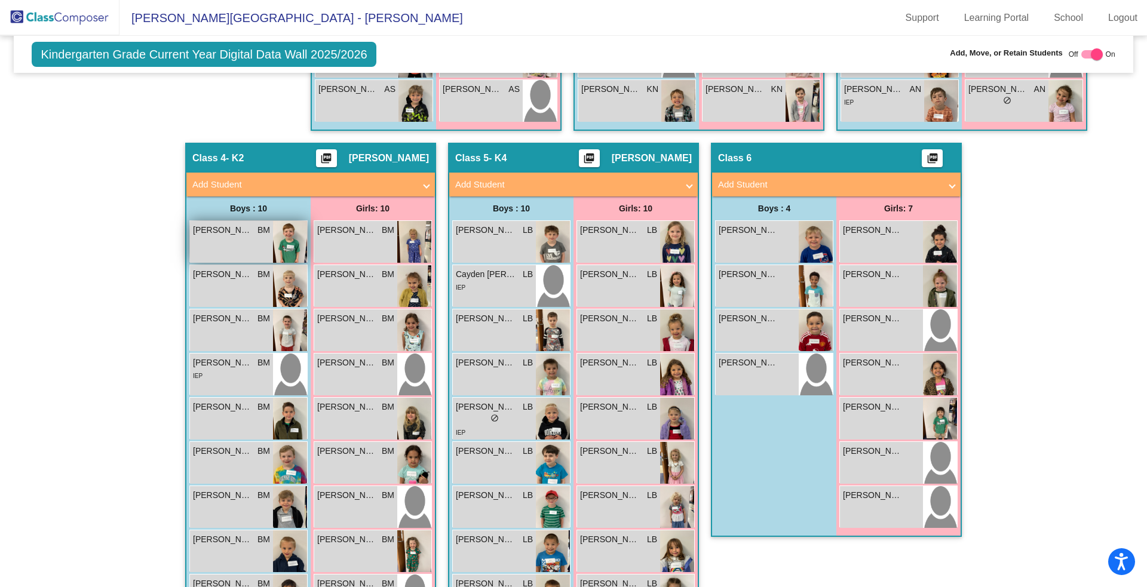
scroll to position [598, 0]
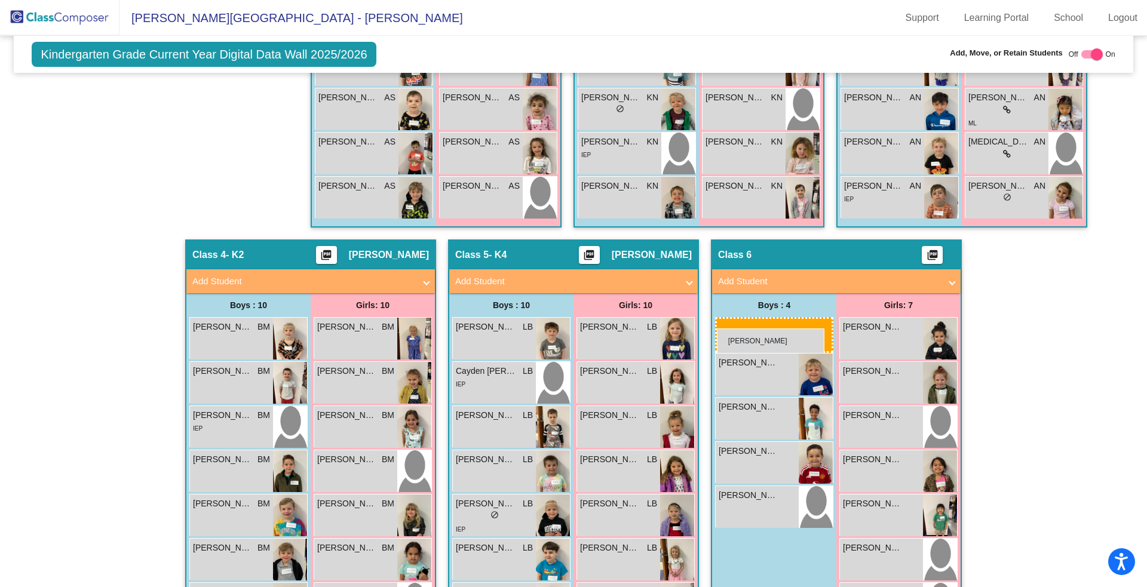
drag, startPoint x: 246, startPoint y: 338, endPoint x: 716, endPoint y: 329, distance: 469.8
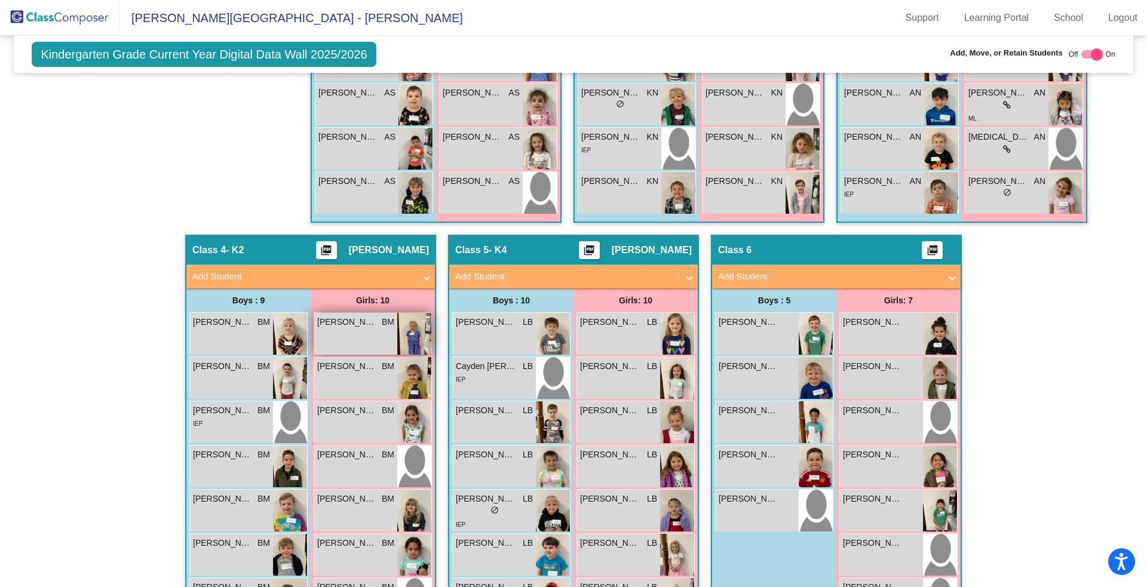
scroll to position [604, 0]
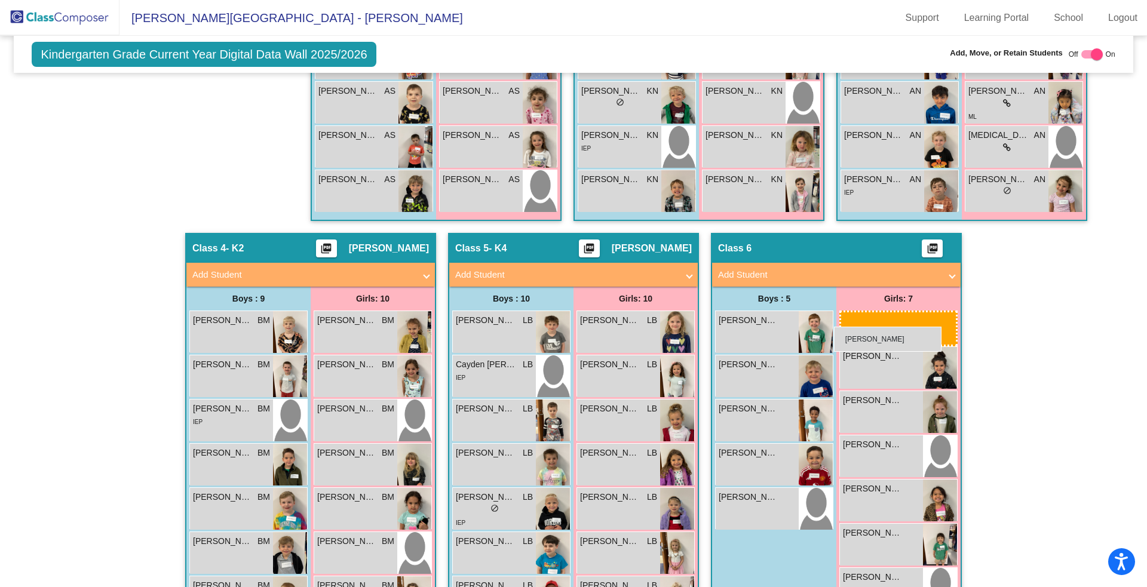
drag, startPoint x: 367, startPoint y: 325, endPoint x: 835, endPoint y: 328, distance: 468.5
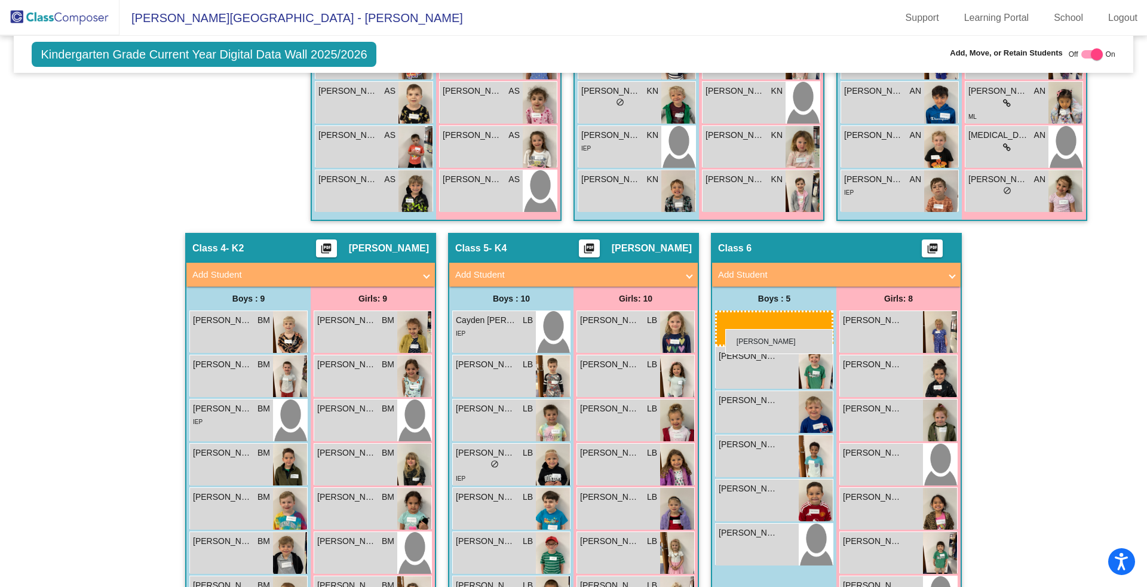
drag, startPoint x: 514, startPoint y: 333, endPoint x: 725, endPoint y: 329, distance: 210.4
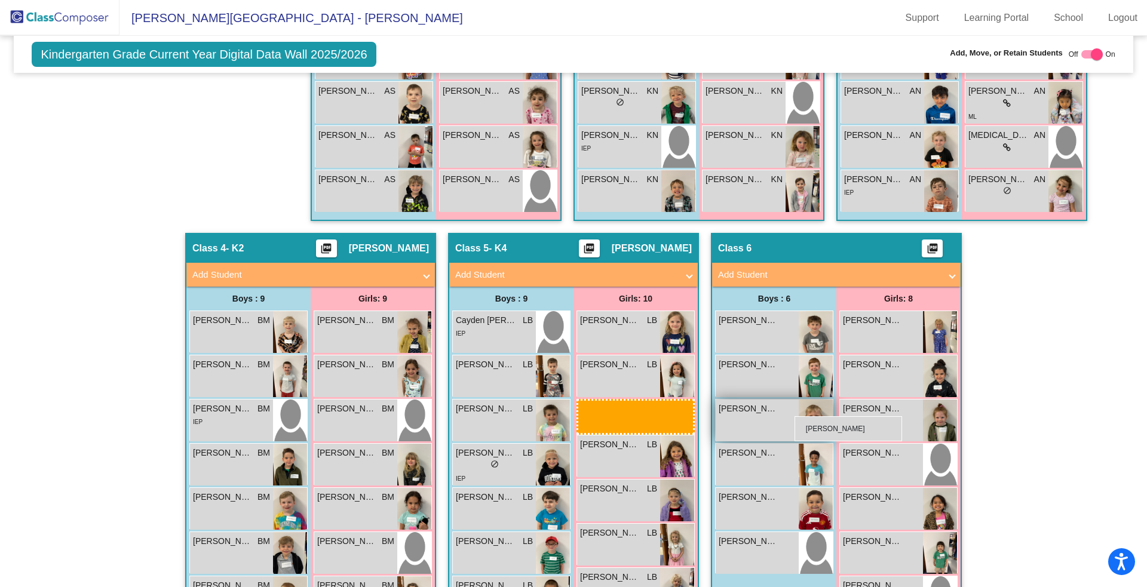
drag, startPoint x: 624, startPoint y: 413, endPoint x: 795, endPoint y: 416, distance: 170.3
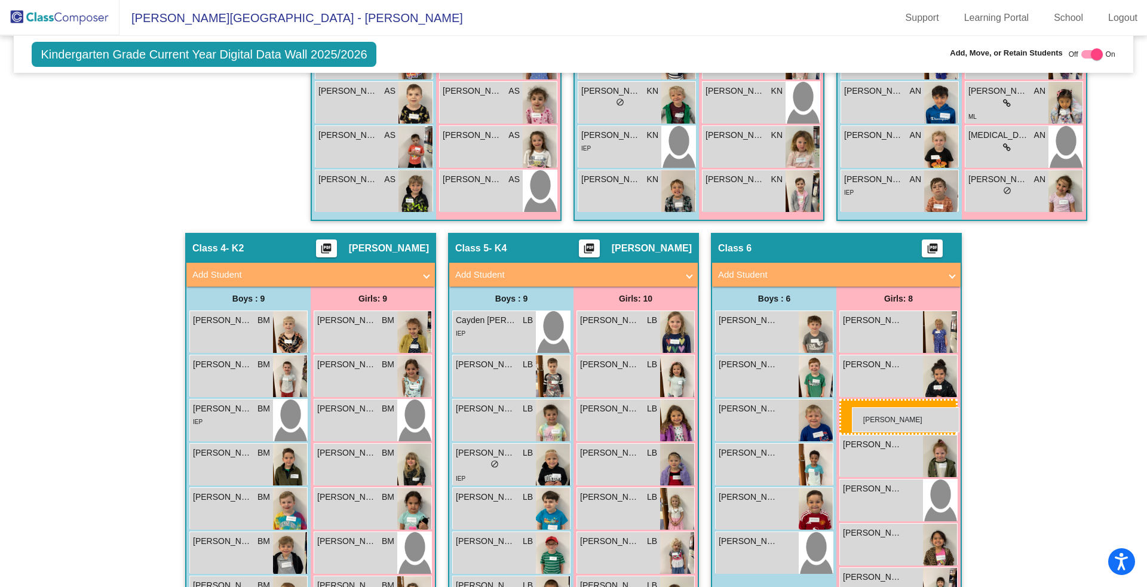
drag, startPoint x: 649, startPoint y: 421, endPoint x: 852, endPoint y: 408, distance: 203.6
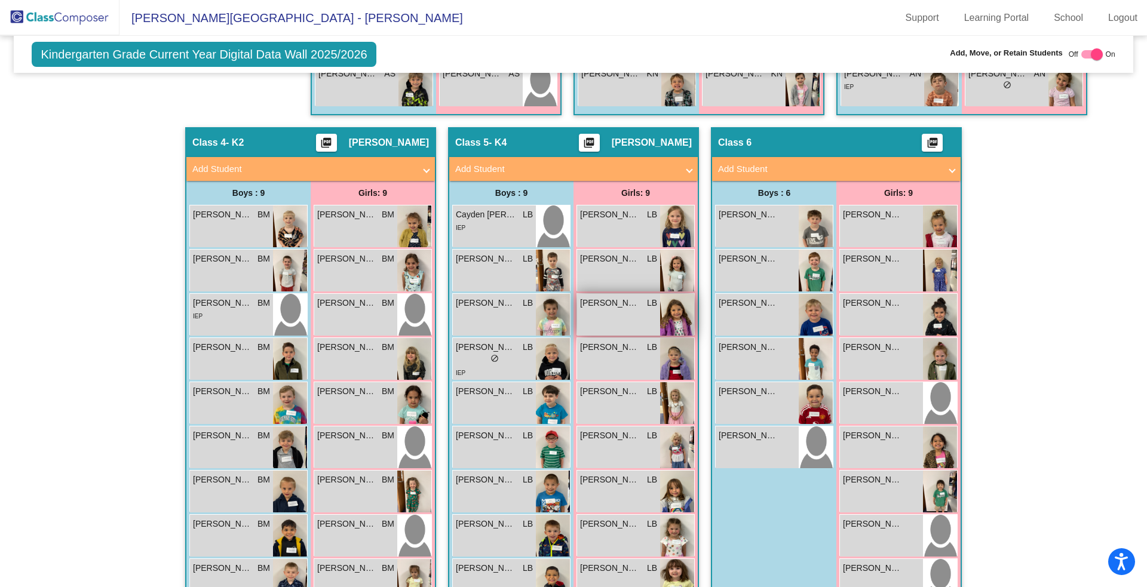
scroll to position [709, 0]
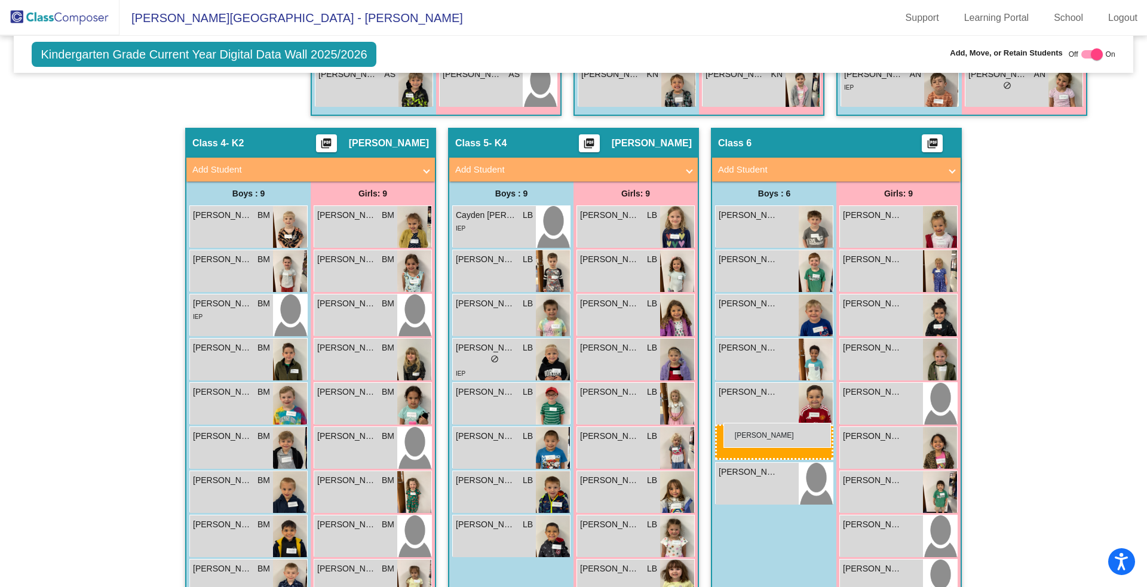
drag, startPoint x: 511, startPoint y: 401, endPoint x: 724, endPoint y: 423, distance: 213.3
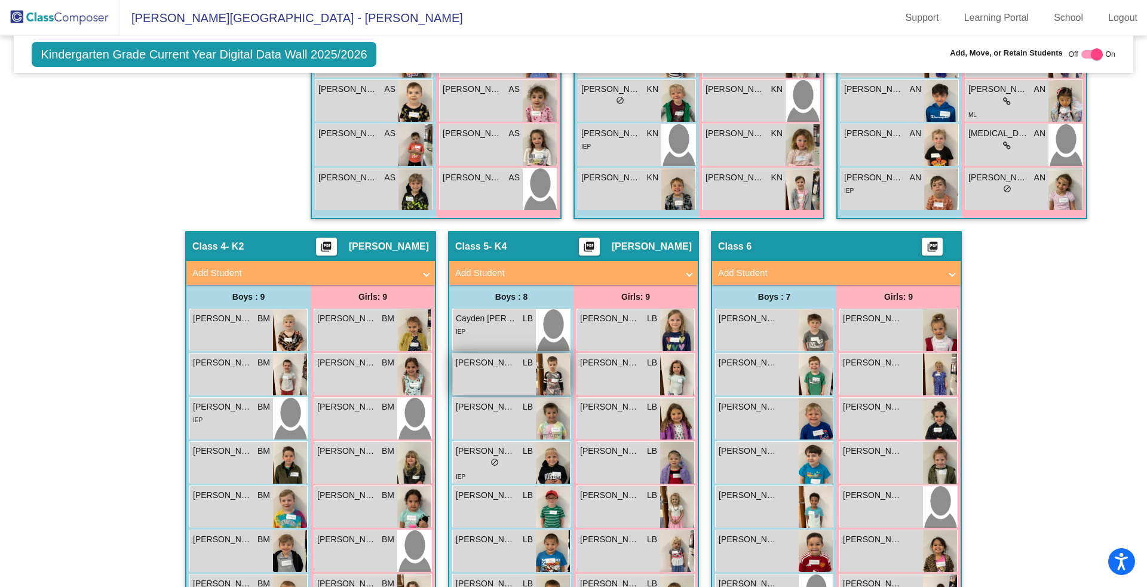
scroll to position [618, 0]
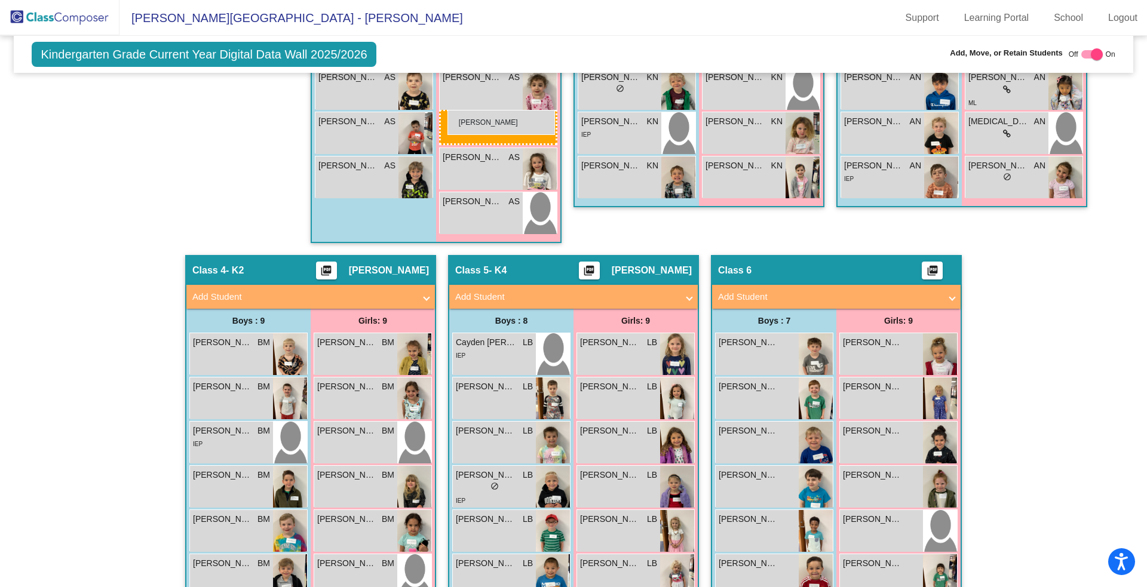
drag, startPoint x: 862, startPoint y: 531, endPoint x: 448, endPoint y: 110, distance: 590.7
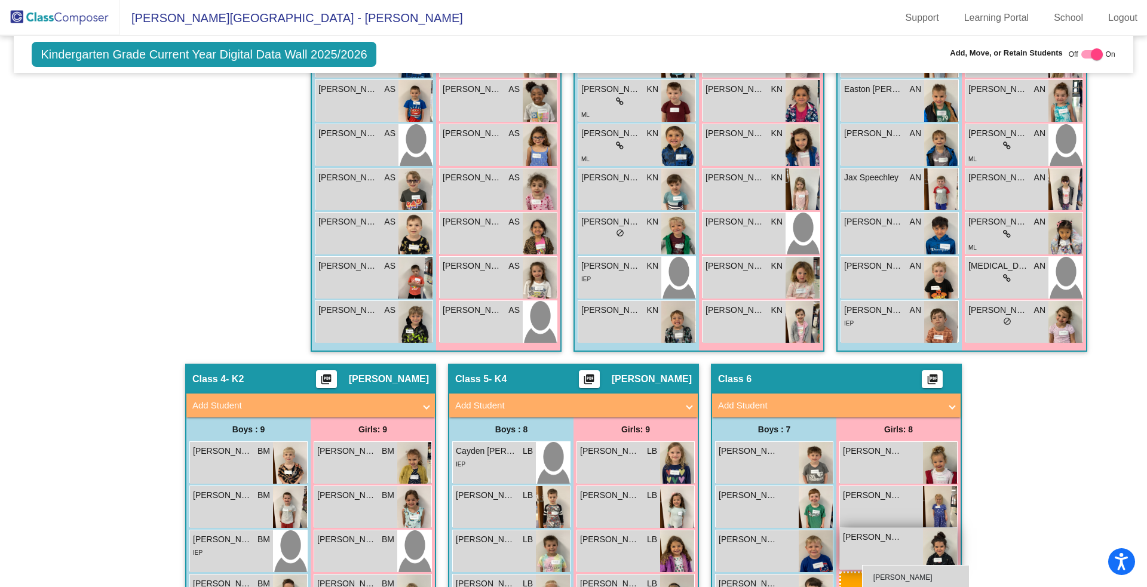
scroll to position [492, 0]
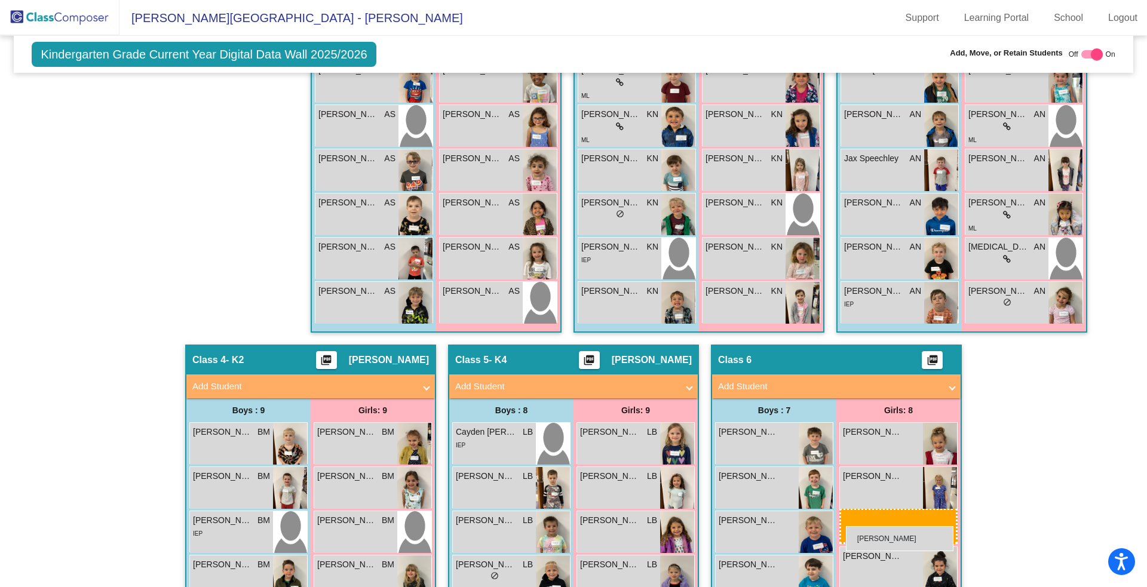
drag, startPoint x: 505, startPoint y: 261, endPoint x: 846, endPoint y: 526, distance: 432.6
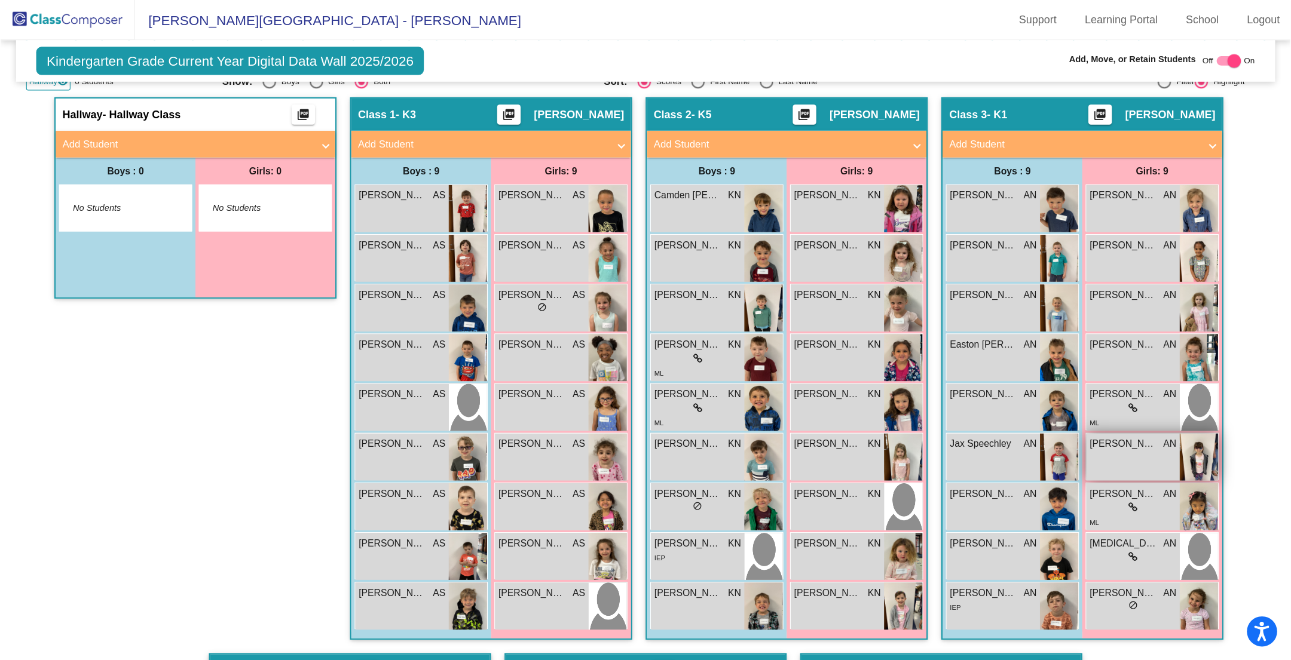
scroll to position [253, 0]
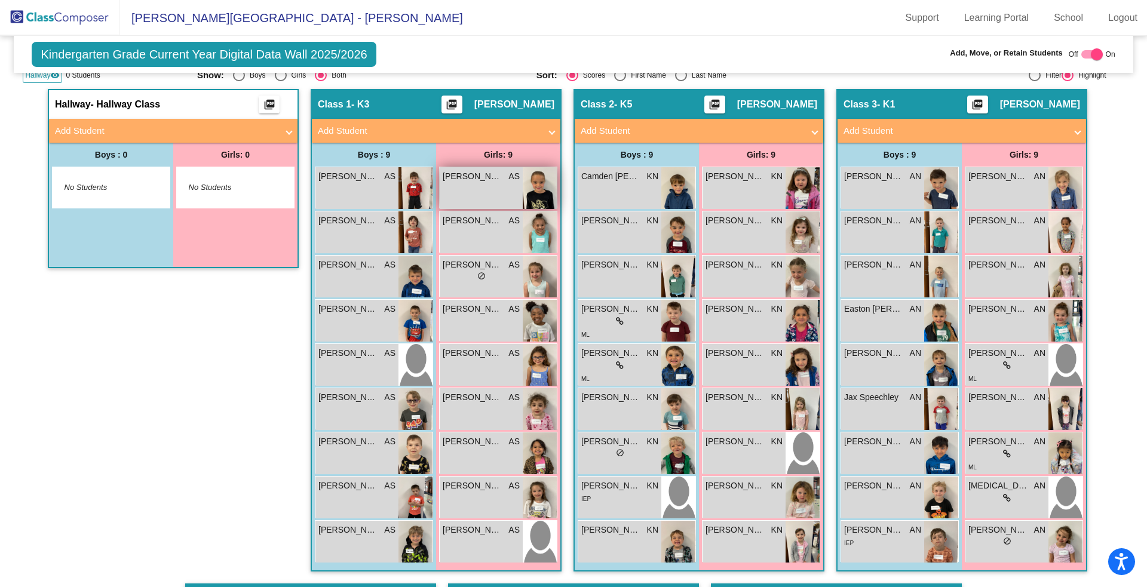
click at [524, 190] on img at bounding box center [540, 188] width 34 height 42
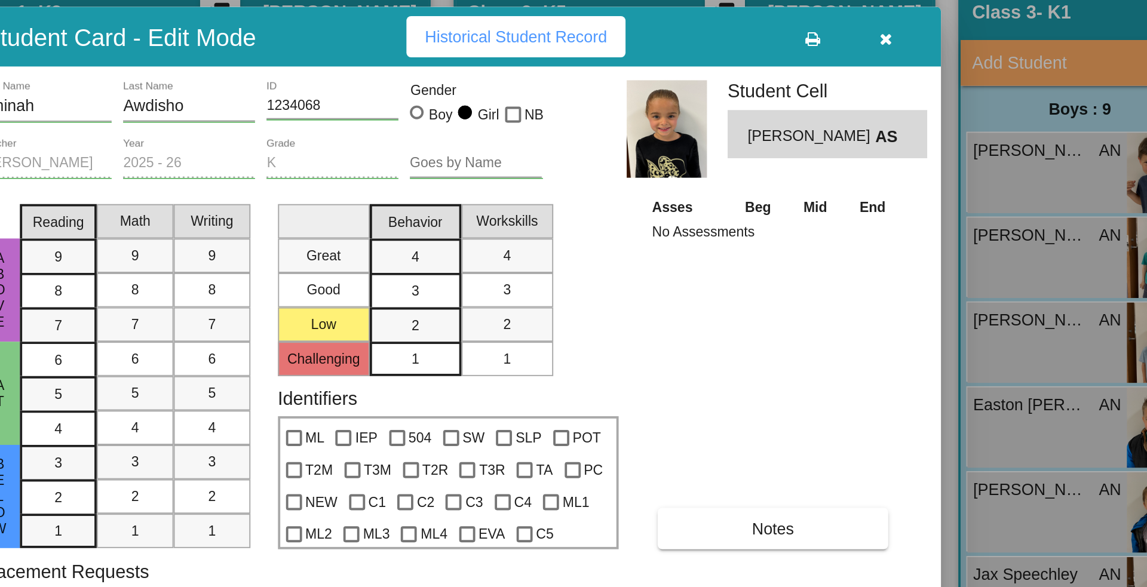
click at [798, 117] on icon "button" at bounding box center [799, 118] width 7 height 8
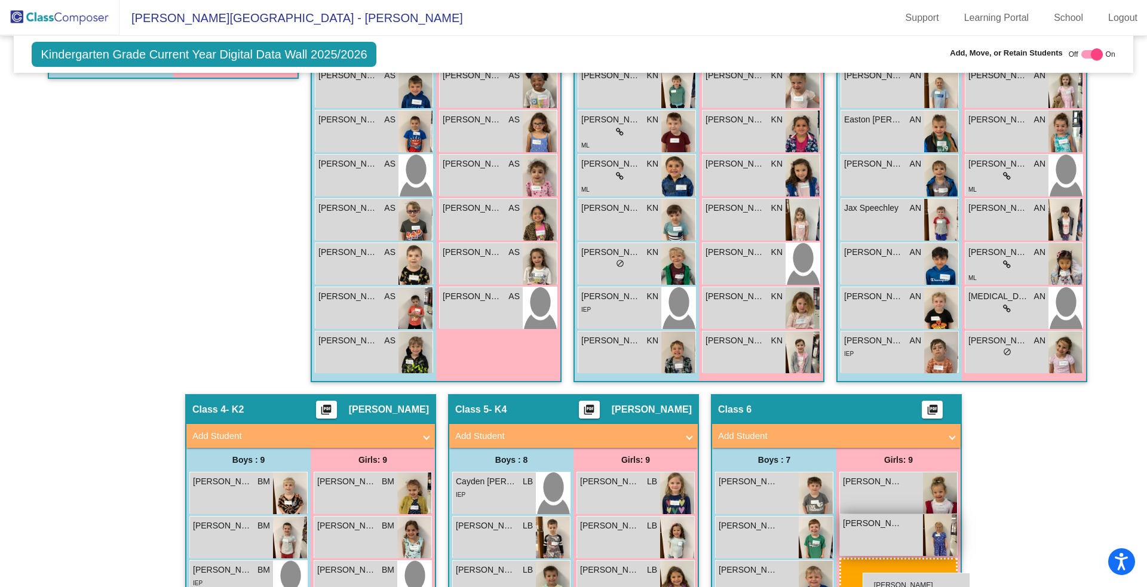
scroll to position [450, 0]
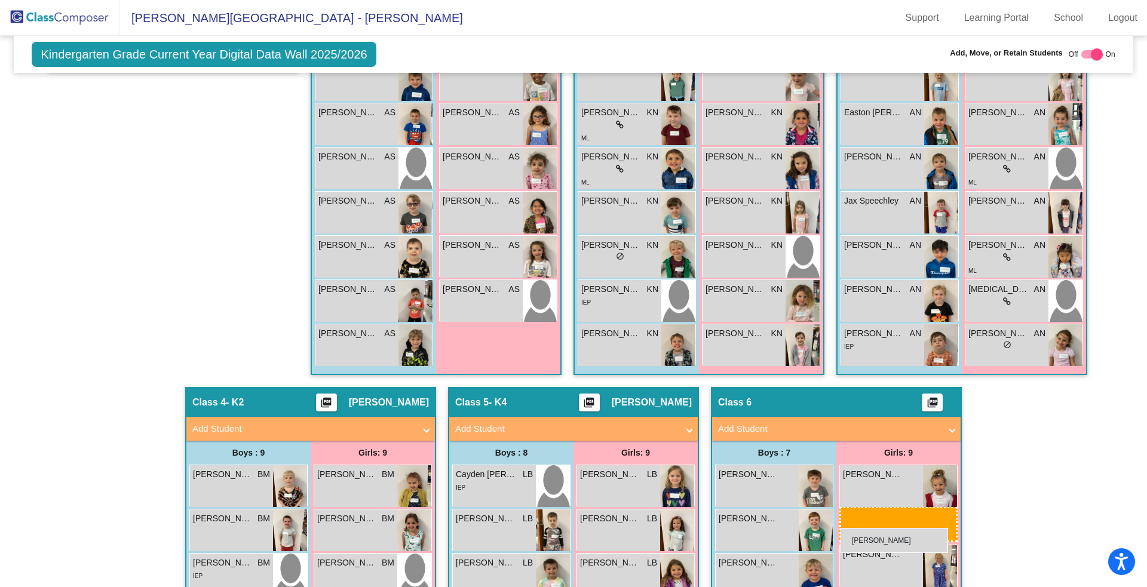
drag, startPoint x: 474, startPoint y: 103, endPoint x: 840, endPoint y: 528, distance: 561.0
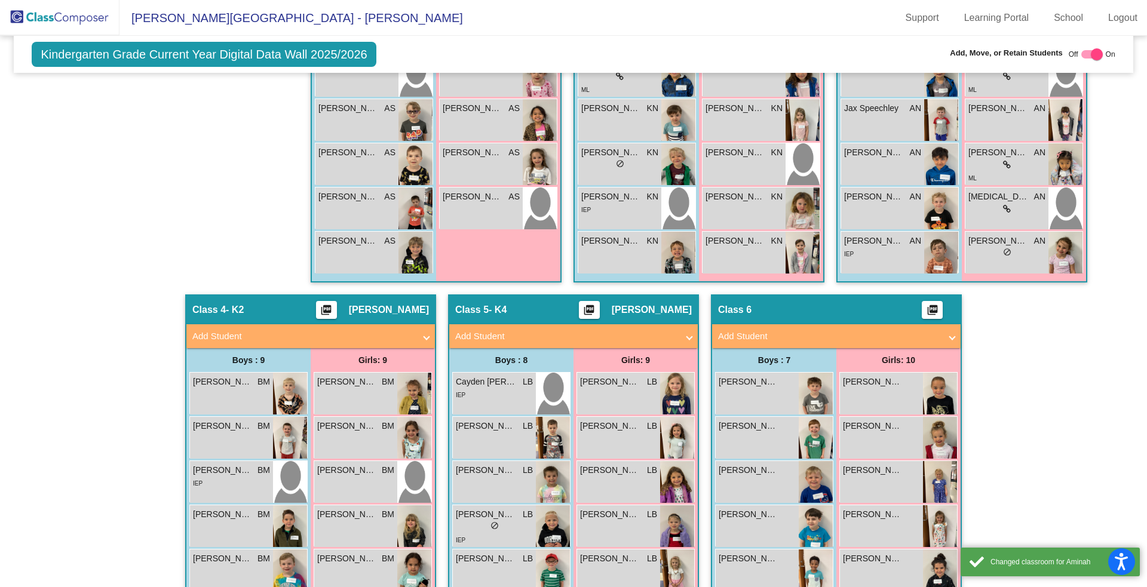
scroll to position [570, 0]
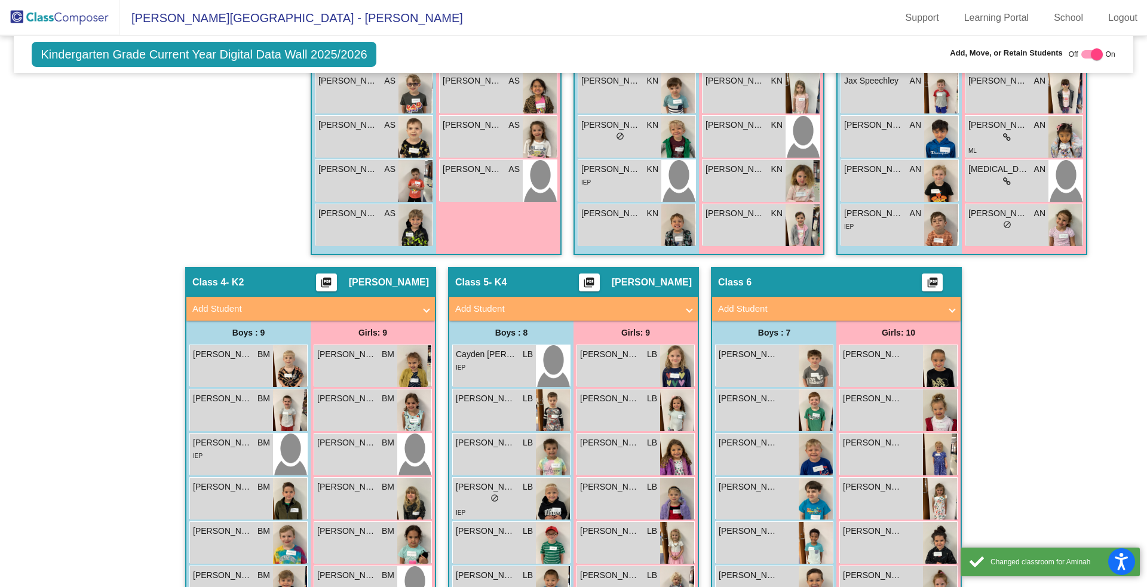
click at [860, 434] on div "Hallway - Hallway Class picture_as_pdf Add Student First Name Last Name Student…" at bounding box center [573, 289] width 1101 height 1034
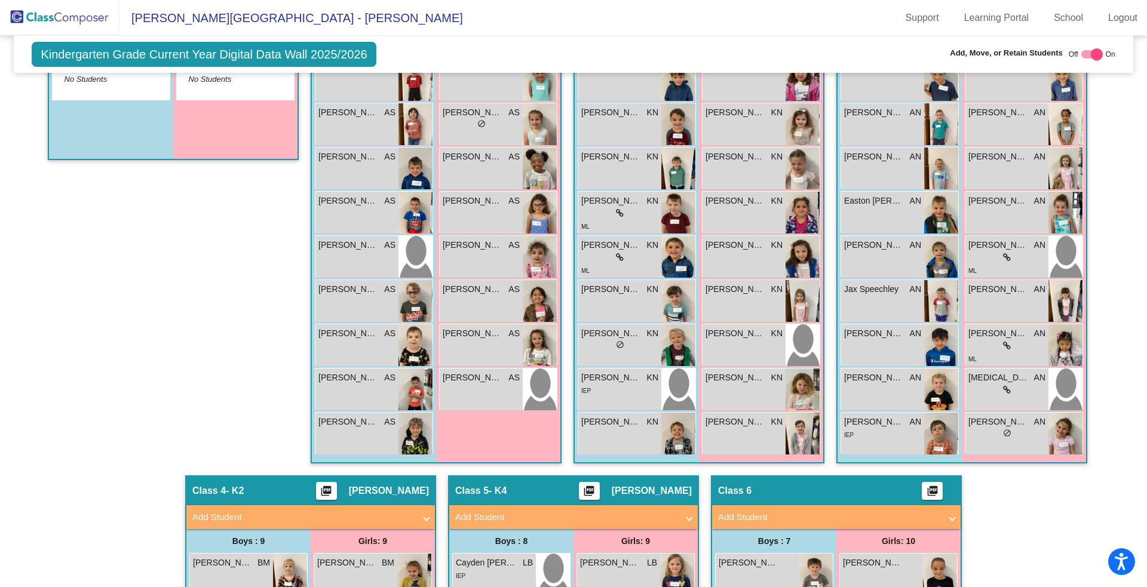
scroll to position [397, 0]
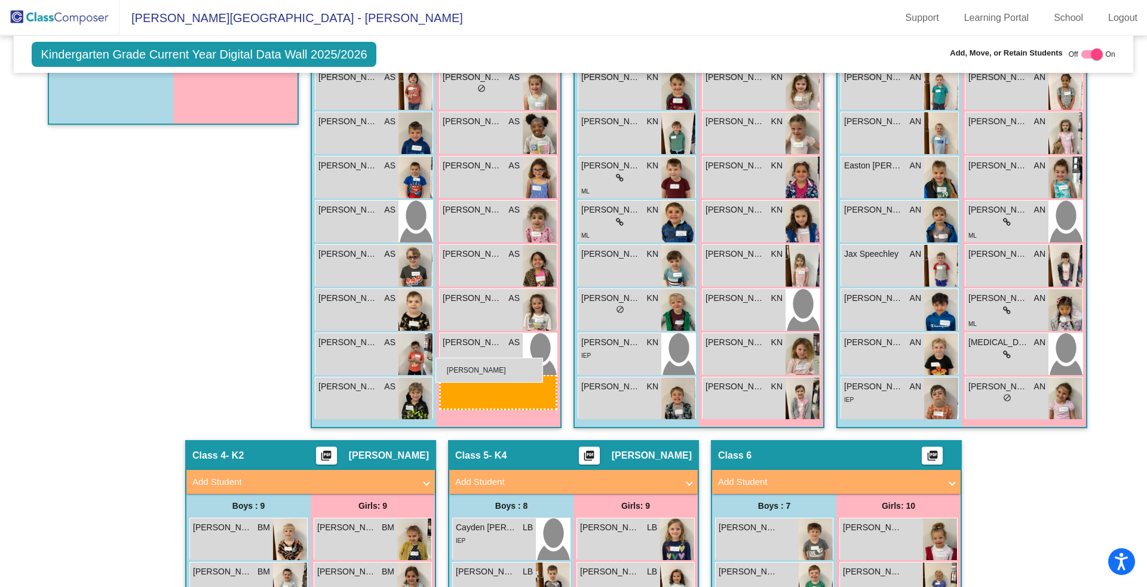
drag, startPoint x: 883, startPoint y: 535, endPoint x: 434, endPoint y: 358, distance: 482.4
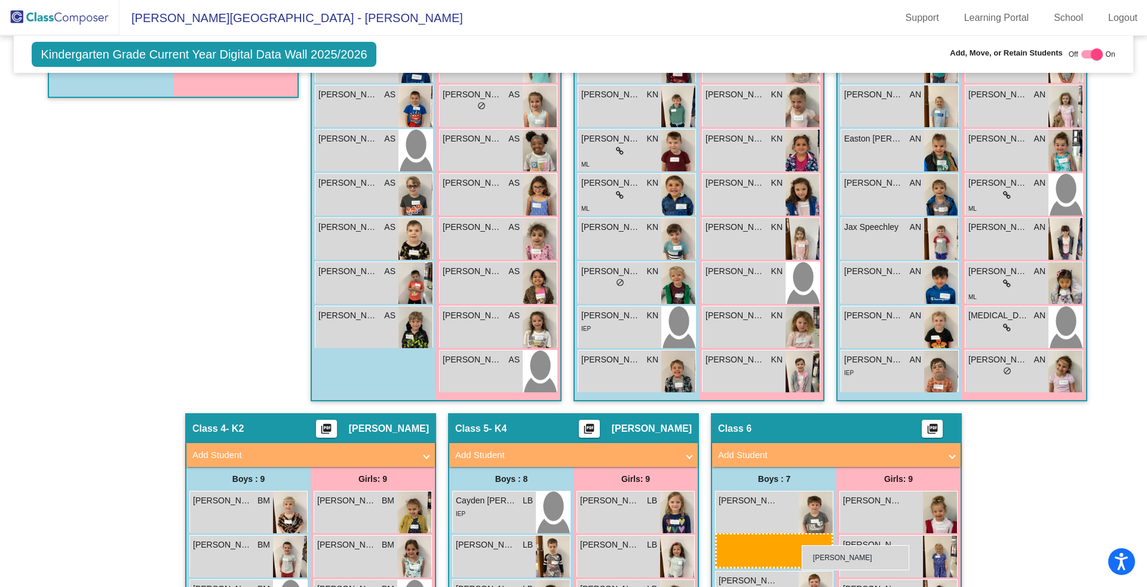
scroll to position [424, 0]
drag, startPoint x: 364, startPoint y: 254, endPoint x: 767, endPoint y: 532, distance: 490.1
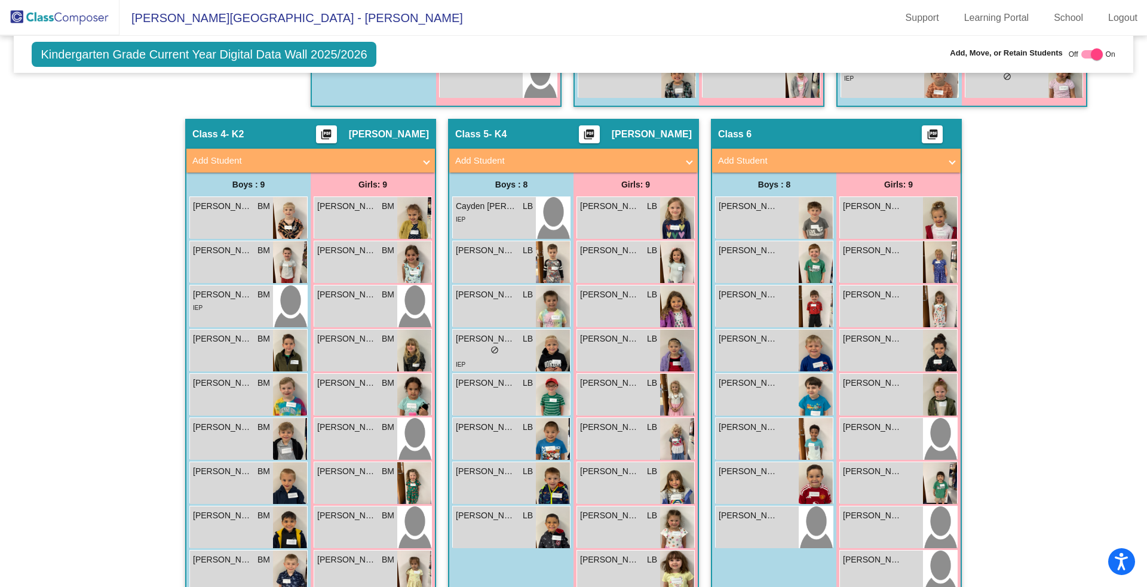
scroll to position [717, 0]
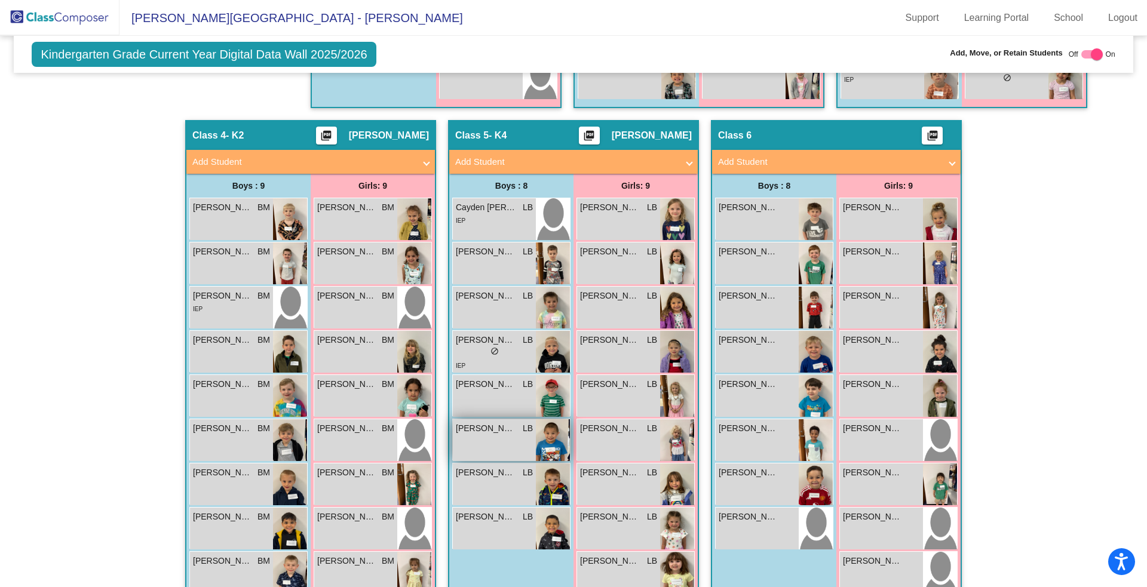
click at [501, 440] on div "[PERSON_NAME] LB lock do_not_disturb_alt" at bounding box center [494, 440] width 83 height 42
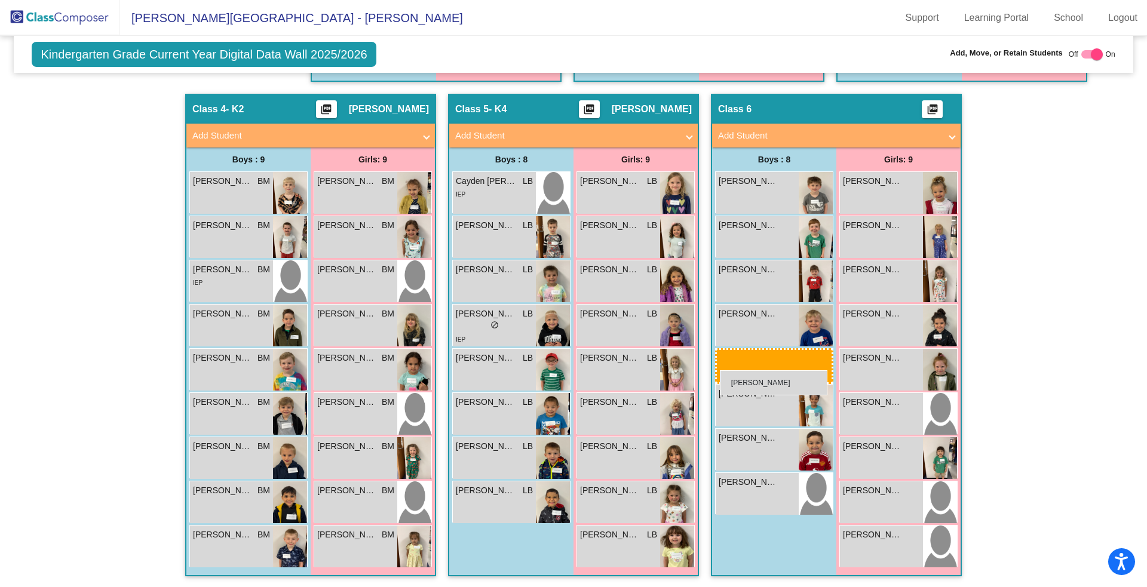
drag, startPoint x: 734, startPoint y: 373, endPoint x: 721, endPoint y: 370, distance: 13.4
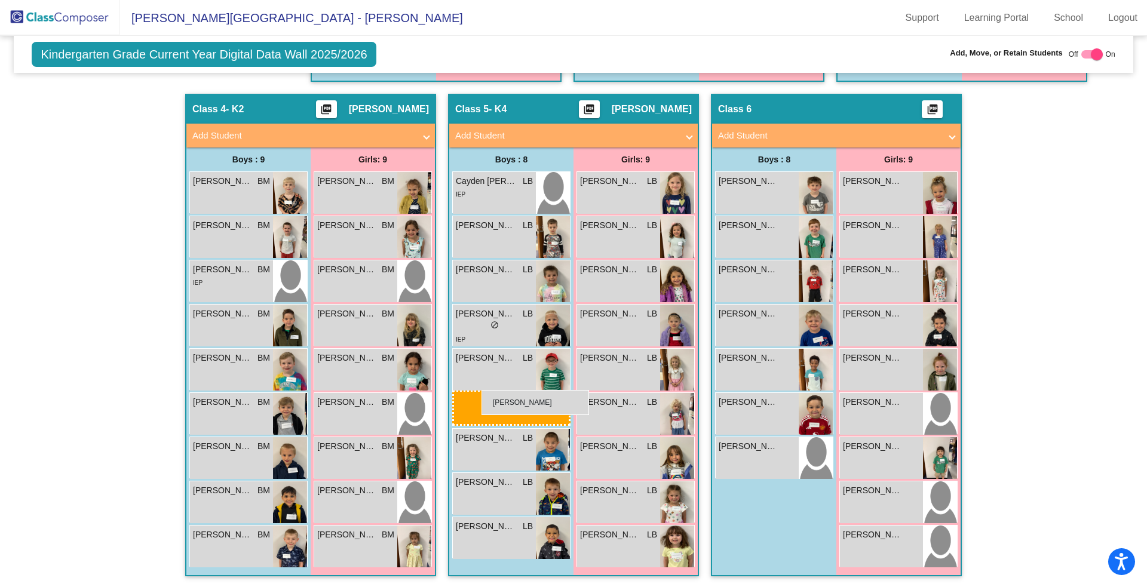
drag, startPoint x: 752, startPoint y: 367, endPoint x: 482, endPoint y: 390, distance: 271.1
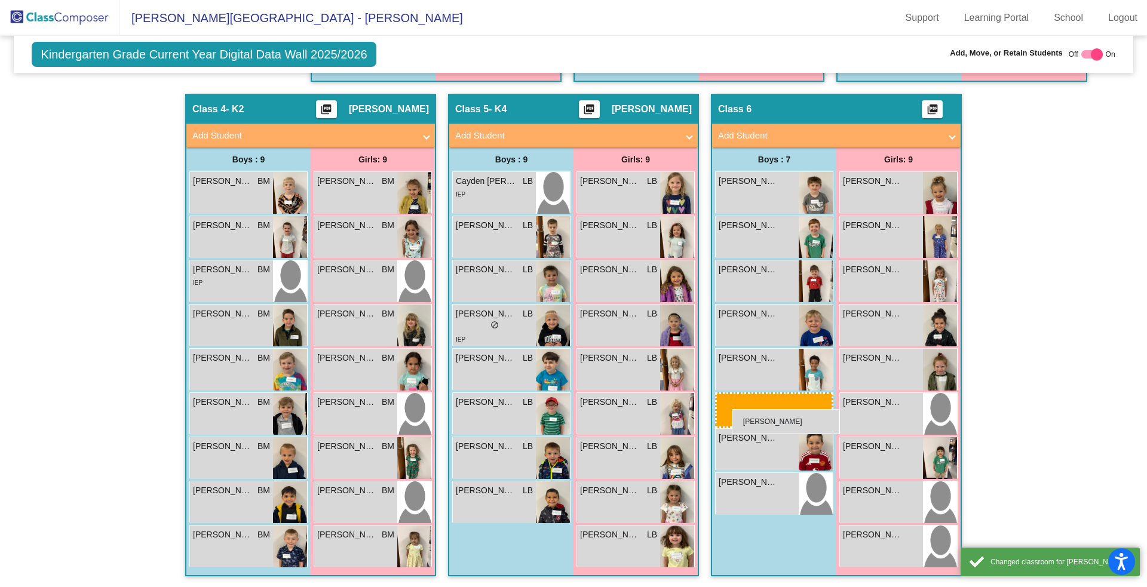
drag, startPoint x: 489, startPoint y: 455, endPoint x: 725, endPoint y: 410, distance: 240.4
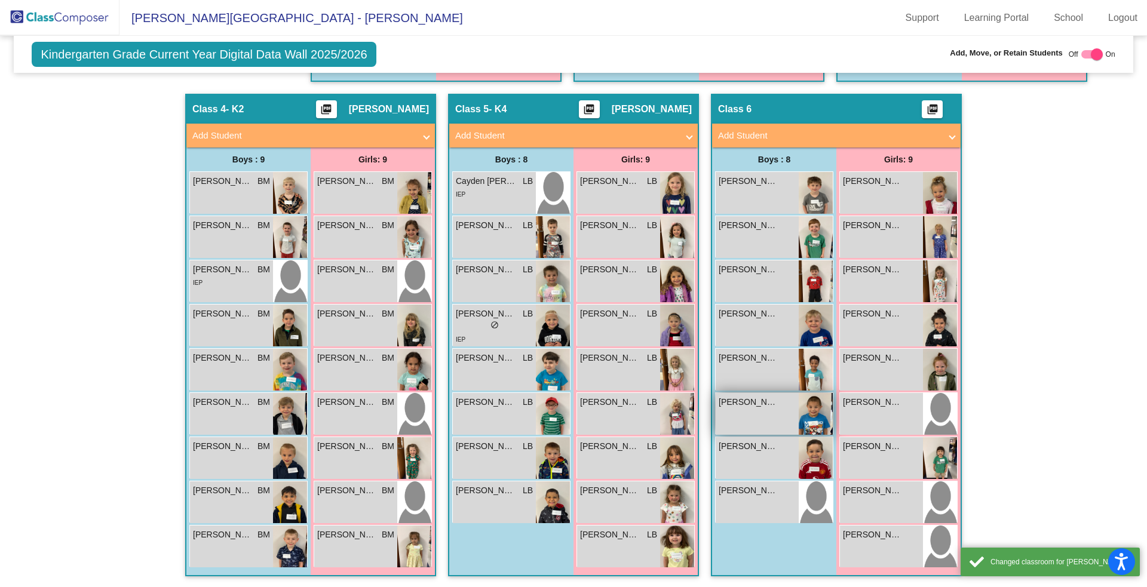
click at [752, 409] on div "[PERSON_NAME] lock do_not_disturb_alt" at bounding box center [757, 414] width 83 height 42
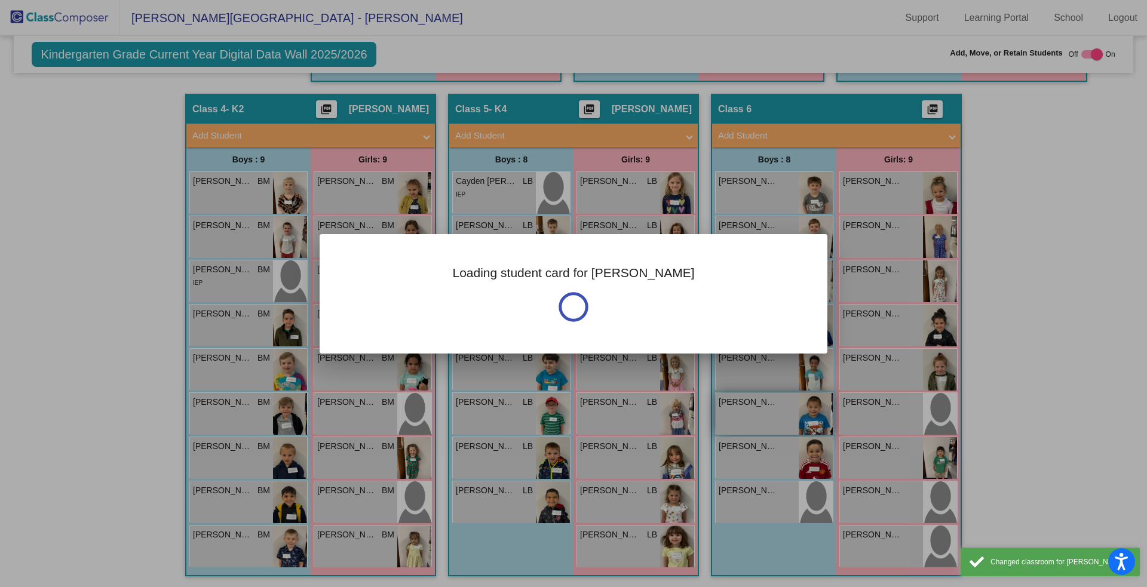
click at [752, 409] on div "Loading student card for [PERSON_NAME]" at bounding box center [573, 293] width 1147 height 587
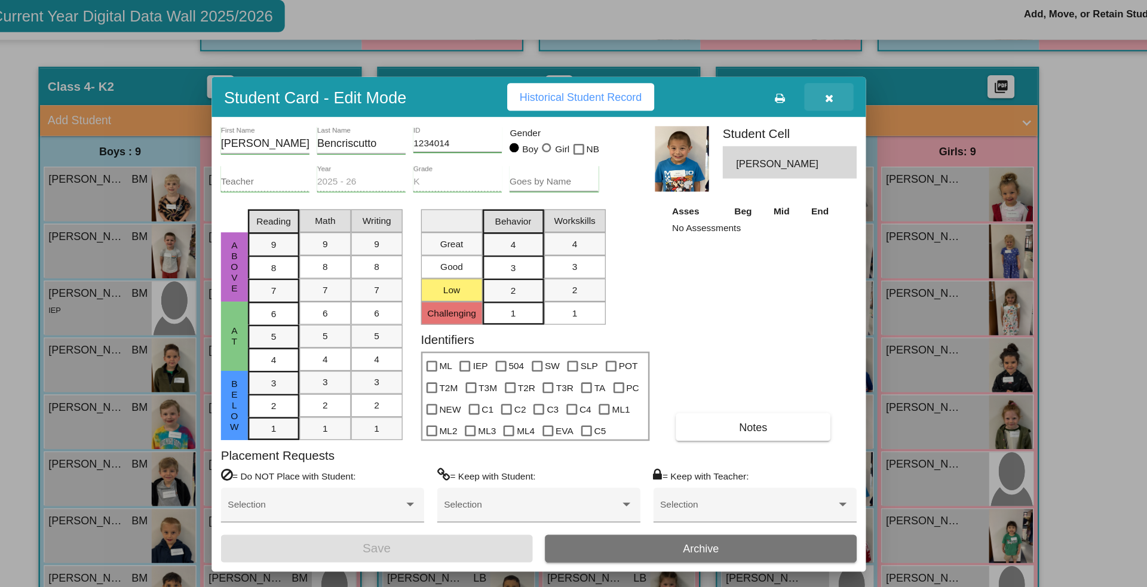
click at [798, 118] on icon "button" at bounding box center [799, 118] width 7 height 8
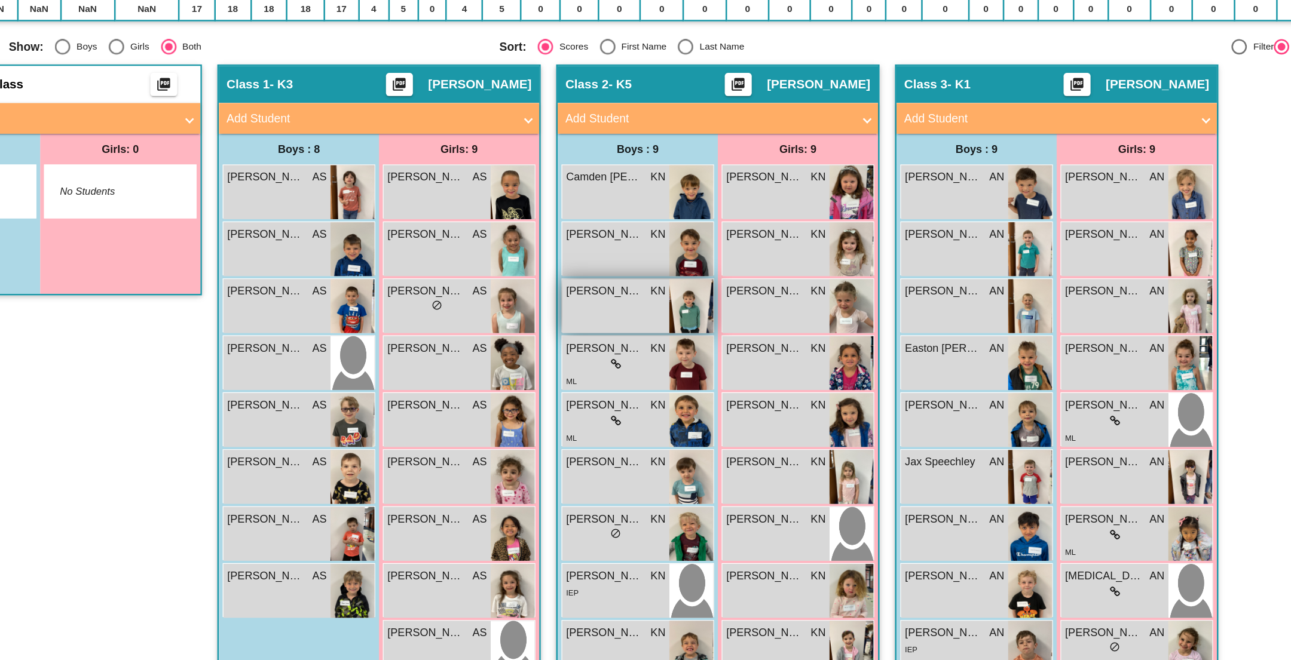
scroll to position [143, 0]
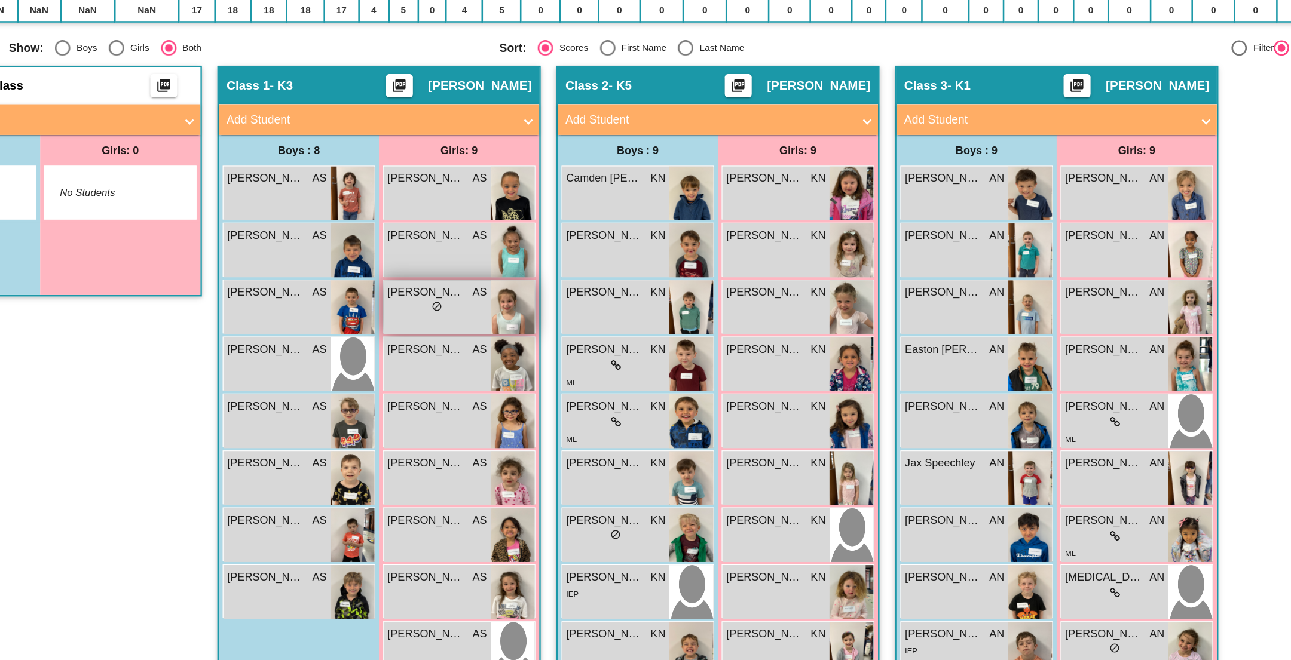
click at [569, 393] on div "[PERSON_NAME] AS lock do_not_disturb_alt" at bounding box center [552, 387] width 83 height 42
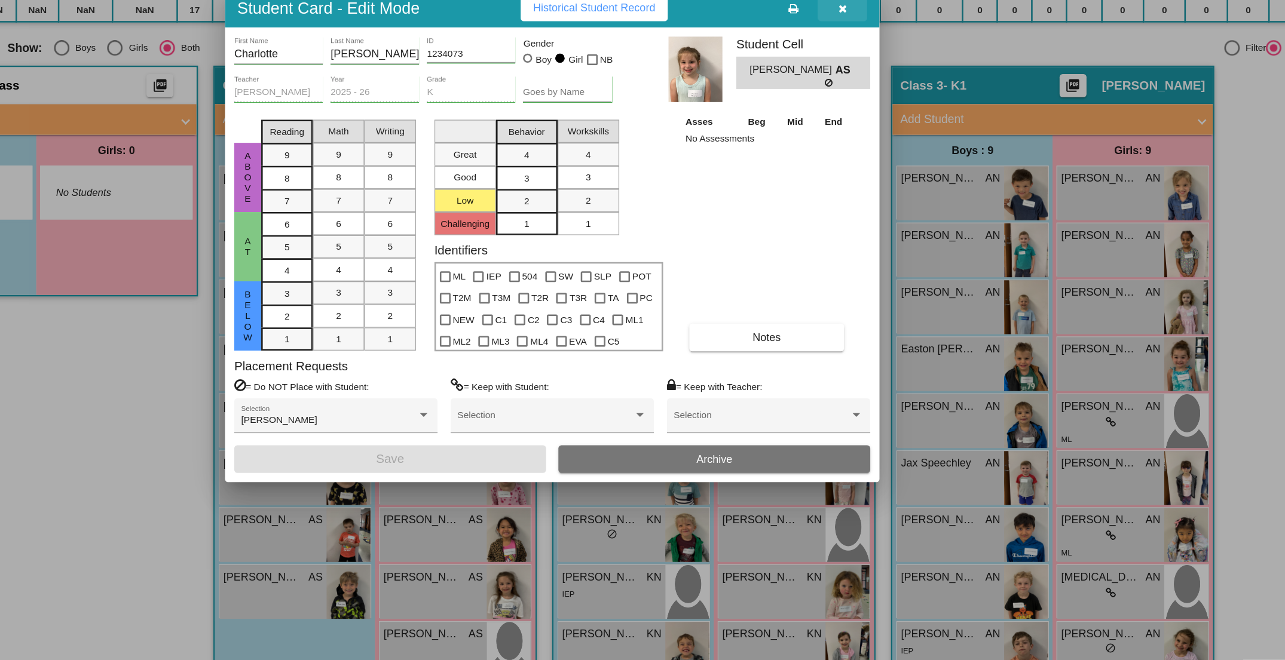
click at [860, 155] on button "button" at bounding box center [868, 154] width 38 height 22
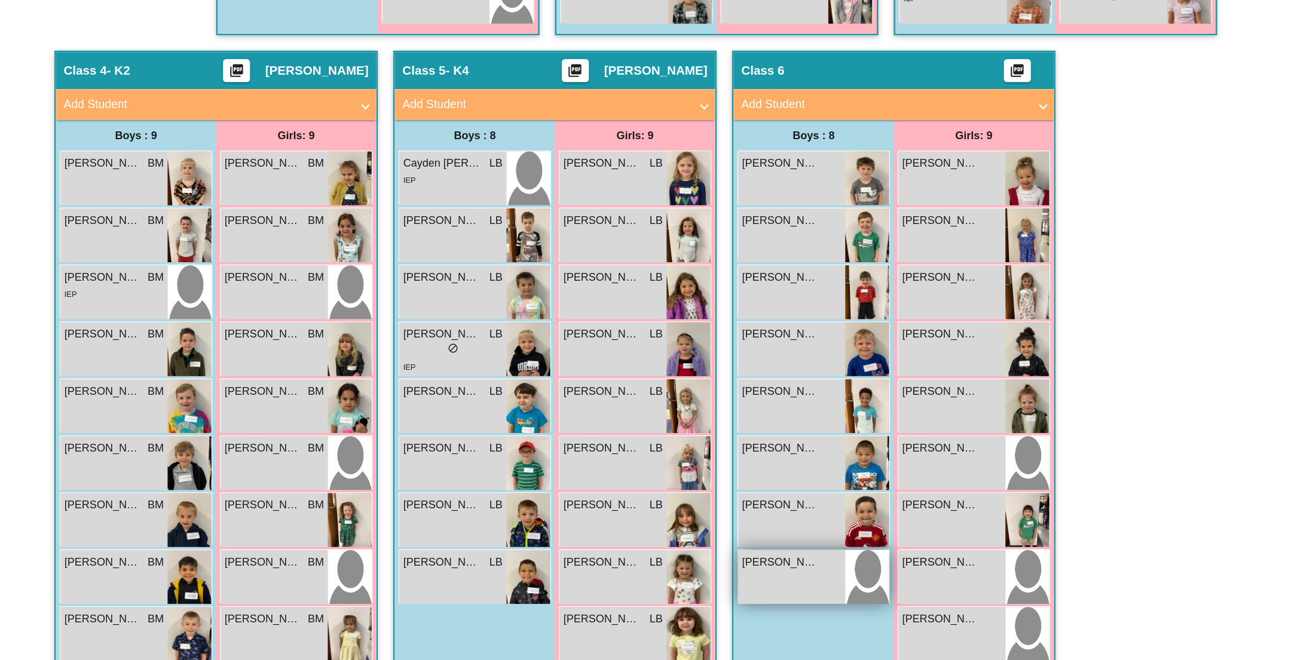
scroll to position [667, 0]
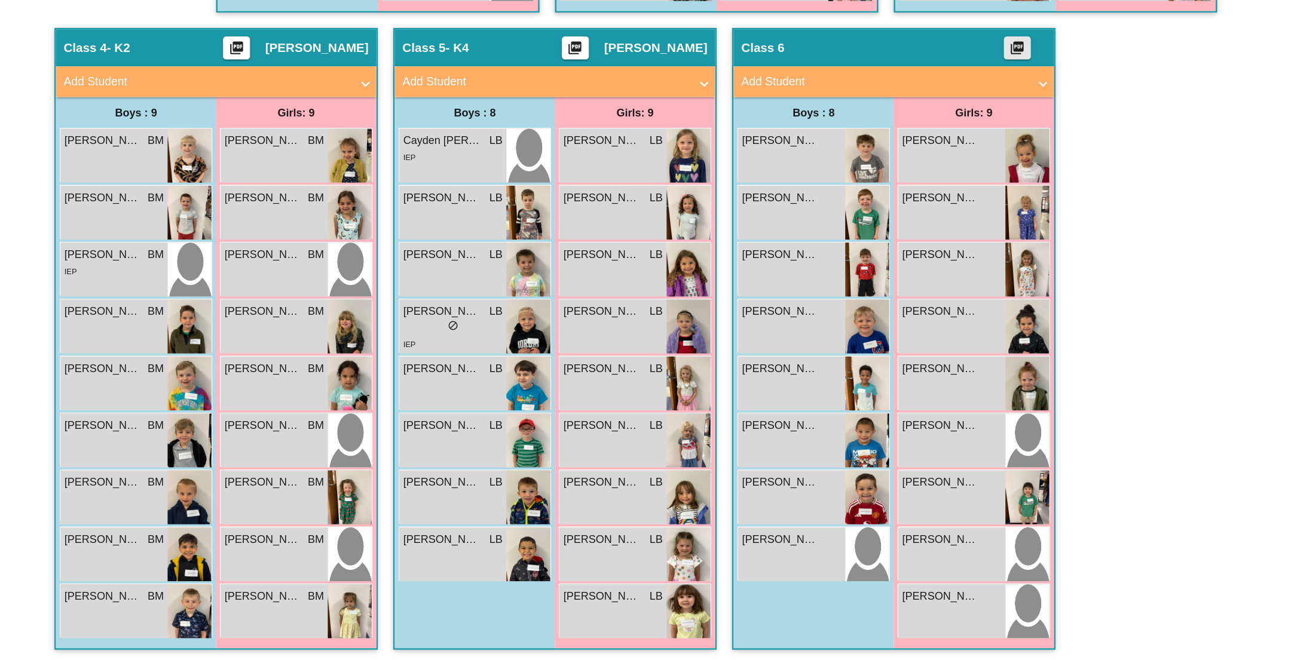
click at [860, 179] on mat-icon "picture_as_pdf" at bounding box center [1004, 187] width 14 height 17
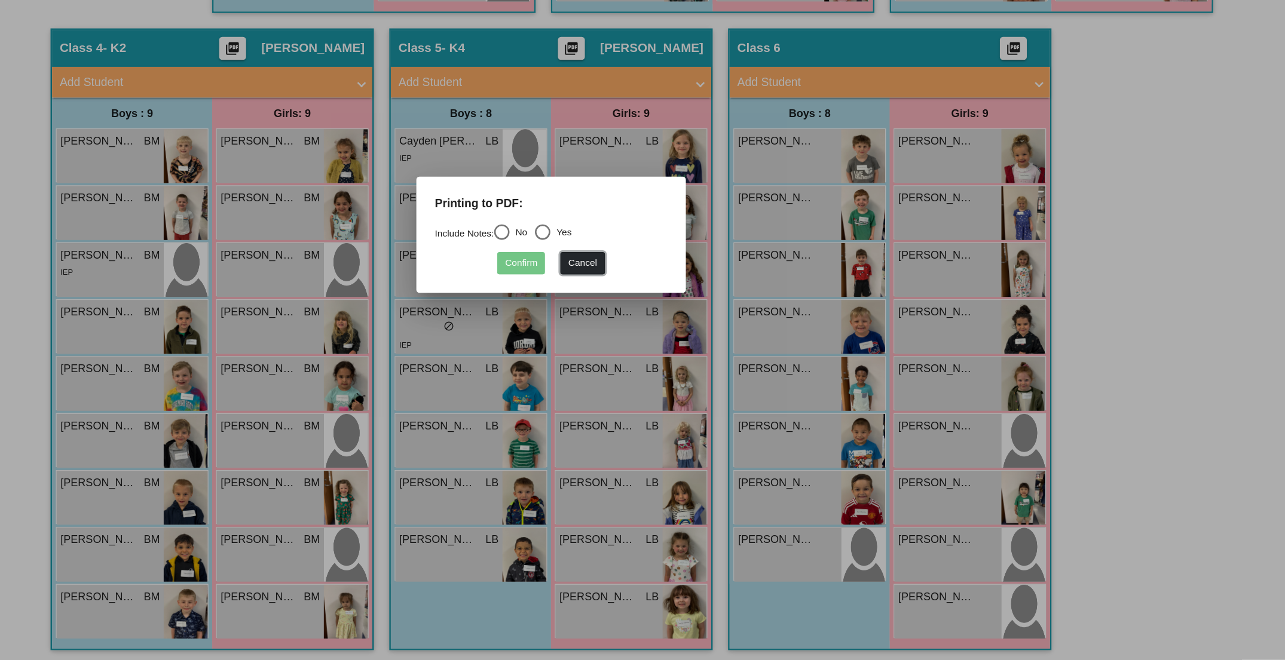
click at [673, 353] on button "Cancel" at bounding box center [667, 352] width 34 height 17
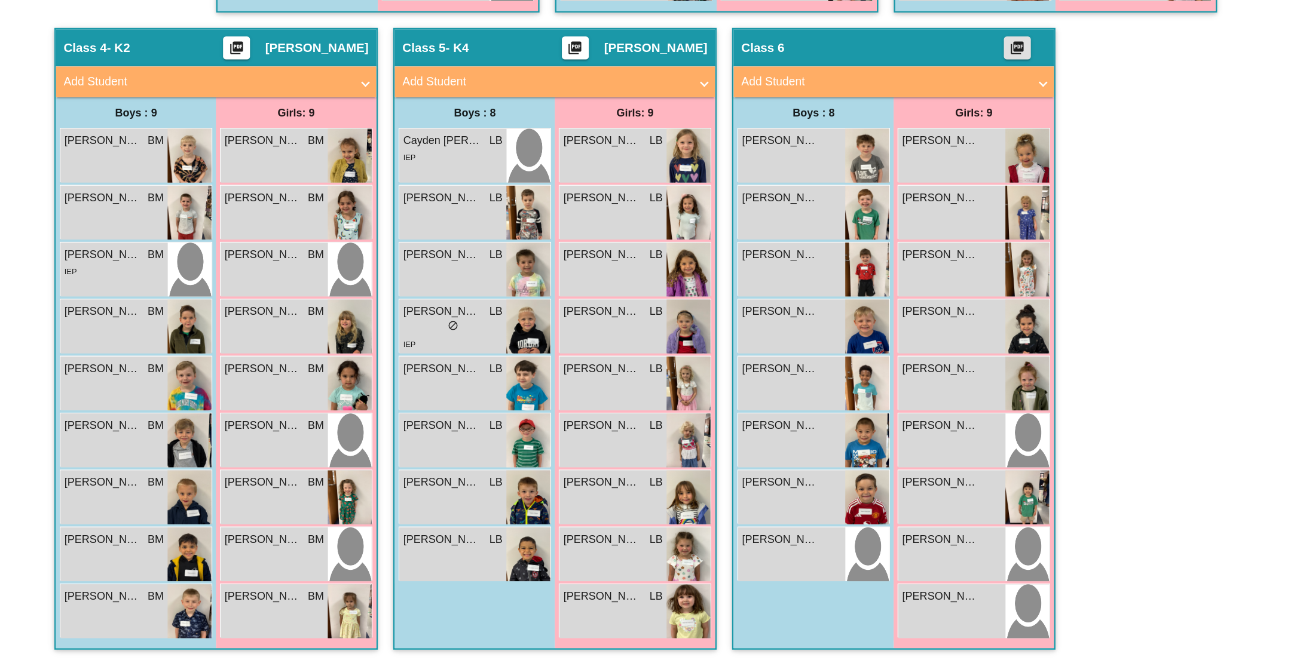
click at [813, 186] on span "Class 6" at bounding box center [806, 185] width 33 height 12
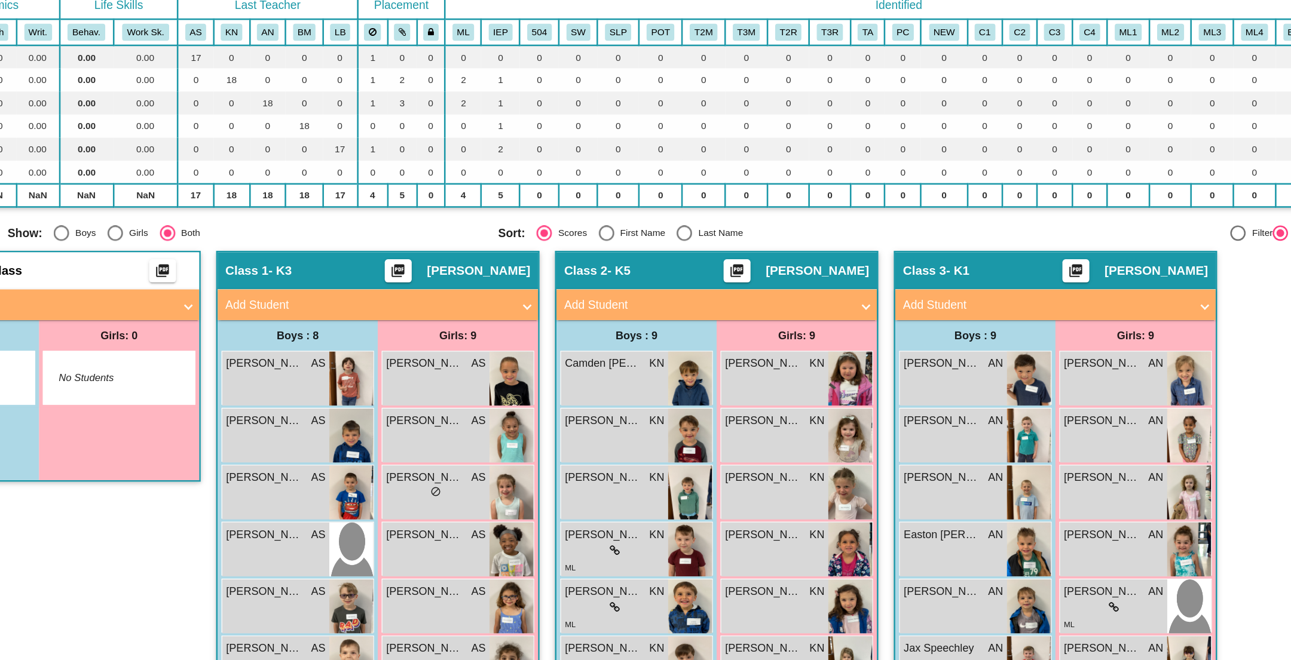
scroll to position [0, 0]
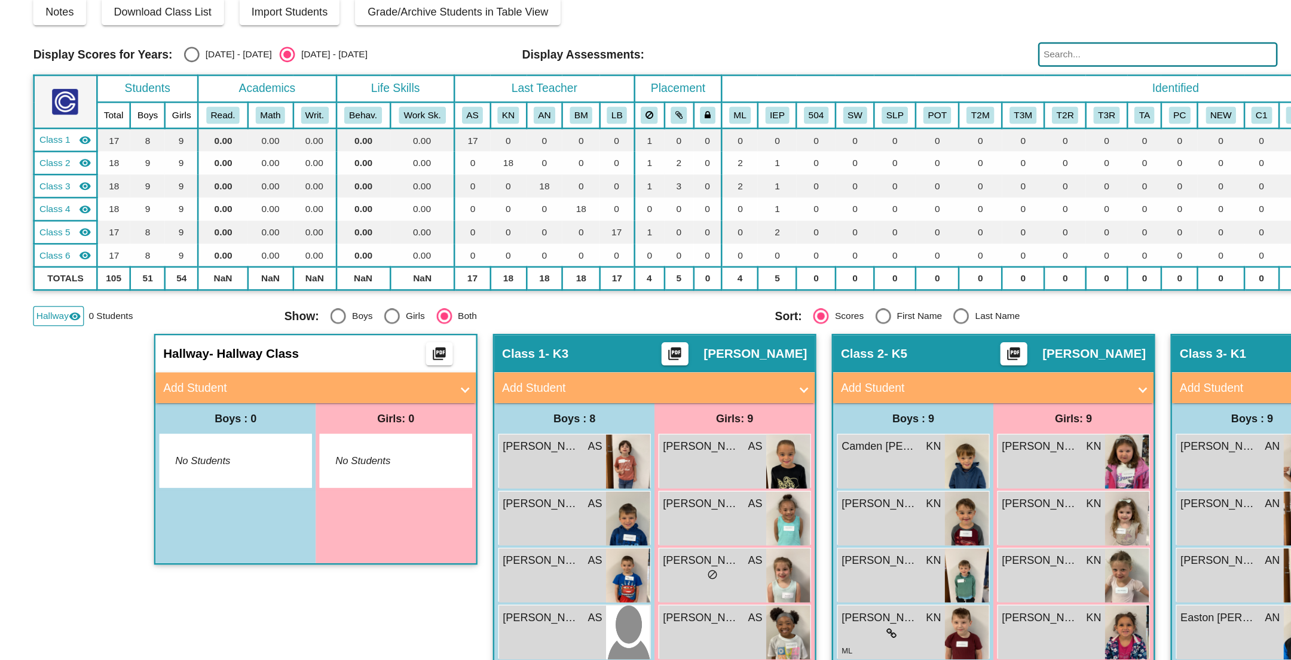
click at [57, 276] on div "Class 6 visibility" at bounding box center [50, 281] width 41 height 11
click at [57, 276] on div "Class 6 visibility_off" at bounding box center [50, 281] width 41 height 11
click at [57, 276] on div "Class 6 visibility" at bounding box center [50, 281] width 41 height 11
click at [57, 276] on div "Class 6 visibility_off" at bounding box center [50, 281] width 41 height 11
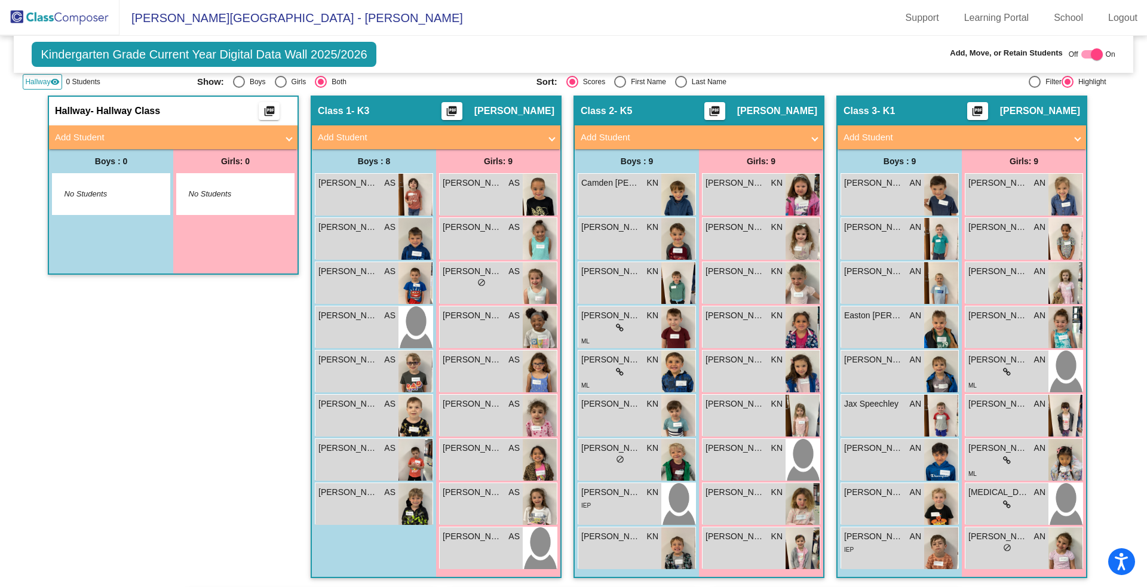
scroll to position [271, 0]
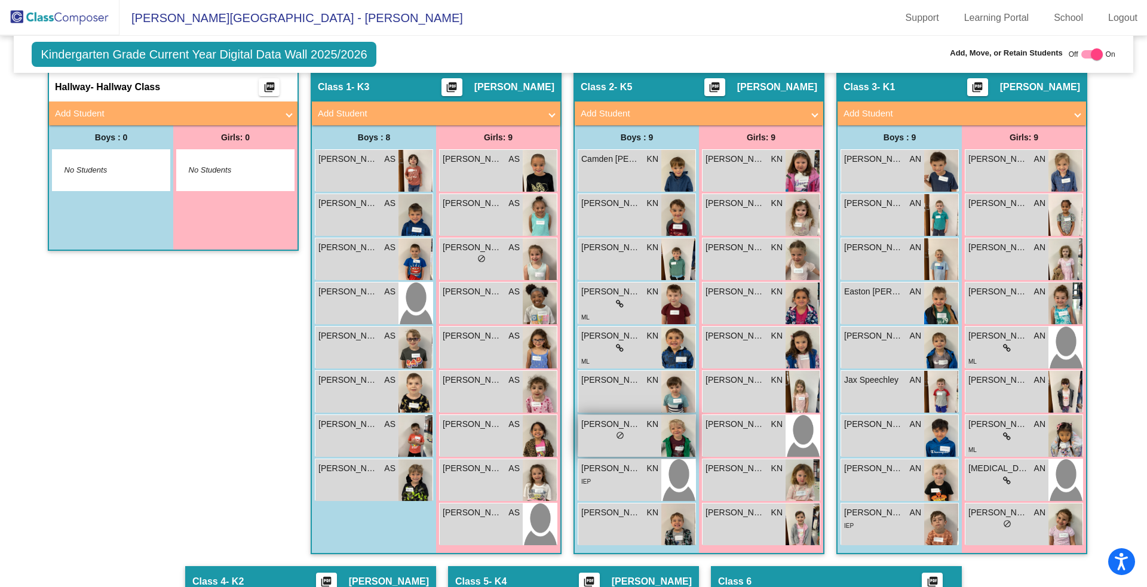
click at [620, 431] on span "do_not_disturb_alt" at bounding box center [620, 435] width 8 height 8
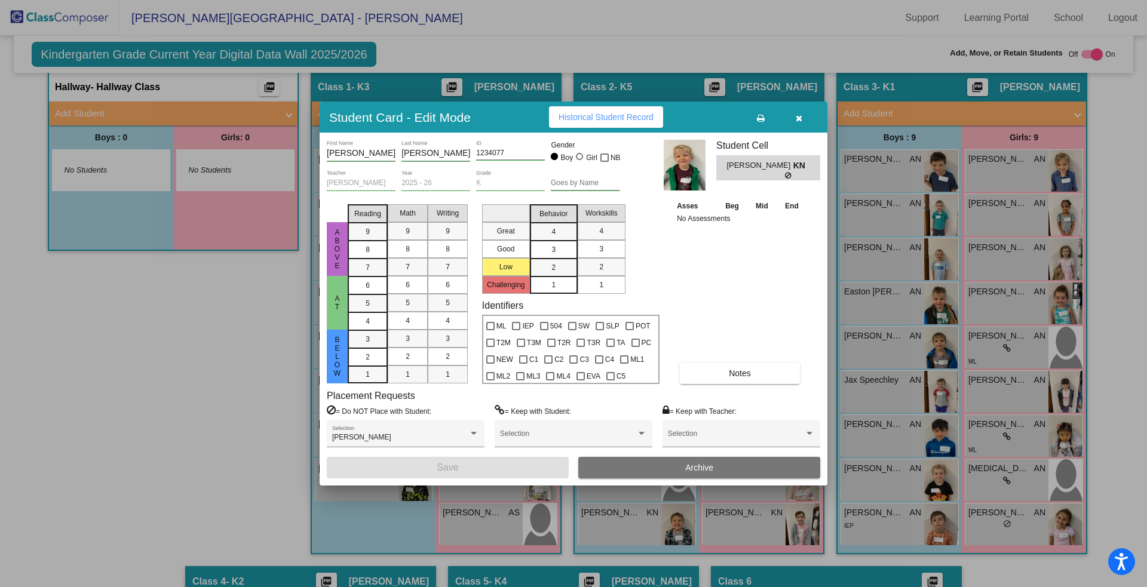
click at [796, 114] on icon "button" at bounding box center [799, 118] width 7 height 8
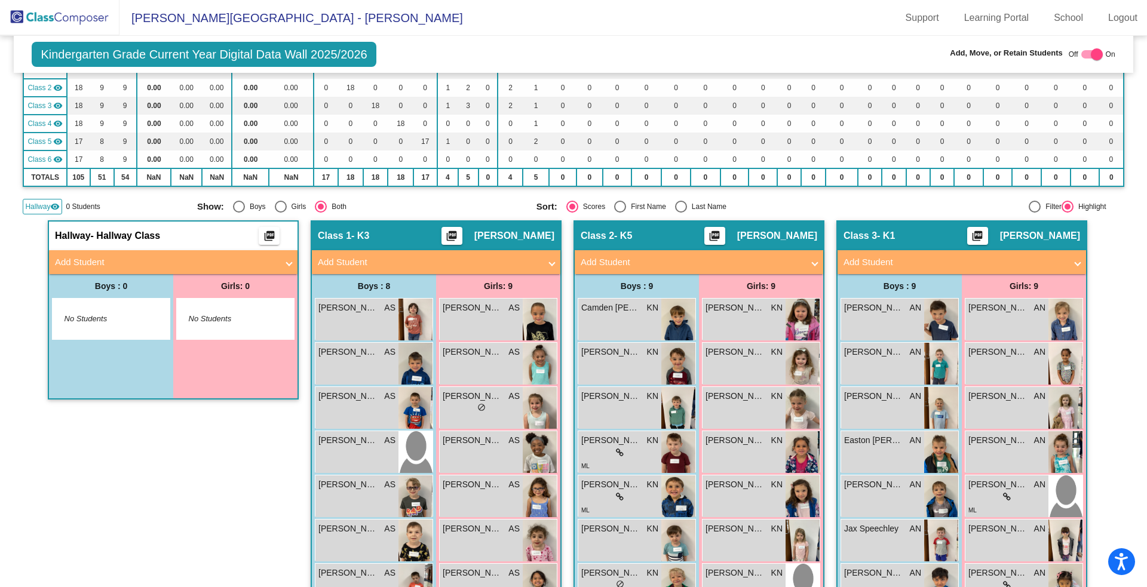
scroll to position [0, 0]
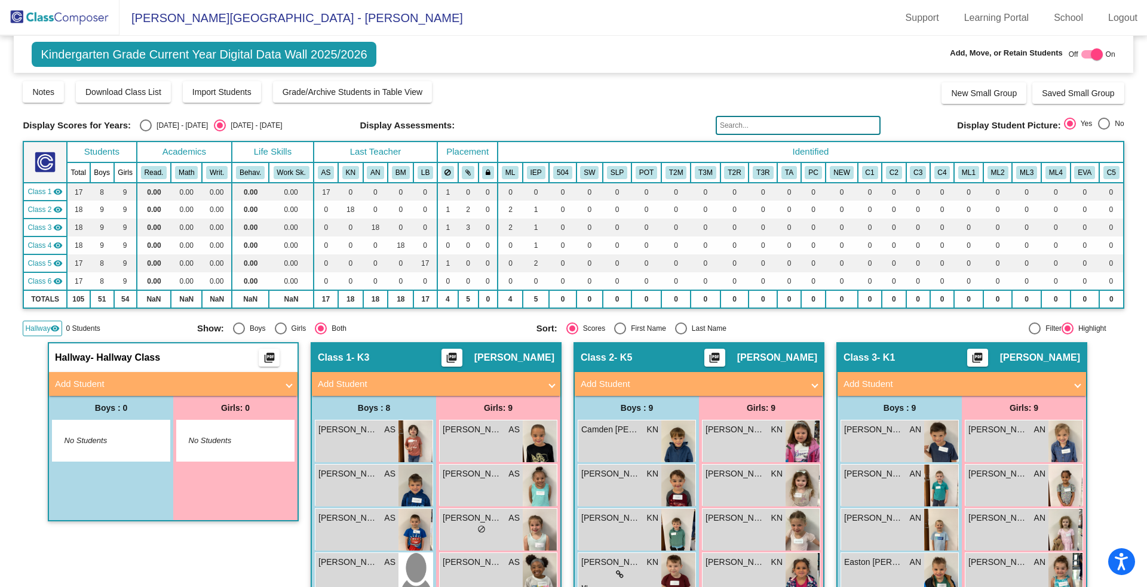
click at [50, 190] on span "Class 1" at bounding box center [39, 191] width 24 height 11
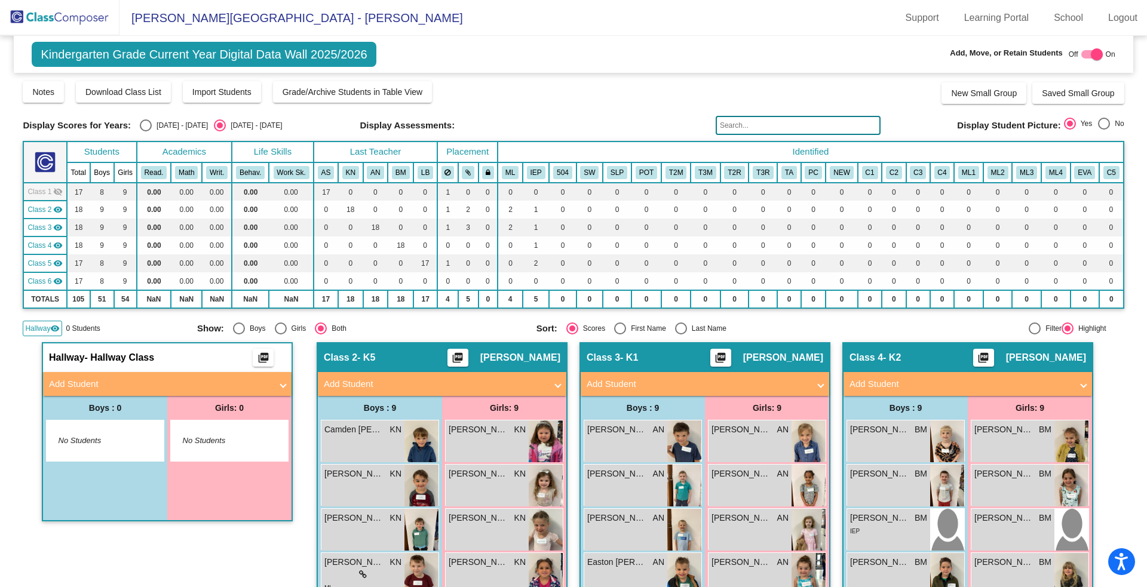
click at [50, 190] on span "Class 1" at bounding box center [39, 191] width 24 height 11
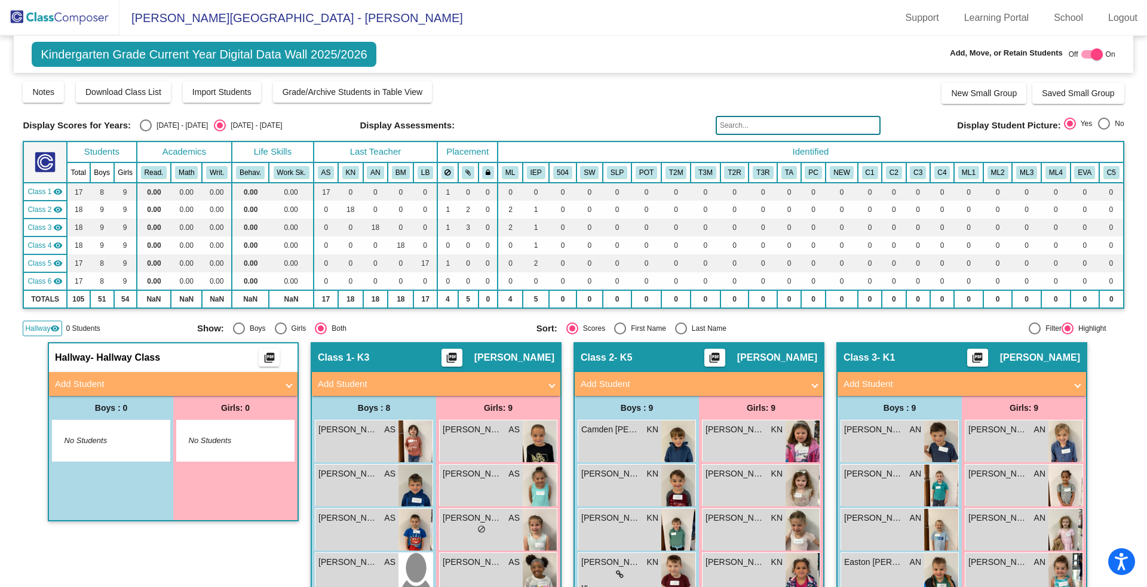
click at [49, 329] on span "Hallway" at bounding box center [37, 328] width 25 height 11
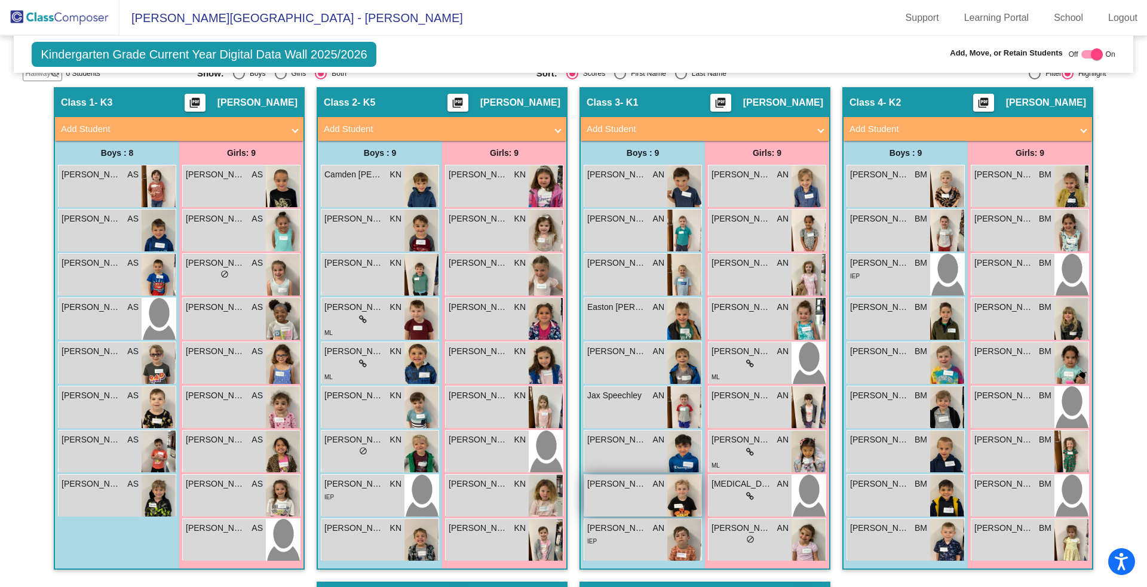
scroll to position [265, 0]
